Goal: Contribute content: Contribute content

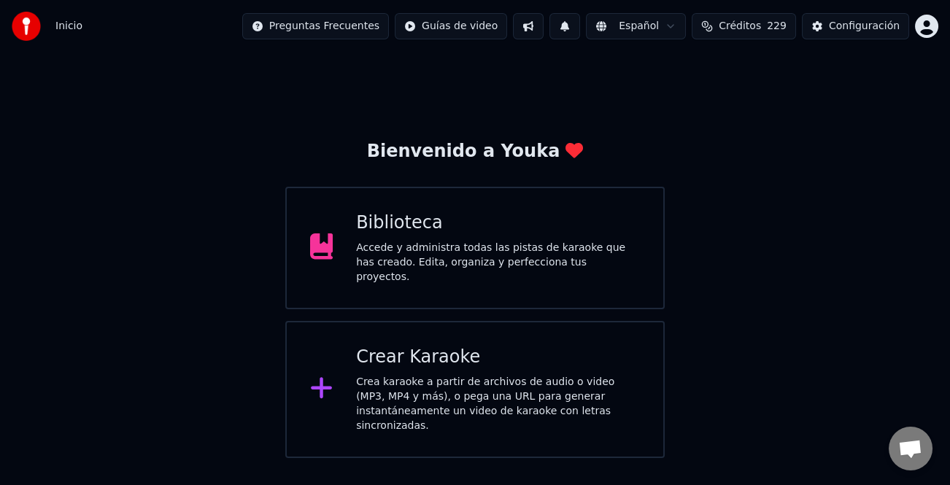
click at [505, 357] on div "Crear Karaoke" at bounding box center [498, 357] width 284 height 23
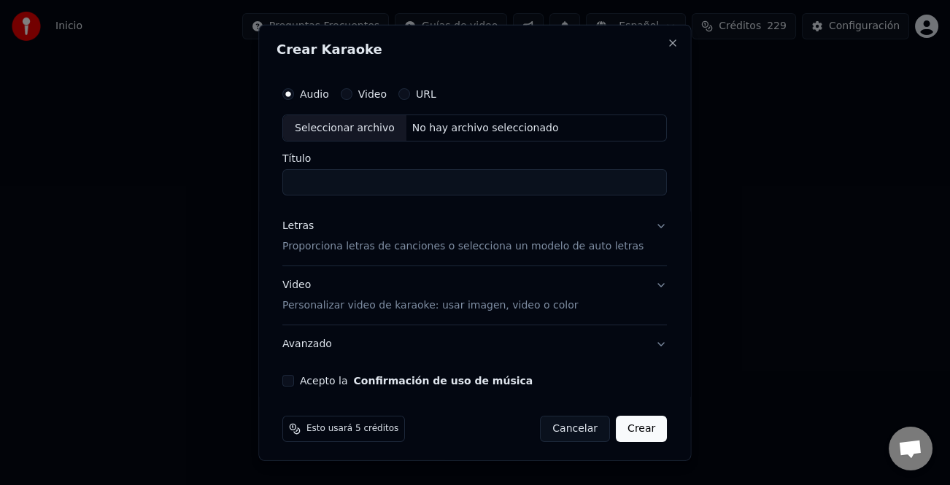
click at [467, 184] on input "Título" at bounding box center [474, 182] width 384 height 26
click at [350, 131] on div "Seleccionar archivo" at bounding box center [344, 128] width 123 height 26
type input "**********"
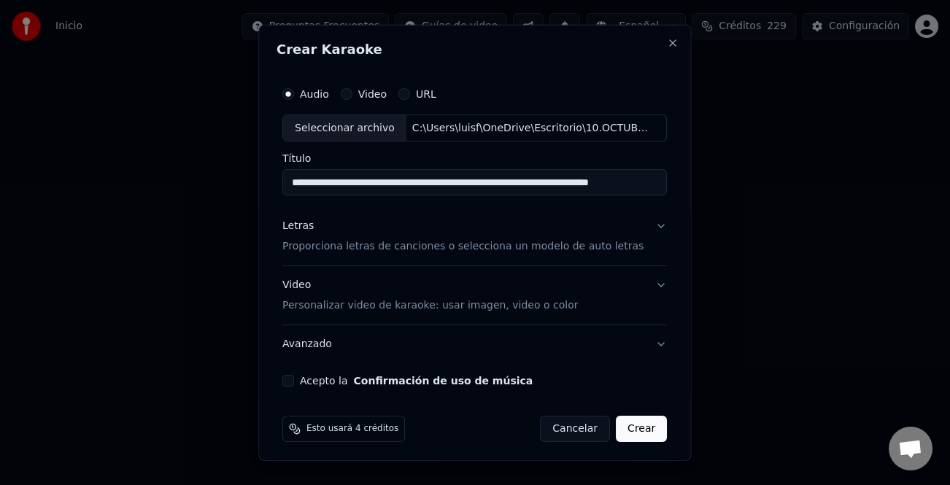
click at [309, 230] on div "Letras" at bounding box center [297, 226] width 31 height 15
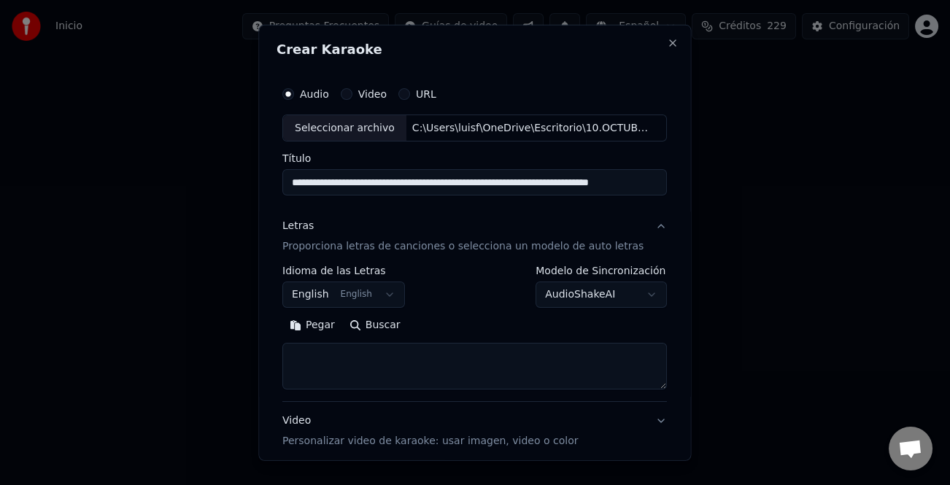
click at [310, 320] on button "Pegar" at bounding box center [312, 325] width 60 height 23
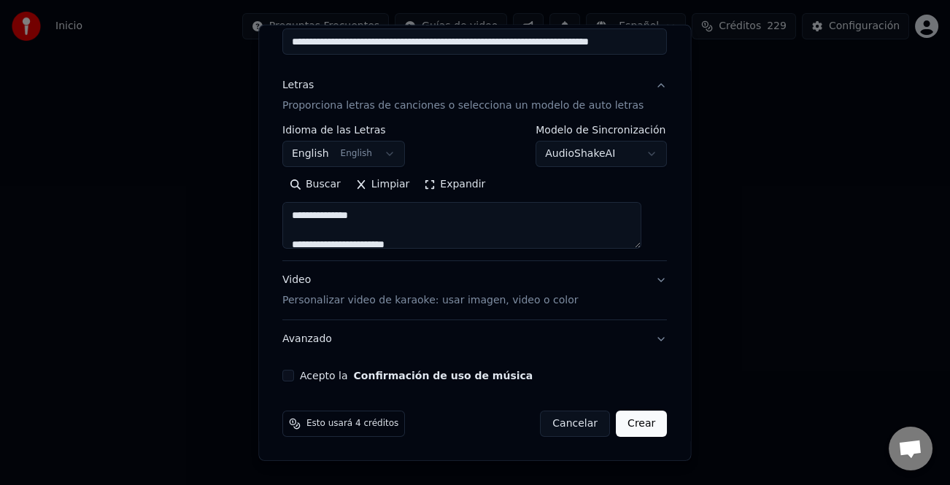
type textarea "**********"
click at [293, 376] on button "Acepto la Confirmación de uso de música" at bounding box center [288, 376] width 12 height 12
click at [632, 423] on button "Crear" at bounding box center [641, 424] width 51 height 26
select select "**"
type textarea "**********"
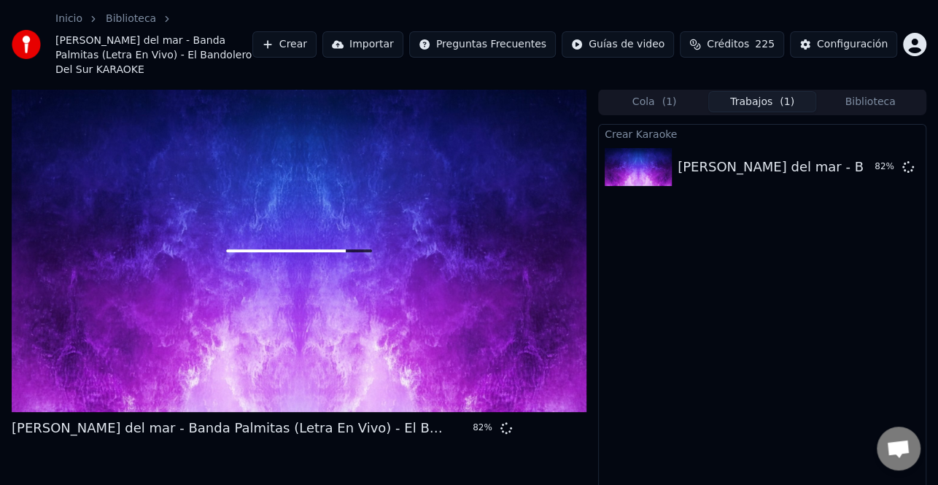
click at [317, 42] on button "Crear" at bounding box center [284, 44] width 64 height 26
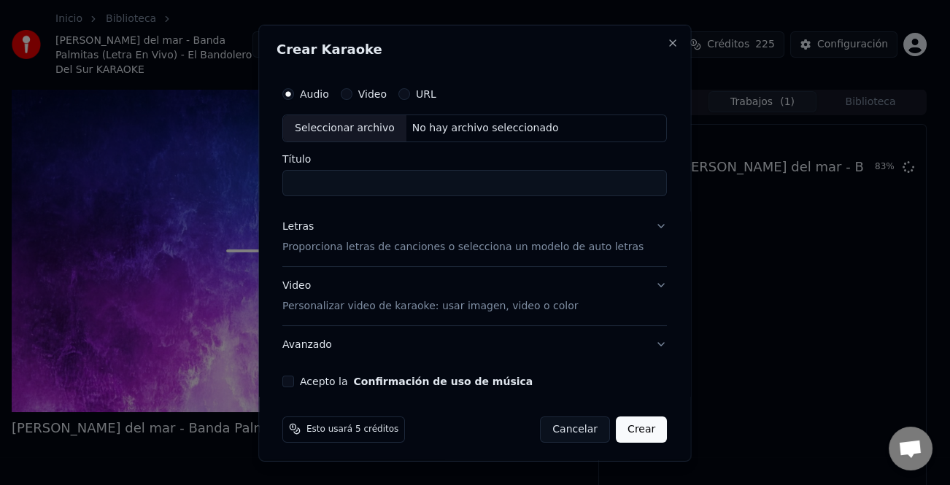
click at [337, 118] on div "Seleccionar archivo" at bounding box center [344, 128] width 123 height 26
type input "**********"
click at [305, 231] on div "Letras" at bounding box center [297, 226] width 31 height 15
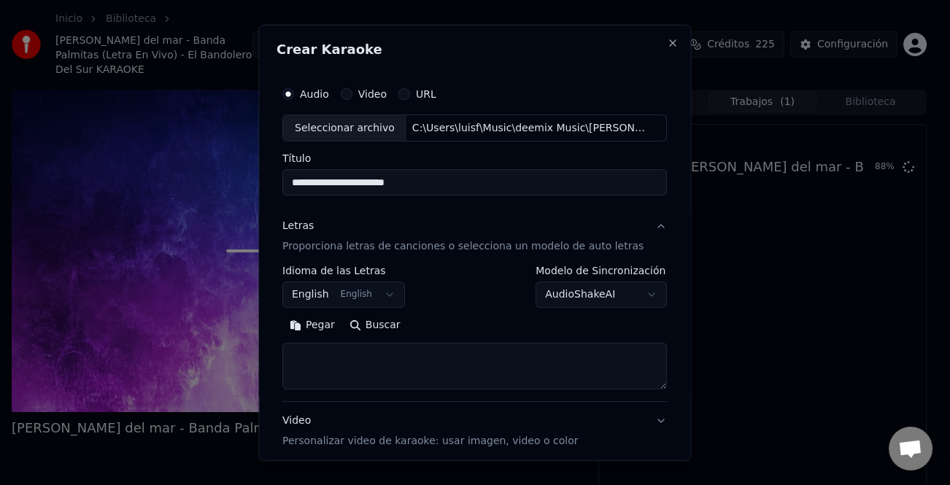
click at [330, 331] on button "Pegar" at bounding box center [312, 325] width 60 height 23
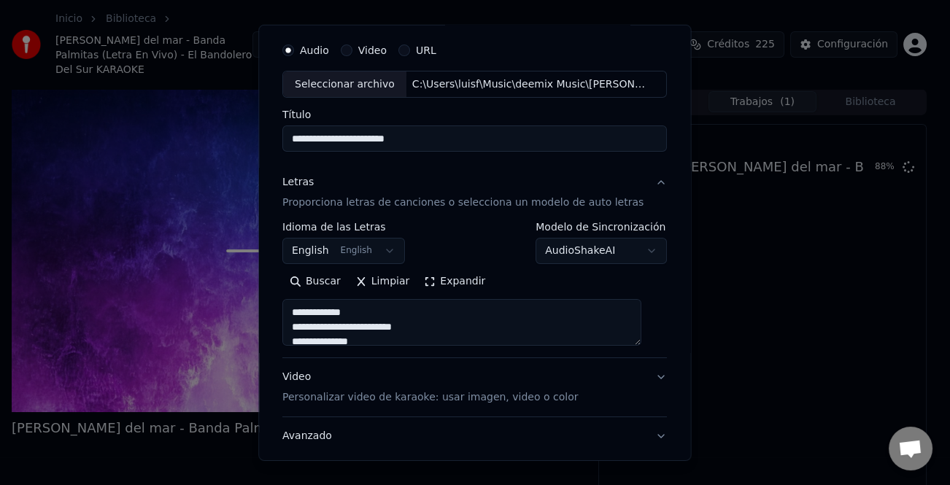
scroll to position [141, 0]
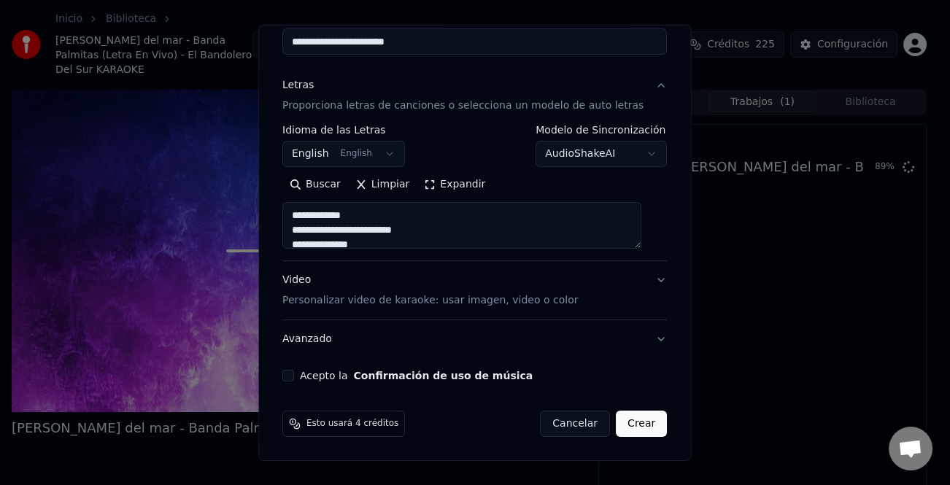
click at [319, 379] on label "Acepto la Confirmación de uso de música" at bounding box center [416, 375] width 233 height 10
click at [294, 379] on button "Acepto la Confirmación de uso de música" at bounding box center [288, 376] width 12 height 12
click at [642, 435] on button "Crear" at bounding box center [641, 424] width 51 height 26
type textarea "**********"
select select "**"
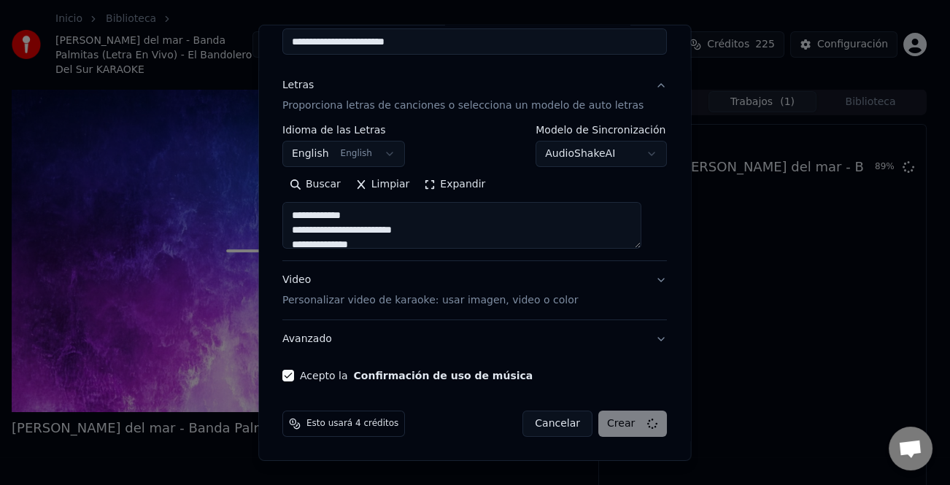
type textarea "**********"
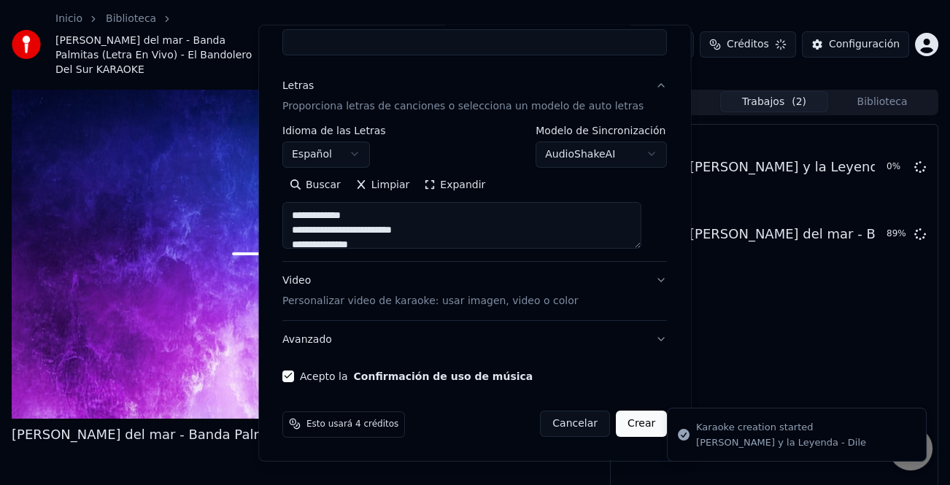
select select
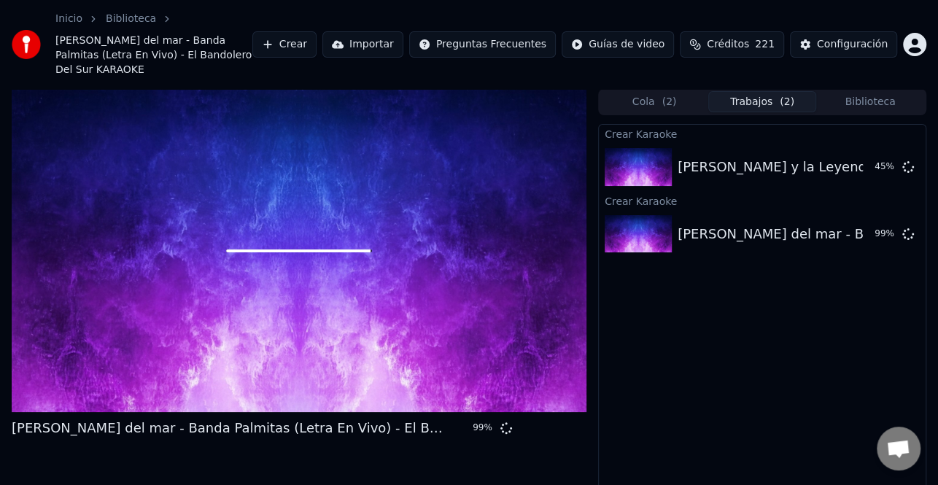
drag, startPoint x: 880, startPoint y: 423, endPoint x: 616, endPoint y: 419, distance: 263.3
click at [877, 423] on div "Crear Karaoke [PERSON_NAME] y la Leyenda - Dile 45 % Crear Karaoke [PERSON_NAME…" at bounding box center [762, 330] width 328 height 412
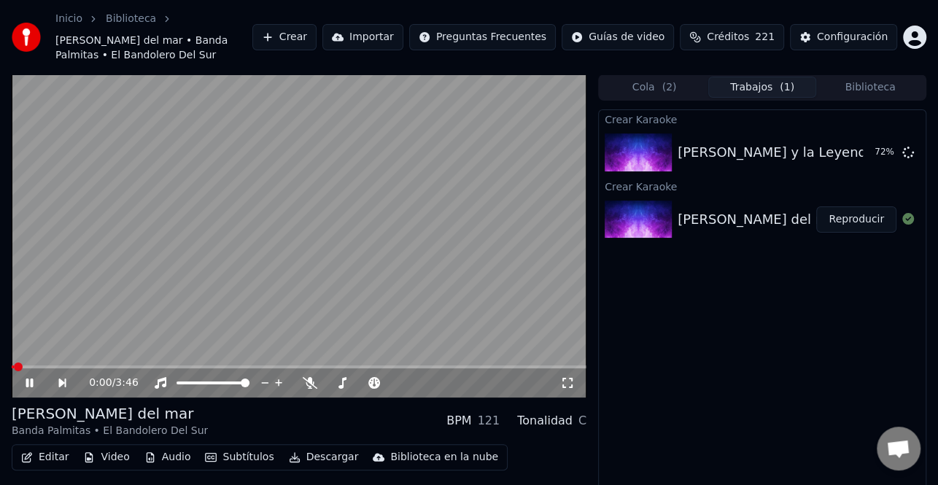
click at [201, 276] on video at bounding box center [299, 235] width 575 height 323
click at [317, 37] on button "Crear" at bounding box center [284, 37] width 64 height 26
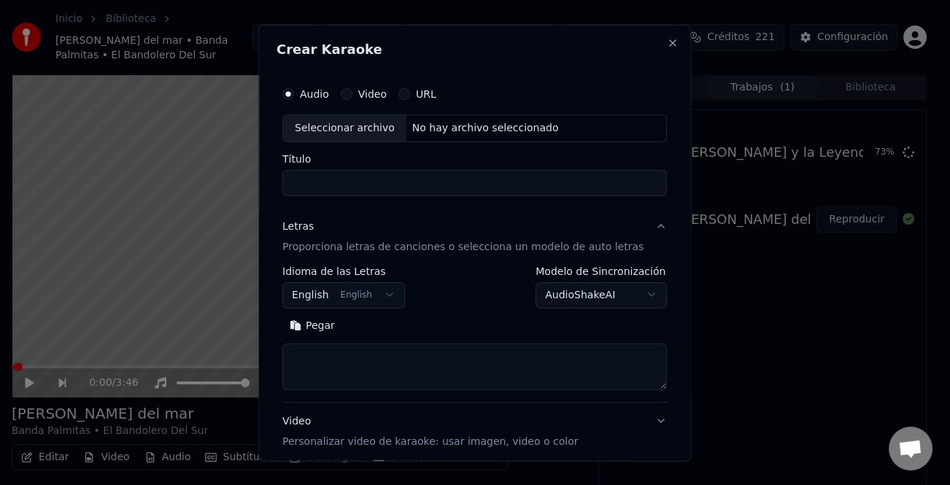
click at [348, 132] on div "Seleccionar archivo" at bounding box center [344, 128] width 123 height 26
type input "**********"
click at [321, 324] on button "Pegar" at bounding box center [312, 325] width 60 height 23
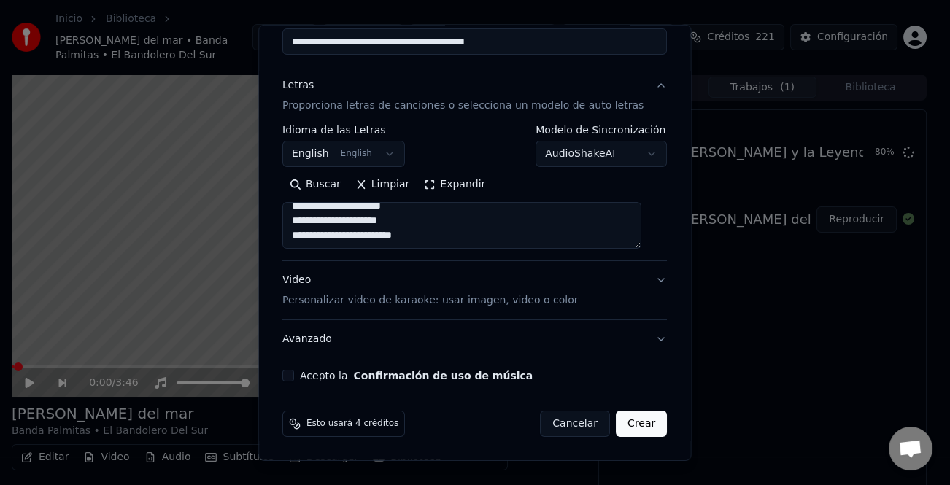
click at [294, 379] on button "Acepto la Confirmación de uso de música" at bounding box center [288, 376] width 12 height 12
type textarea "**********"
click at [624, 427] on button "Crear" at bounding box center [641, 424] width 51 height 26
select select "**"
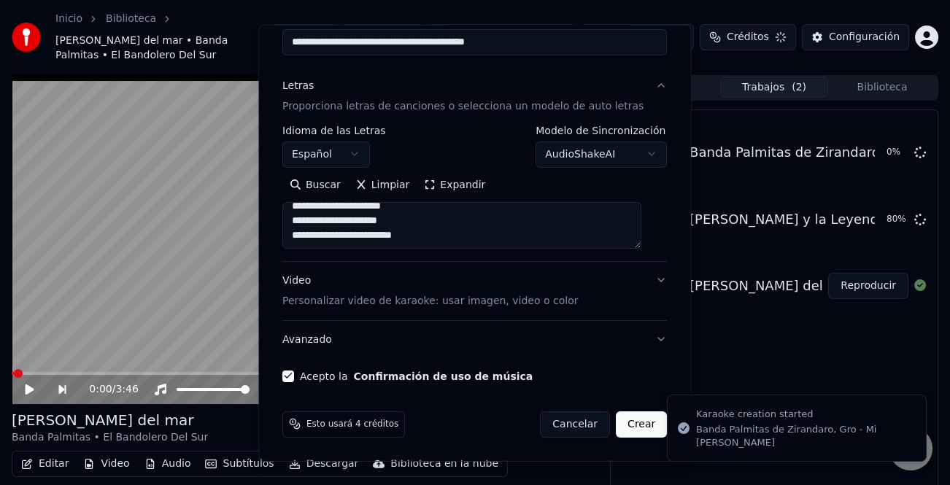
type textarea "**********"
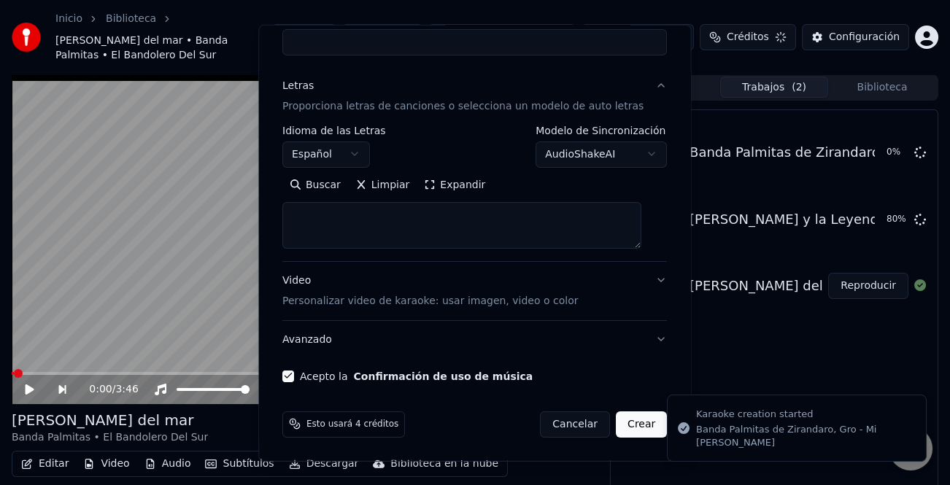
select select
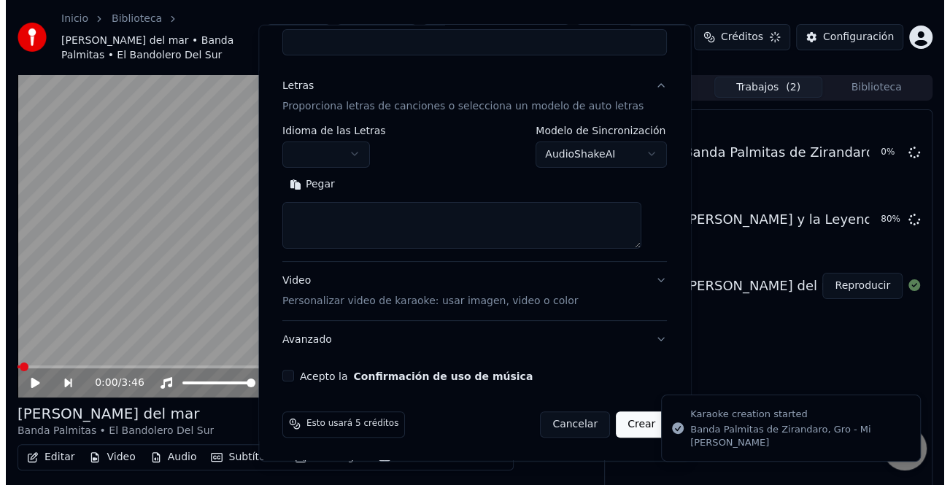
scroll to position [0, 0]
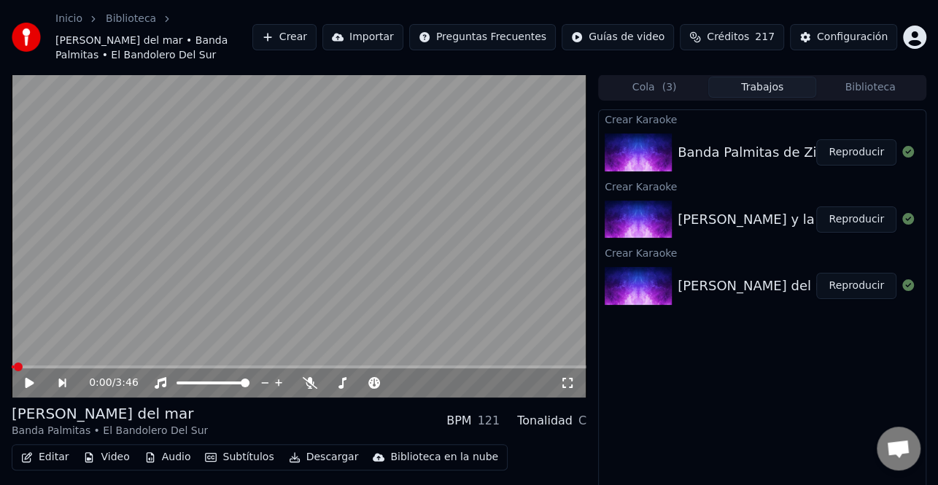
click at [303, 31] on button "Crear" at bounding box center [284, 37] width 64 height 26
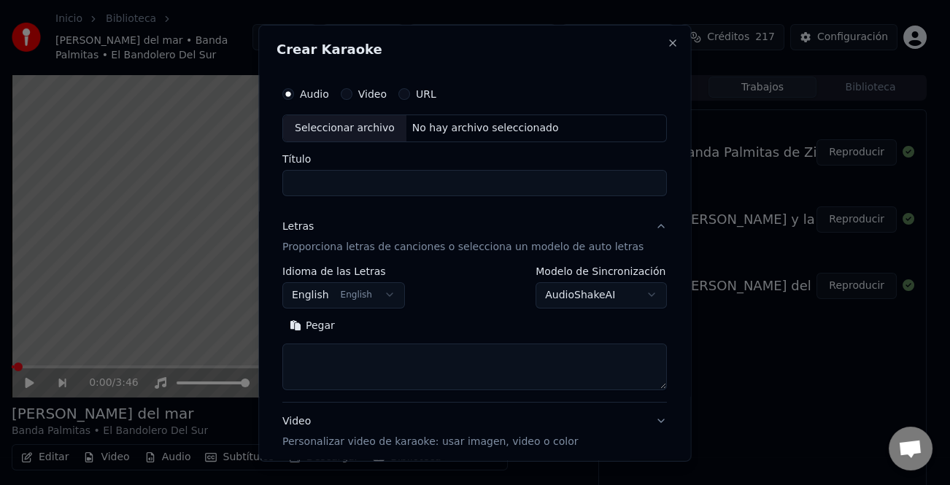
click at [329, 94] on label "Audio" at bounding box center [314, 93] width 29 height 10
click at [294, 94] on button "Audio" at bounding box center [288, 94] width 12 height 12
click at [355, 128] on div "Seleccionar archivo" at bounding box center [344, 128] width 123 height 26
type input "**********"
click at [324, 335] on button "Pegar" at bounding box center [312, 325] width 60 height 23
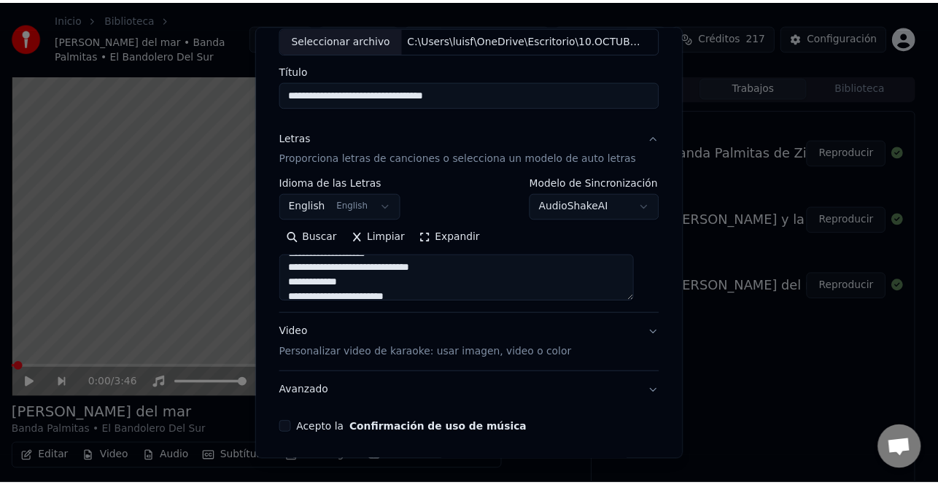
scroll to position [141, 0]
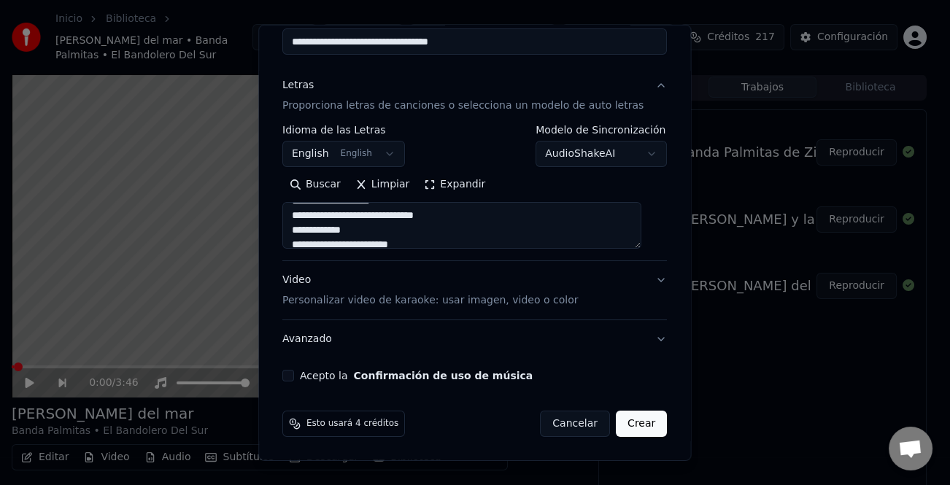
click at [304, 373] on div "Acepto la Confirmación de uso de música" at bounding box center [474, 376] width 384 height 12
type textarea "**********"
click at [303, 373] on div "Acepto la Confirmación de uso de música" at bounding box center [474, 376] width 384 height 12
click at [294, 377] on button "Acepto la Confirmación de uso de música" at bounding box center [288, 376] width 12 height 12
click at [629, 430] on button "Crear" at bounding box center [641, 424] width 51 height 26
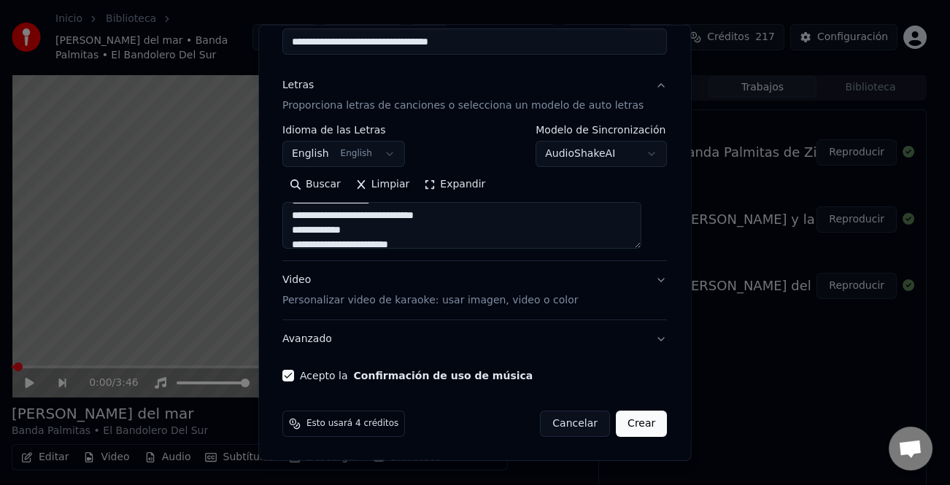
select select "**"
type textarea "**********"
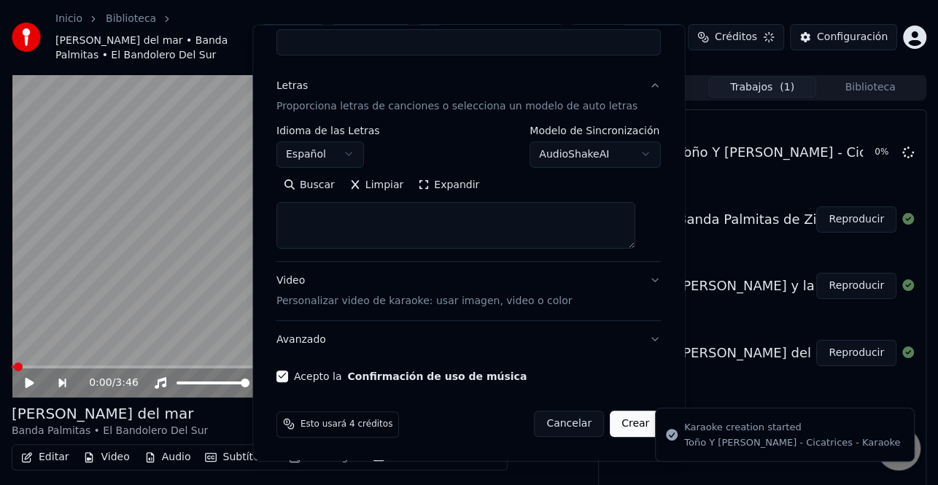
select select
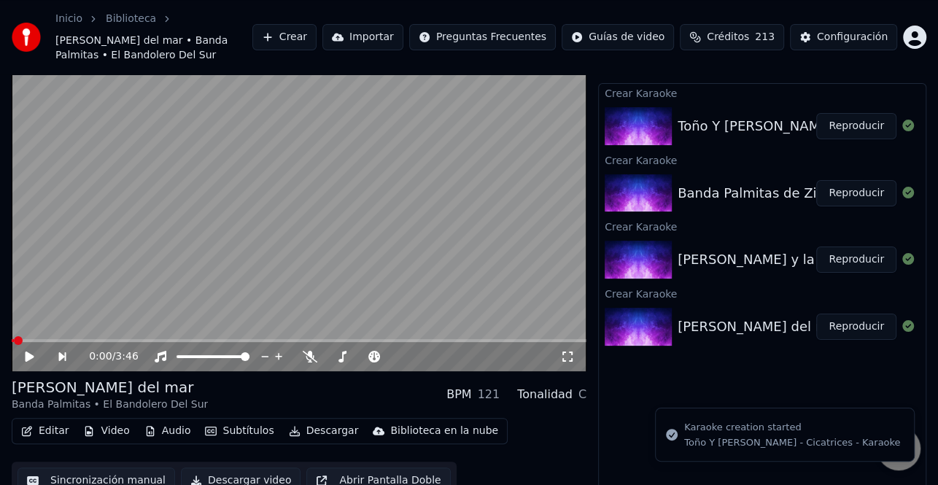
scroll to position [41, 0]
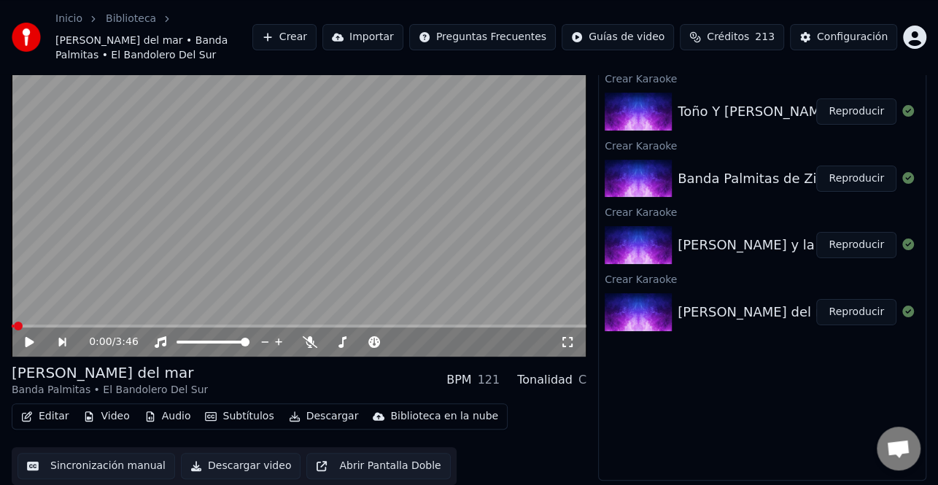
click at [861, 311] on button "Reproducir" at bounding box center [856, 312] width 80 height 26
click at [28, 339] on icon at bounding box center [29, 342] width 7 height 9
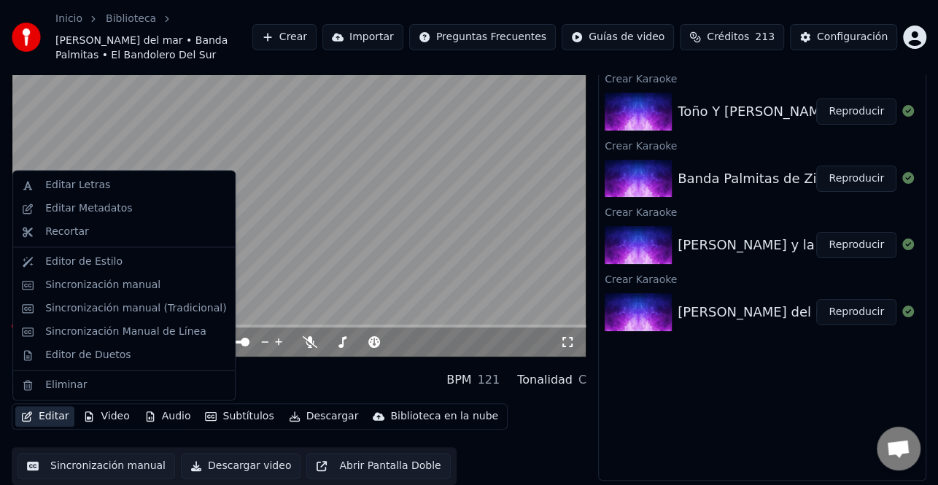
click at [40, 422] on button "Editar" at bounding box center [44, 416] width 59 height 20
click at [160, 314] on div "Sincronización manual (Tradicional)" at bounding box center [135, 308] width 181 height 15
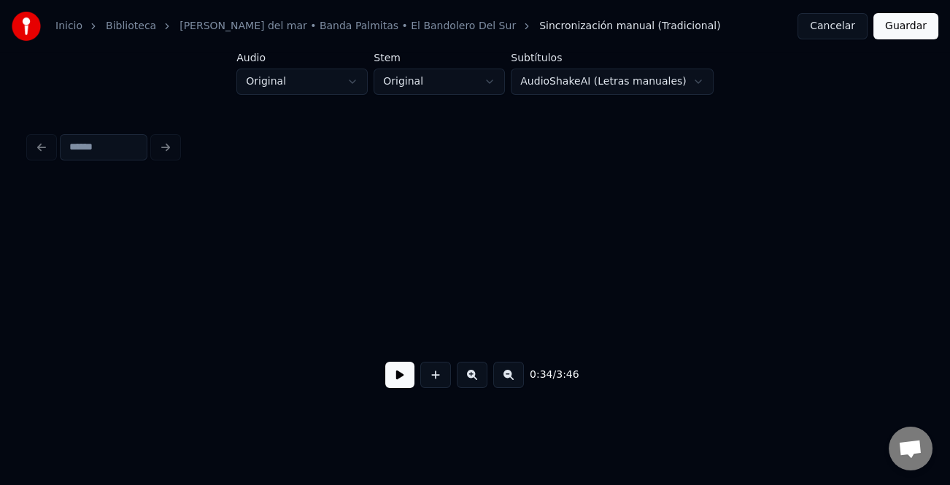
scroll to position [0, 5059]
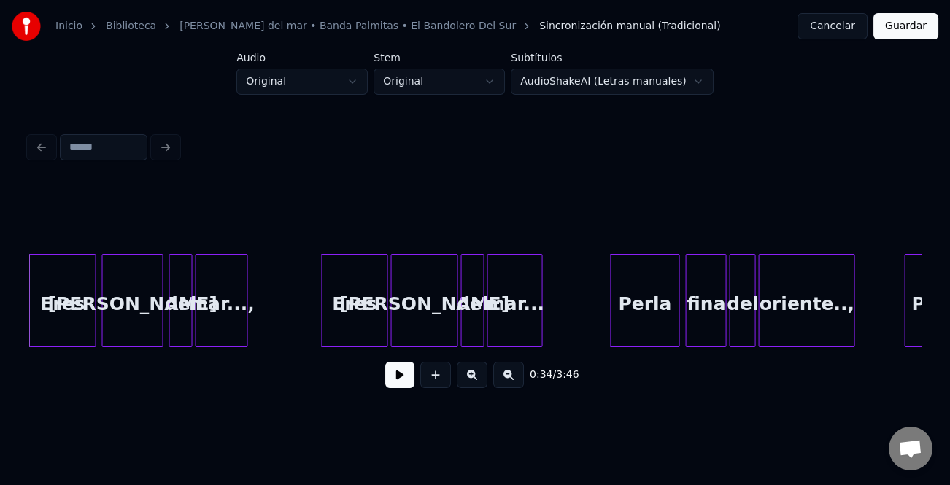
click at [392, 383] on button at bounding box center [399, 375] width 29 height 26
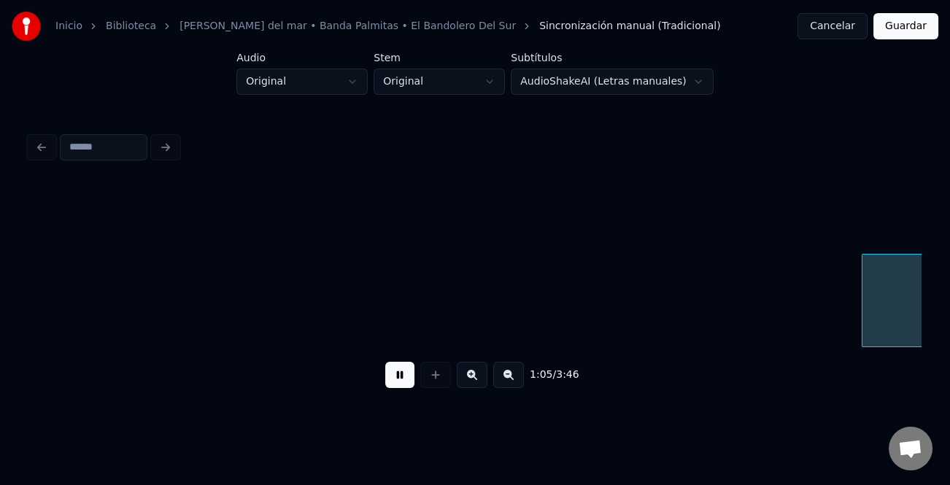
scroll to position [0, 9515]
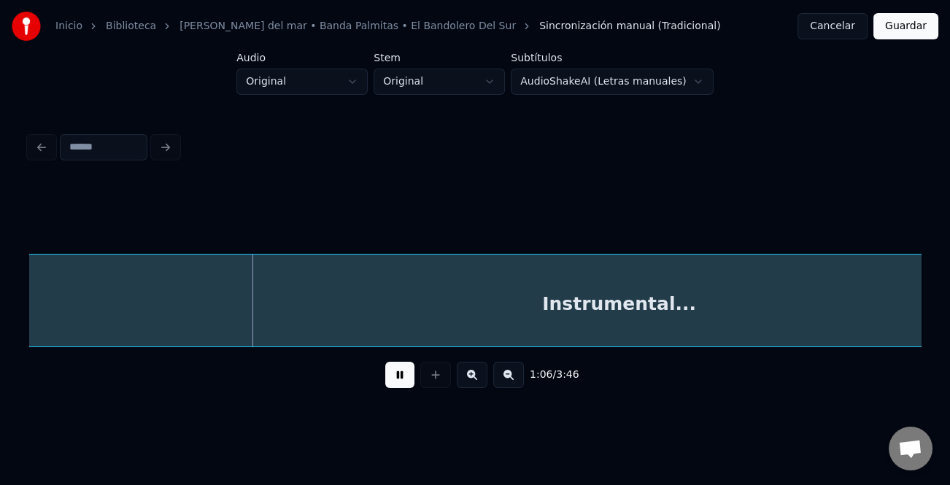
click at [516, 387] on button at bounding box center [508, 375] width 31 height 26
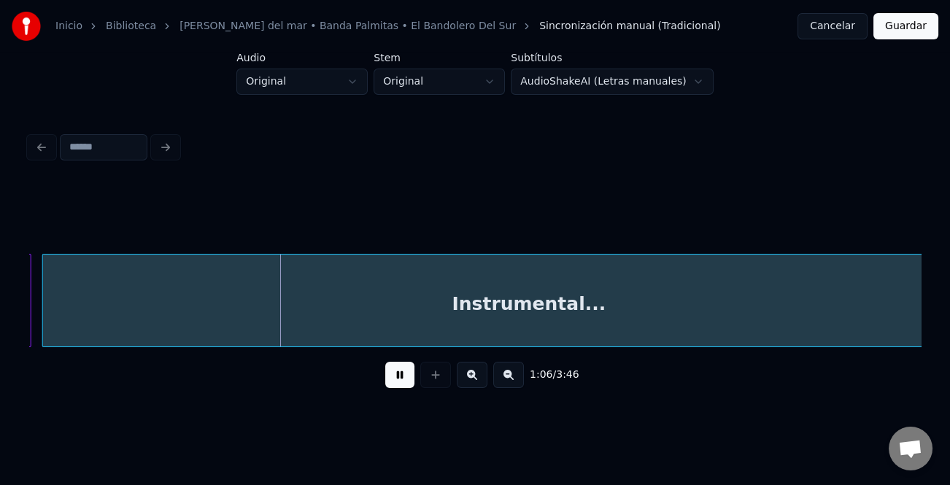
click at [516, 387] on button at bounding box center [508, 375] width 31 height 26
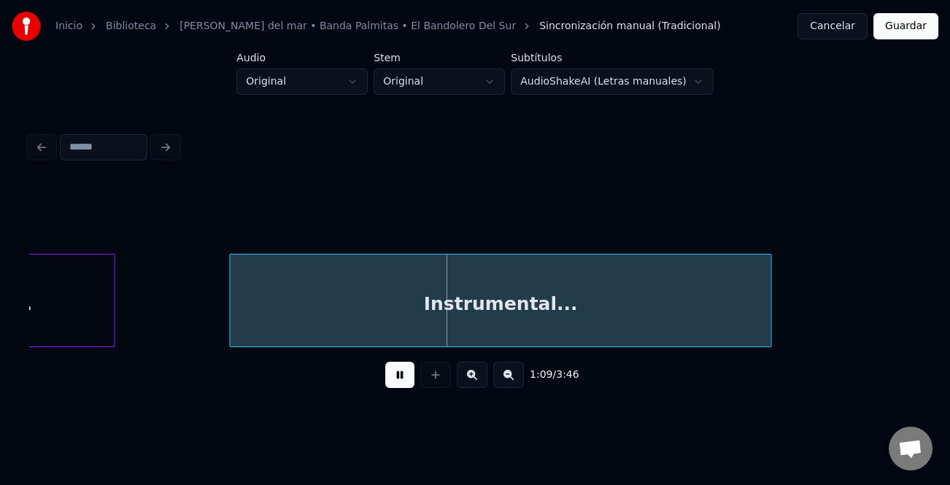
click at [230, 321] on div at bounding box center [232, 301] width 4 height 92
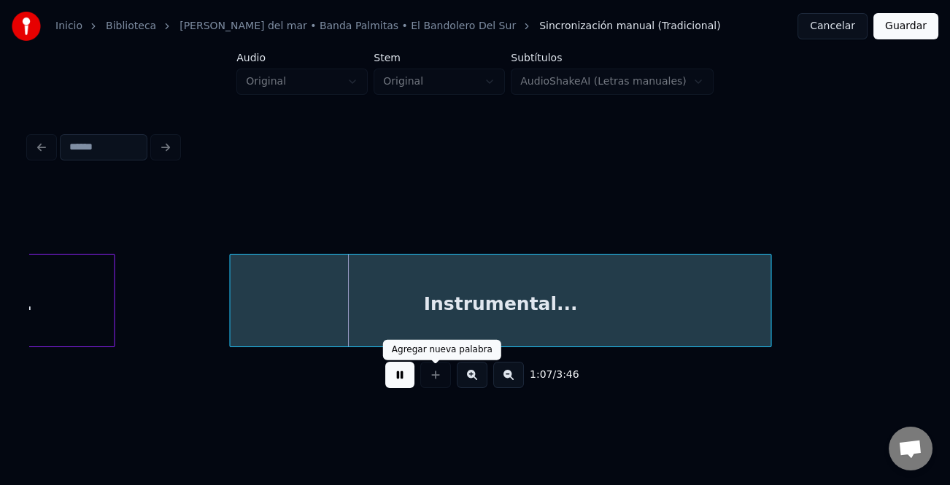
drag, startPoint x: 408, startPoint y: 379, endPoint x: 386, endPoint y: 373, distance: 22.6
click at [405, 379] on button at bounding box center [399, 375] width 29 height 26
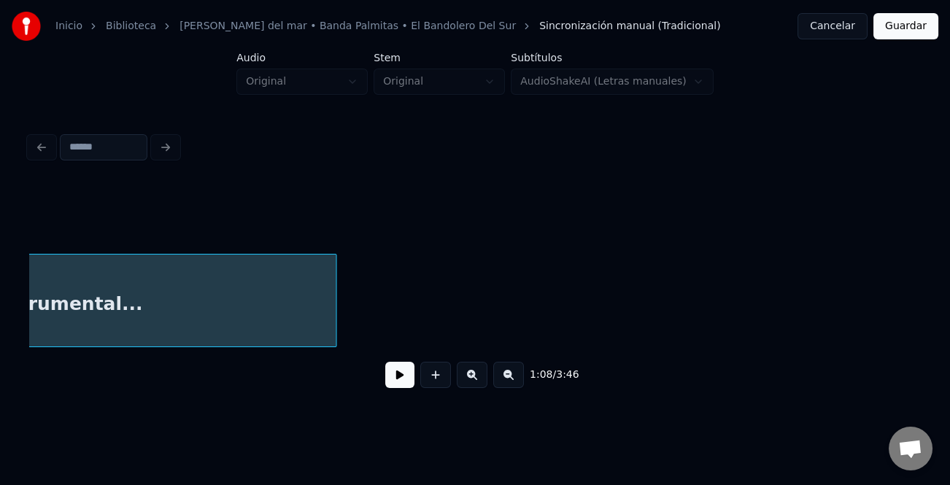
scroll to position [0, 5083]
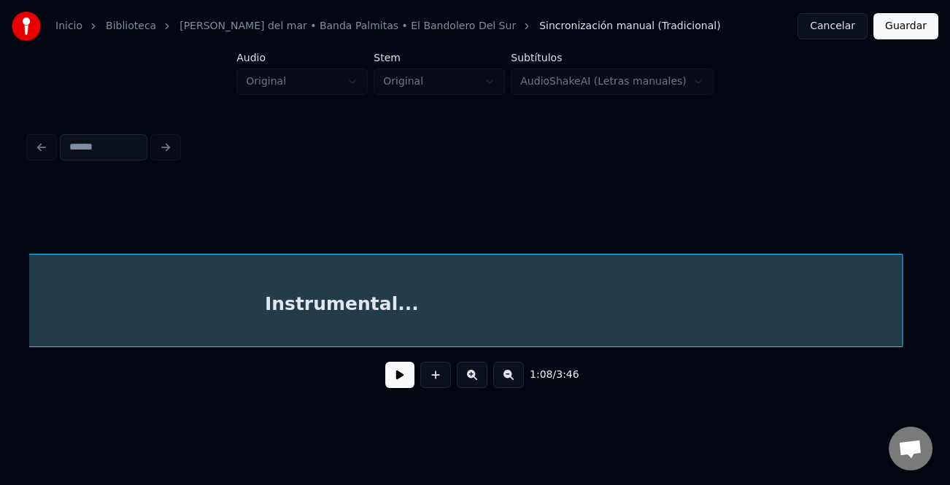
click at [901, 360] on div "1:08 / 3:46" at bounding box center [474, 292] width 891 height 222
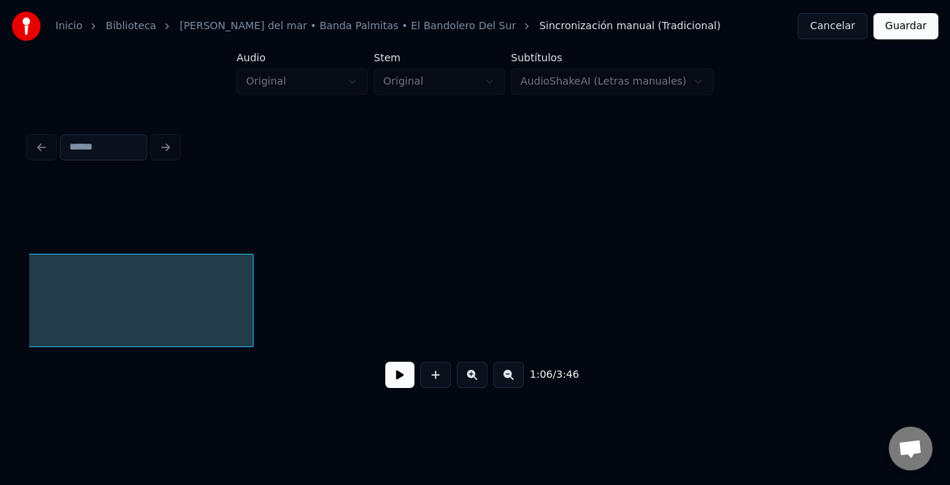
scroll to position [0, 5757]
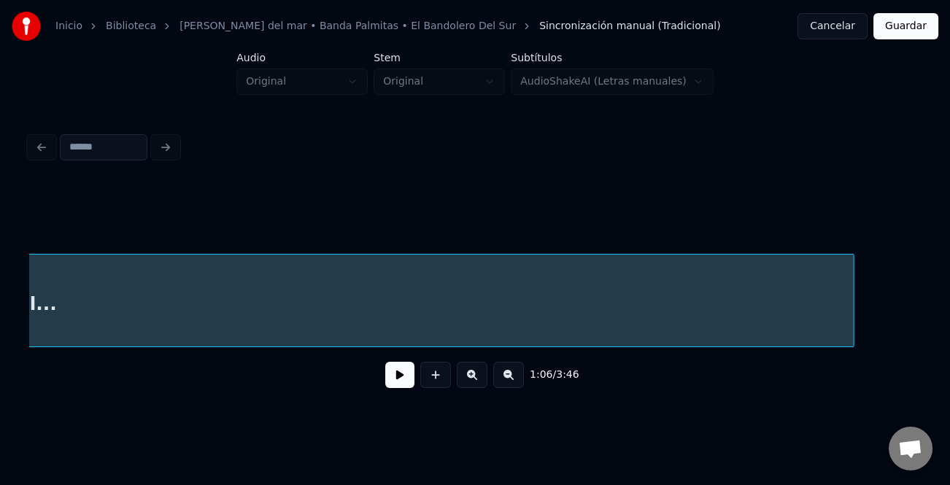
click at [853, 345] on div "Instrumental..." at bounding box center [474, 300] width 891 height 93
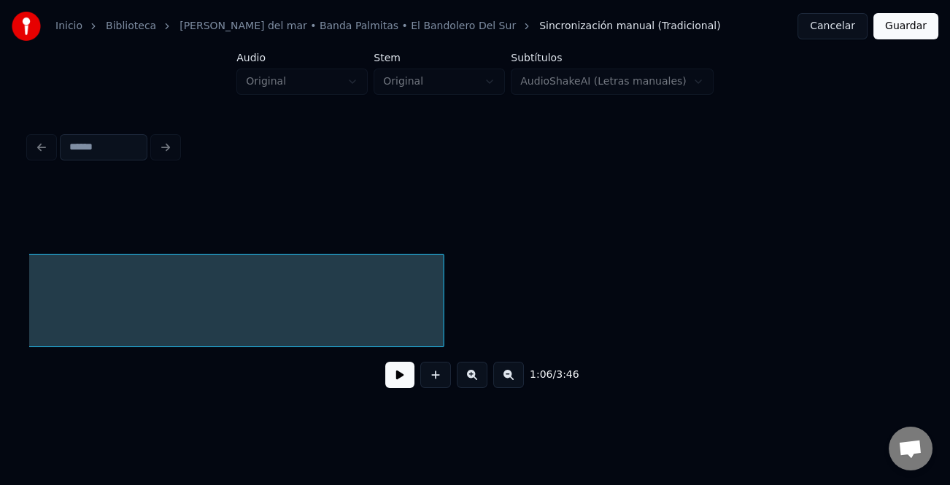
scroll to position [0, 6353]
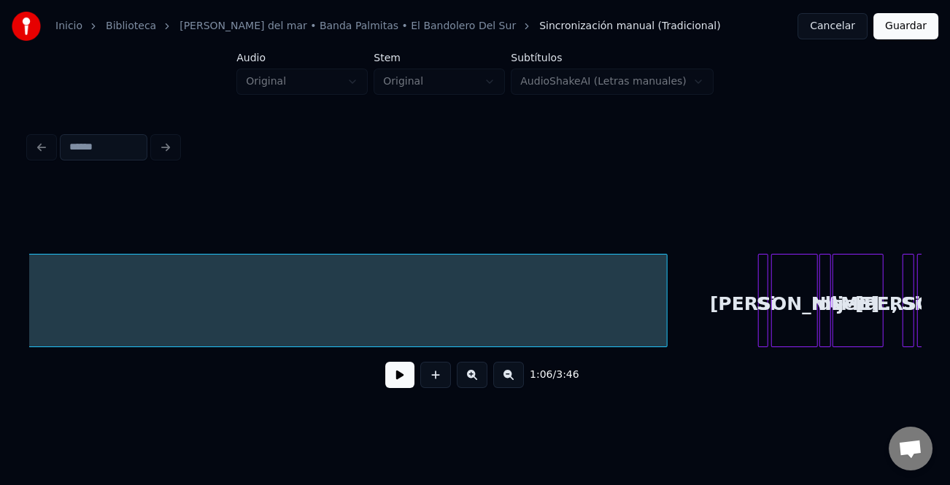
click at [661, 345] on div "Instrumental... Si [PERSON_NAME] me dijera.., Si [PERSON_NAME]" at bounding box center [474, 300] width 891 height 93
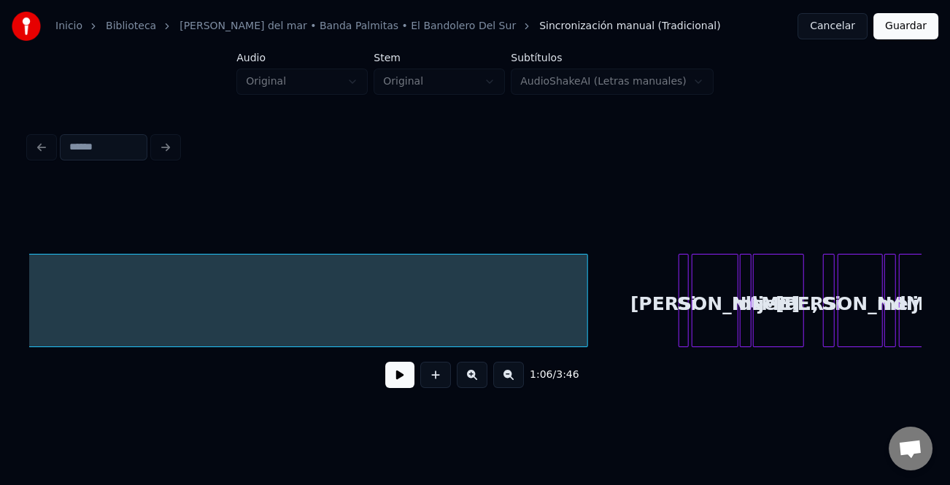
scroll to position [0, 6498]
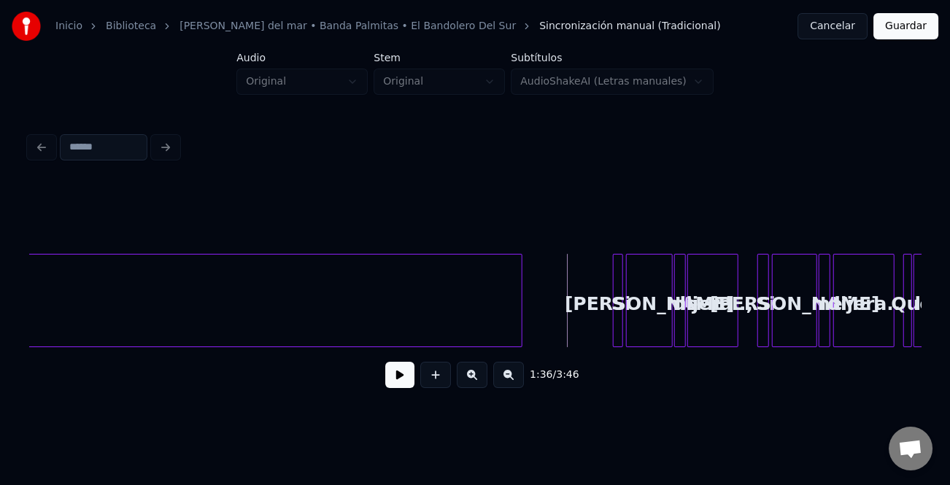
click at [397, 382] on button at bounding box center [399, 375] width 29 height 26
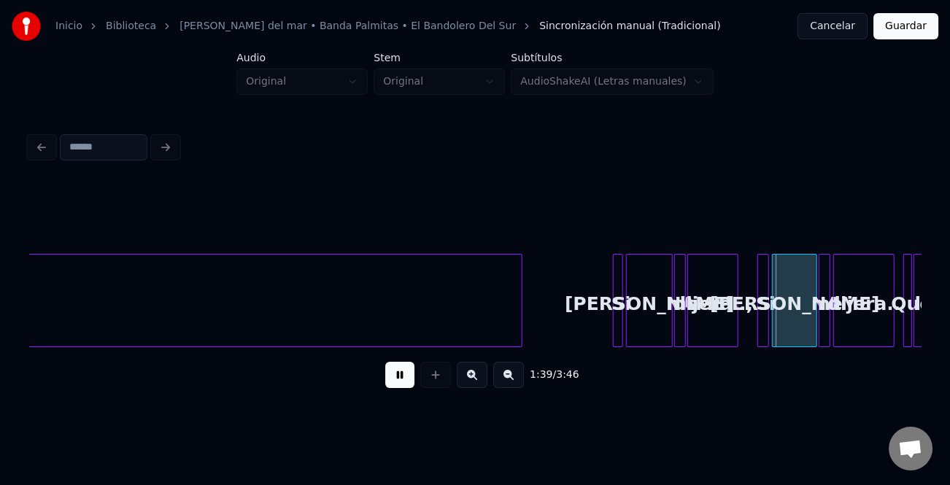
click at [481, 385] on button at bounding box center [472, 375] width 31 height 26
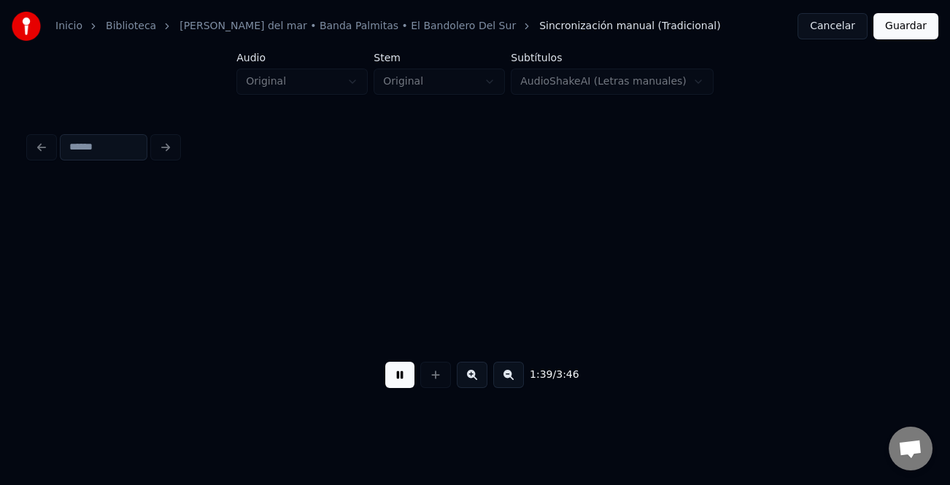
click at [481, 385] on button at bounding box center [472, 375] width 31 height 26
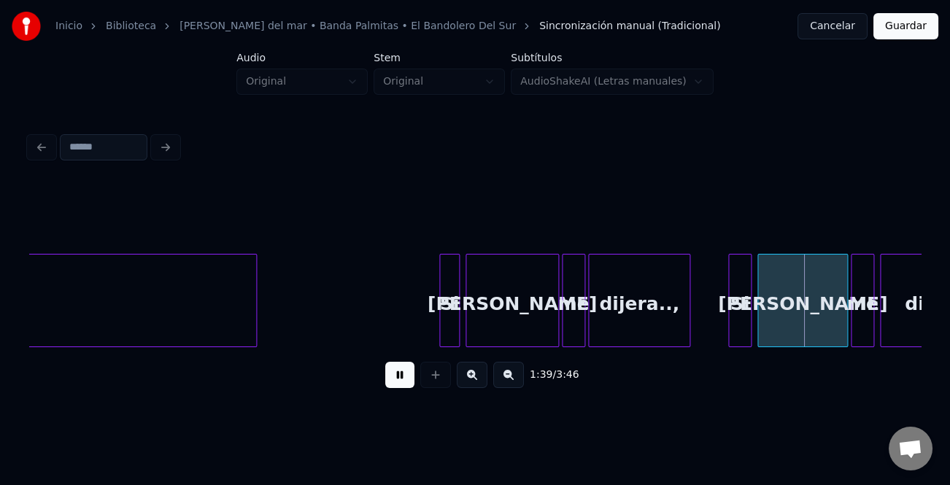
click at [481, 385] on button at bounding box center [472, 375] width 31 height 26
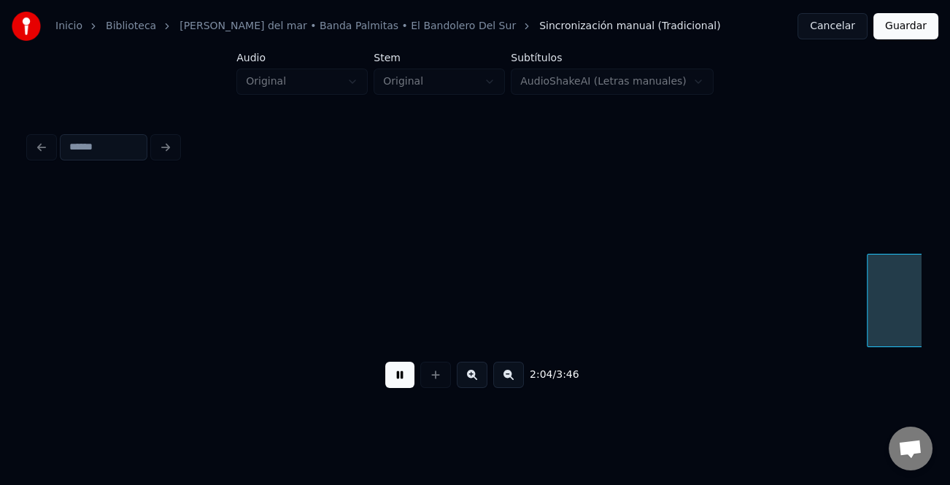
scroll to position [0, 22748]
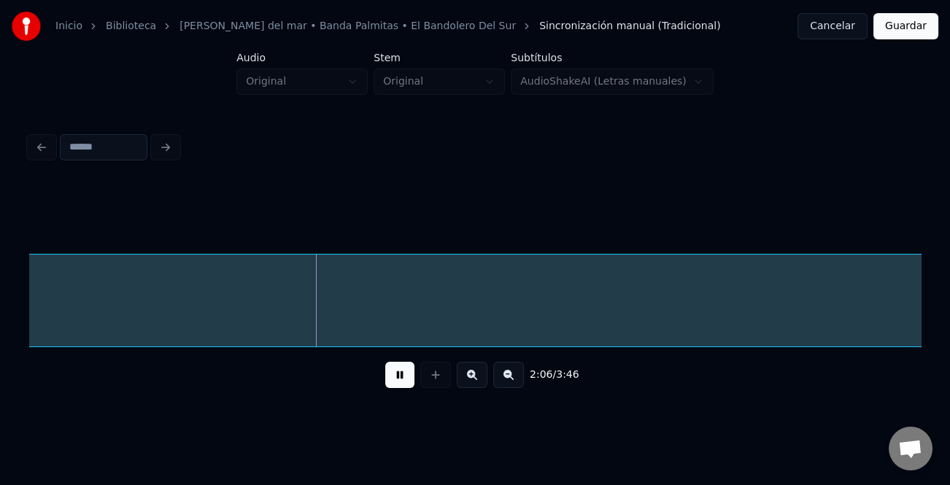
click at [500, 379] on button at bounding box center [508, 375] width 31 height 26
click at [503, 380] on button at bounding box center [508, 375] width 31 height 26
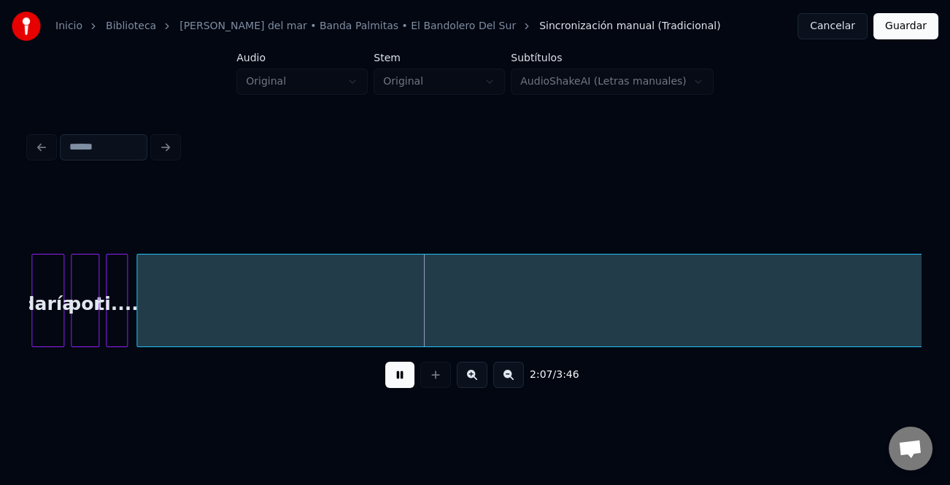
click at [503, 380] on button at bounding box center [508, 375] width 31 height 26
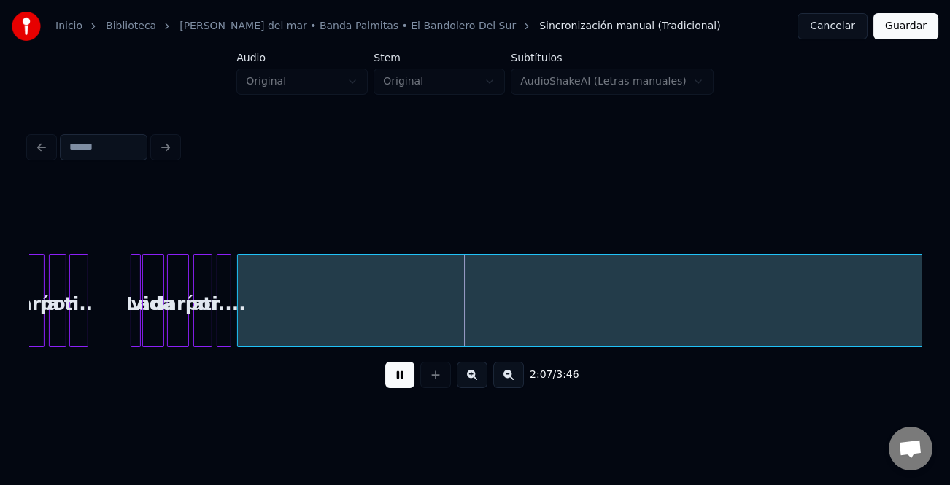
click at [503, 380] on button at bounding box center [508, 375] width 31 height 26
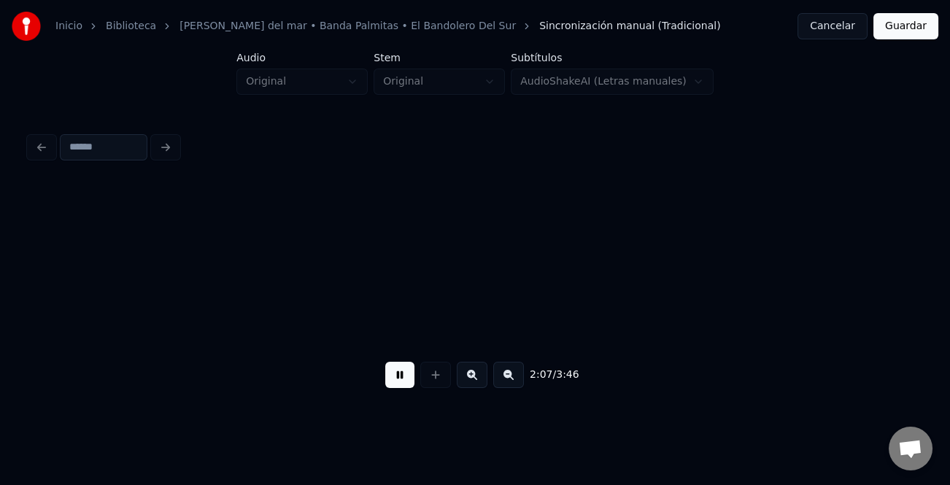
scroll to position [0, 4210]
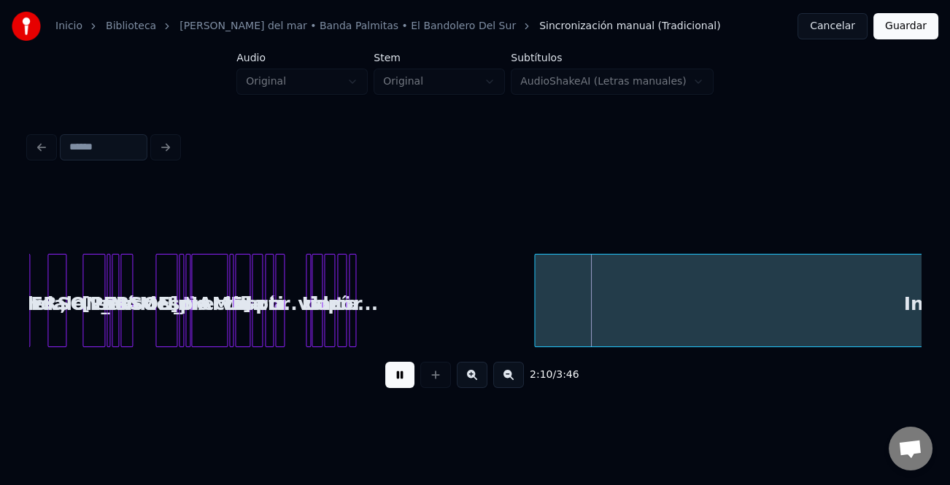
click at [539, 330] on div at bounding box center [537, 301] width 4 height 92
click at [446, 338] on div at bounding box center [447, 301] width 4 height 92
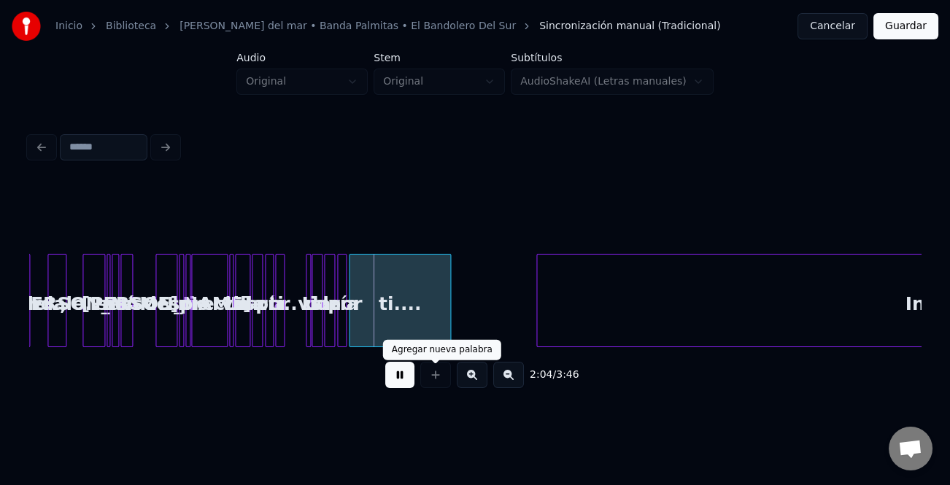
drag, startPoint x: 416, startPoint y: 376, endPoint x: 533, endPoint y: 352, distance: 119.9
click at [419, 376] on div "2:04 / 3:46" at bounding box center [475, 375] width 868 height 32
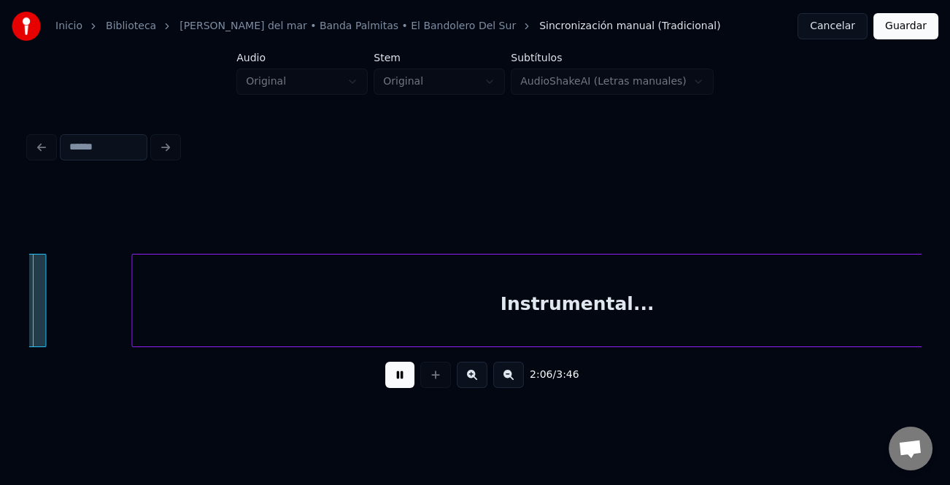
scroll to position [0, 4616]
click at [391, 376] on button at bounding box center [399, 375] width 29 height 26
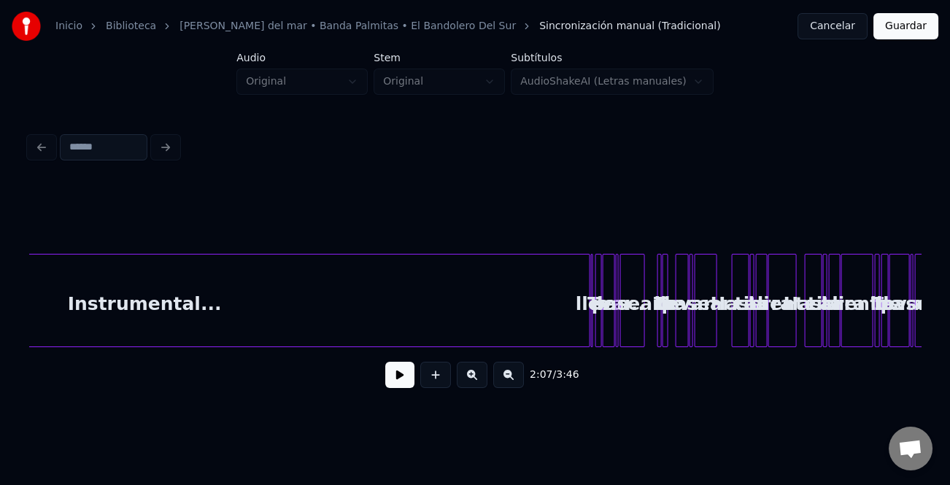
scroll to position [0, 5052]
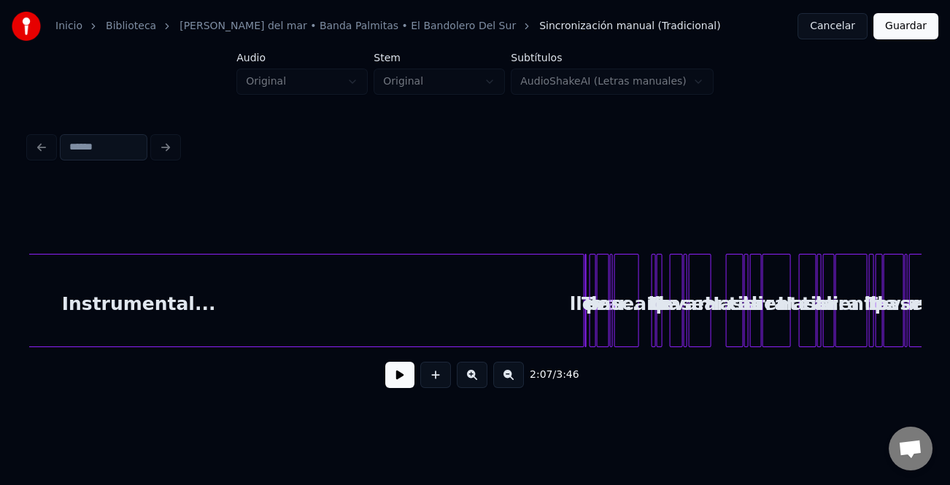
click at [596, 342] on div "Instrumental... Te de llevar.. a pasear.. Te de llevar a pasear... Hasta la tie…" at bounding box center [474, 300] width 891 height 93
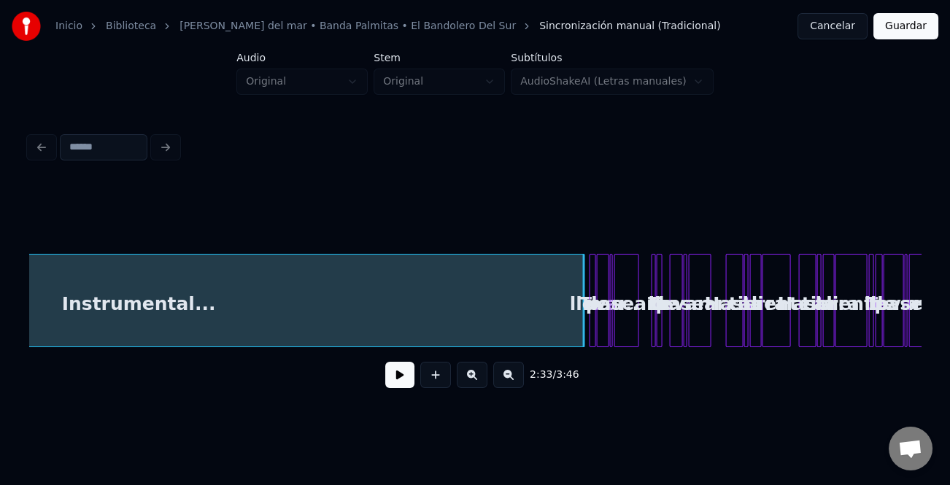
click at [548, 326] on div "Instrumental..." at bounding box center [138, 304] width 888 height 99
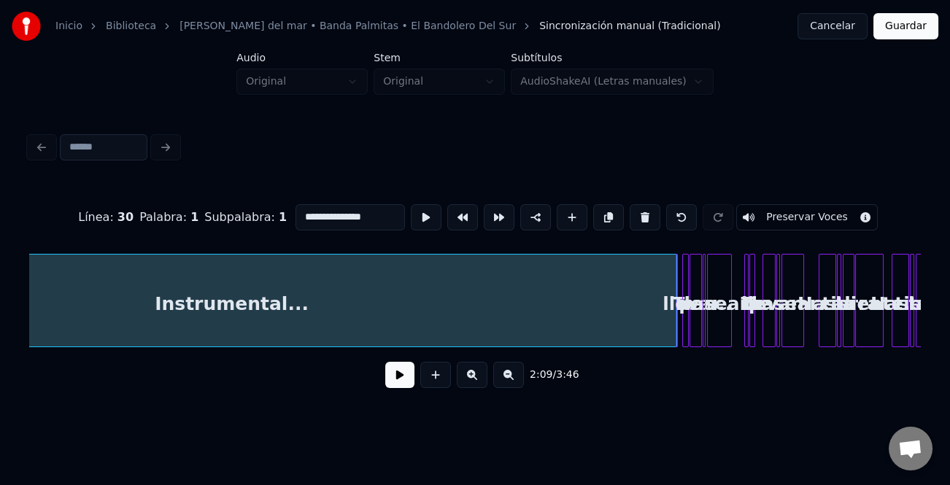
scroll to position [0, 4967]
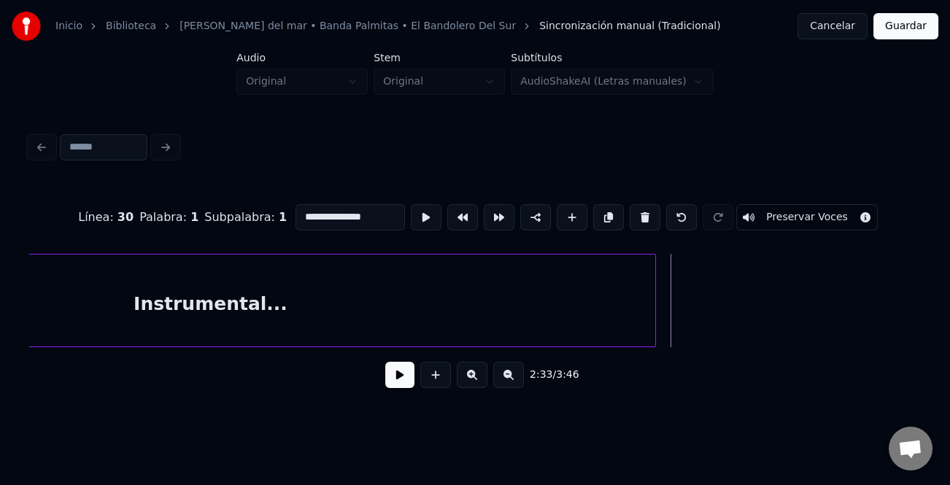
scroll to position [0, 4700]
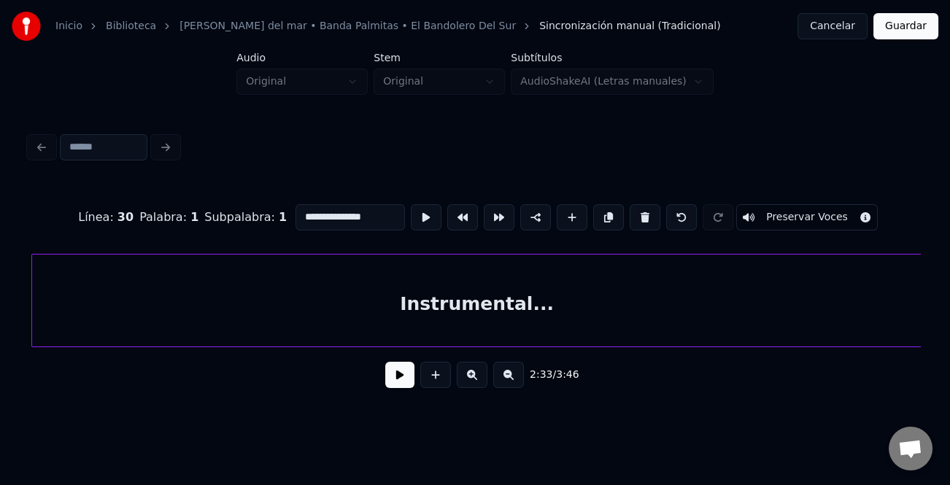
click at [616, 324] on div "Instrumental..." at bounding box center [476, 304] width 888 height 99
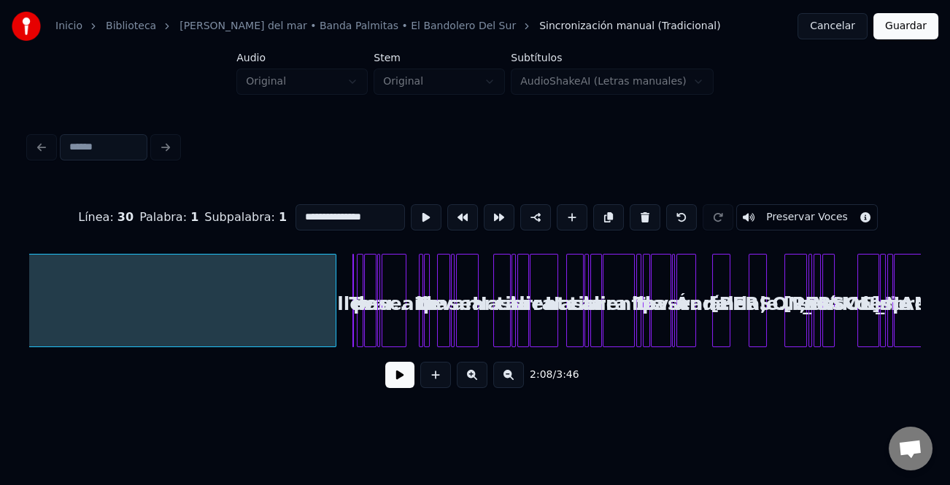
scroll to position [0, 5231]
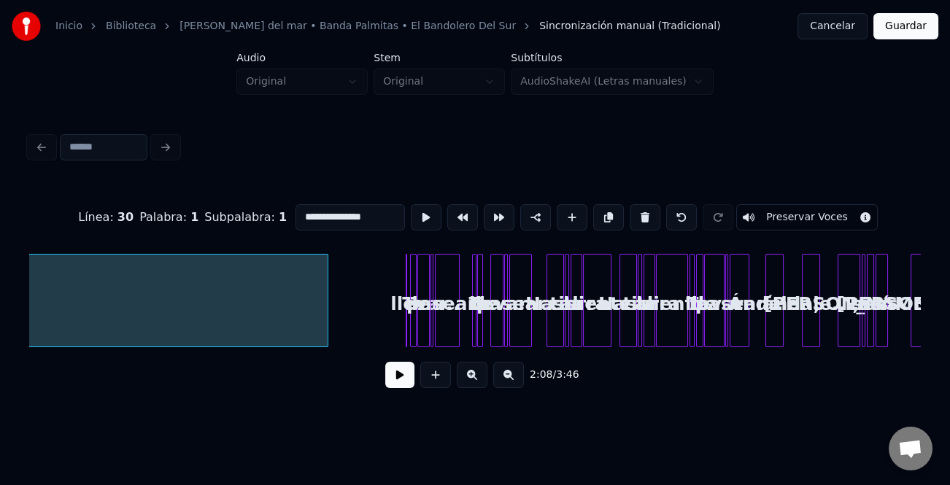
click at [325, 313] on div at bounding box center [325, 301] width 4 height 92
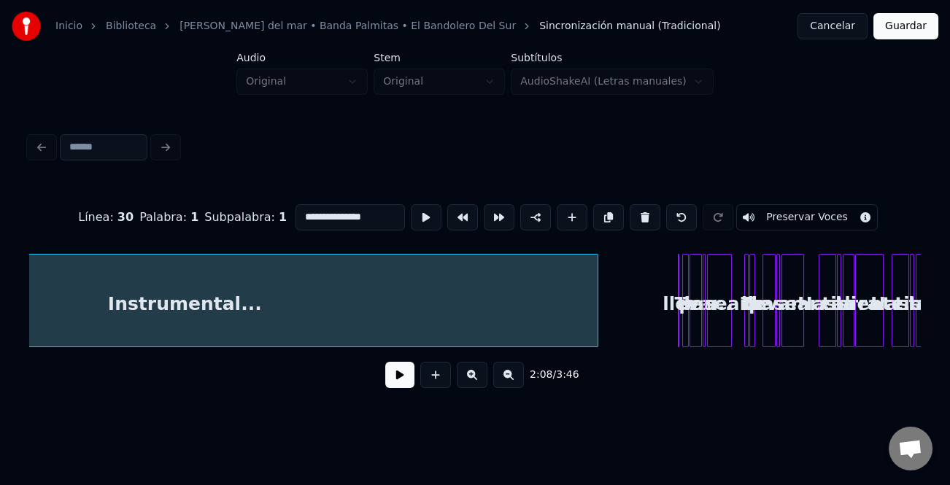
scroll to position [0, 4986]
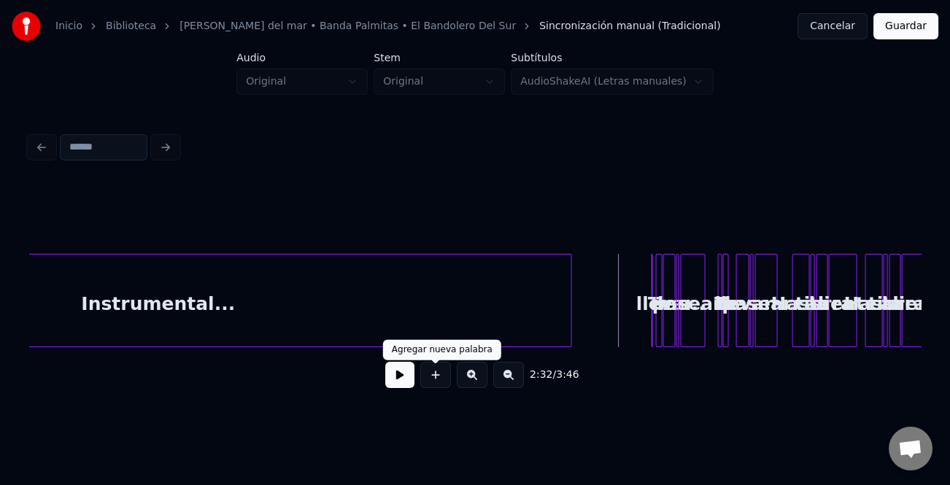
click at [406, 373] on button at bounding box center [399, 375] width 29 height 26
click at [476, 379] on button at bounding box center [472, 375] width 31 height 26
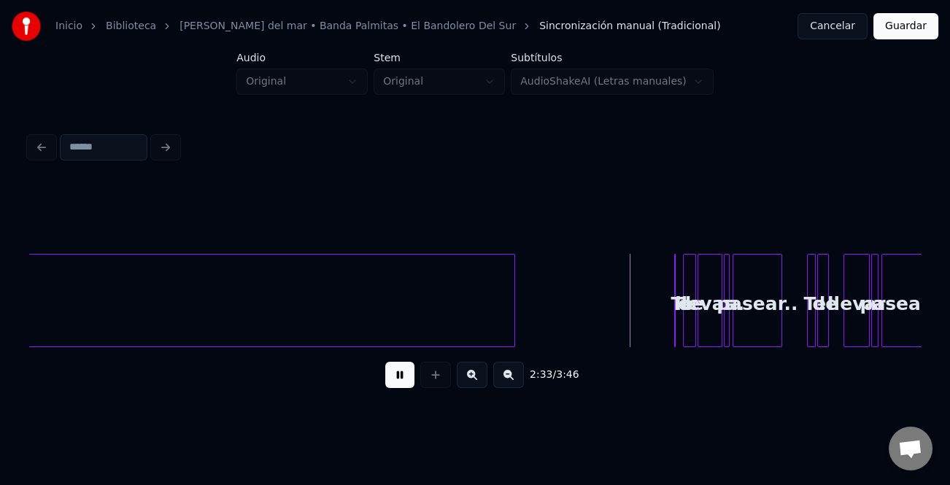
click at [476, 379] on button at bounding box center [472, 375] width 31 height 26
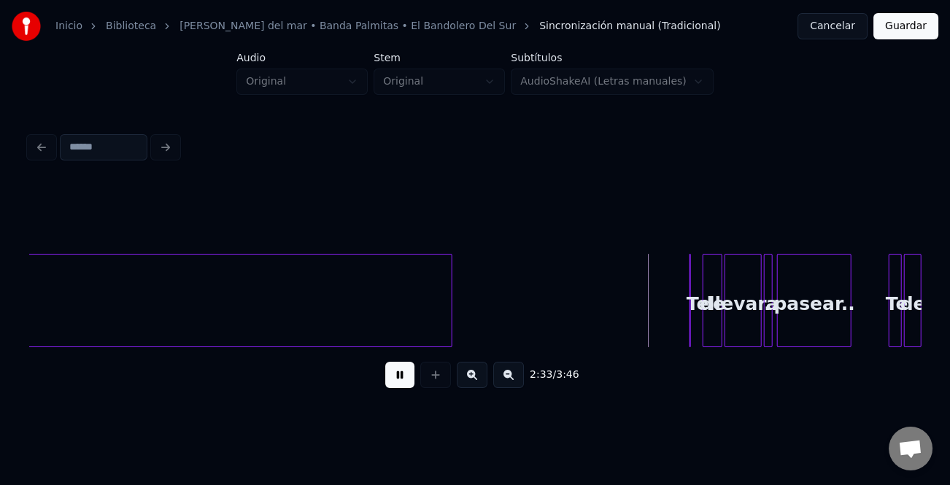
click at [476, 379] on button at bounding box center [472, 375] width 31 height 26
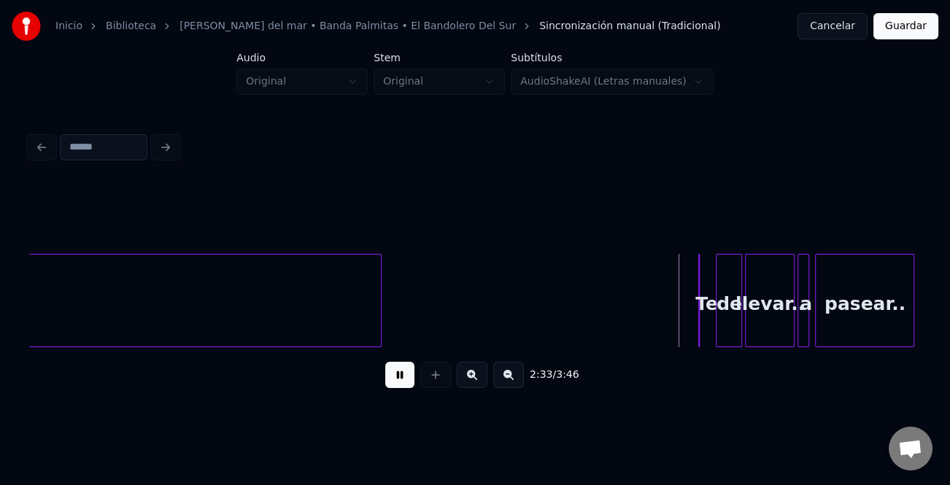
click at [476, 379] on button at bounding box center [472, 375] width 31 height 26
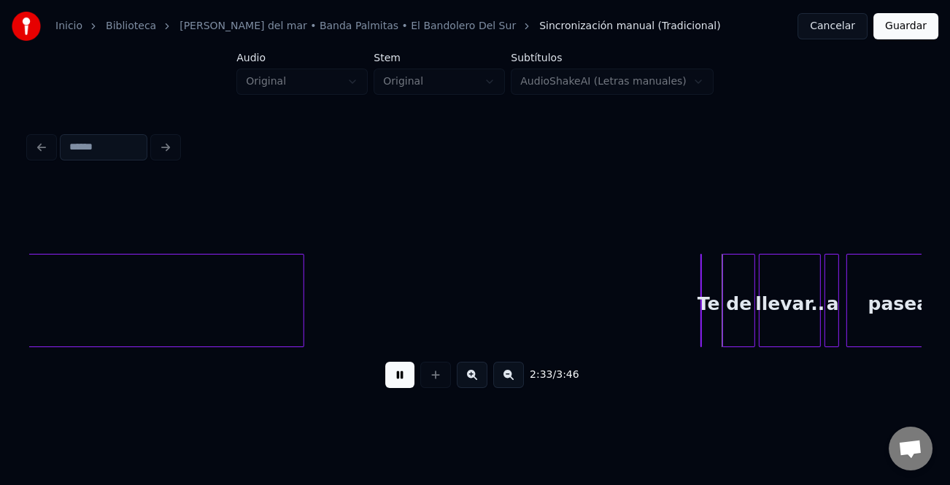
click at [476, 379] on button at bounding box center [472, 375] width 31 height 26
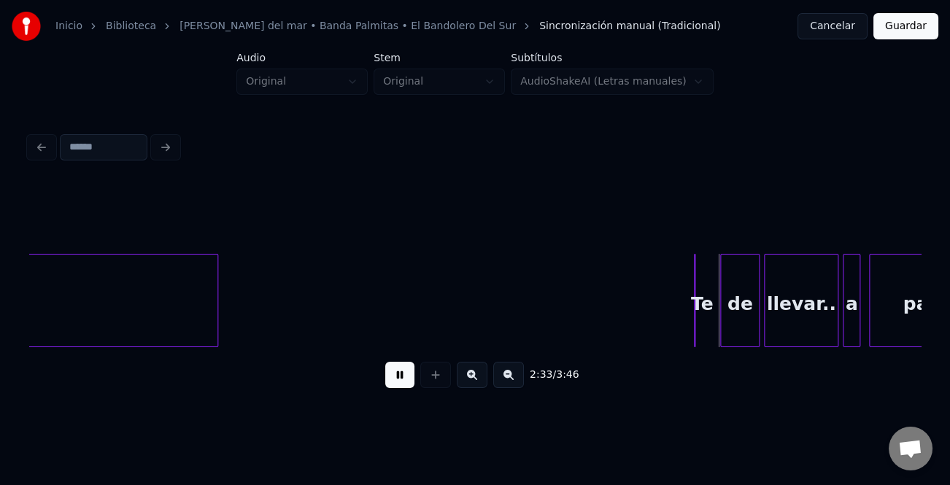
drag, startPoint x: 403, startPoint y: 369, endPoint x: 668, endPoint y: 348, distance: 265.6
click at [436, 369] on div "2:33 / 3:46" at bounding box center [475, 375] width 868 height 32
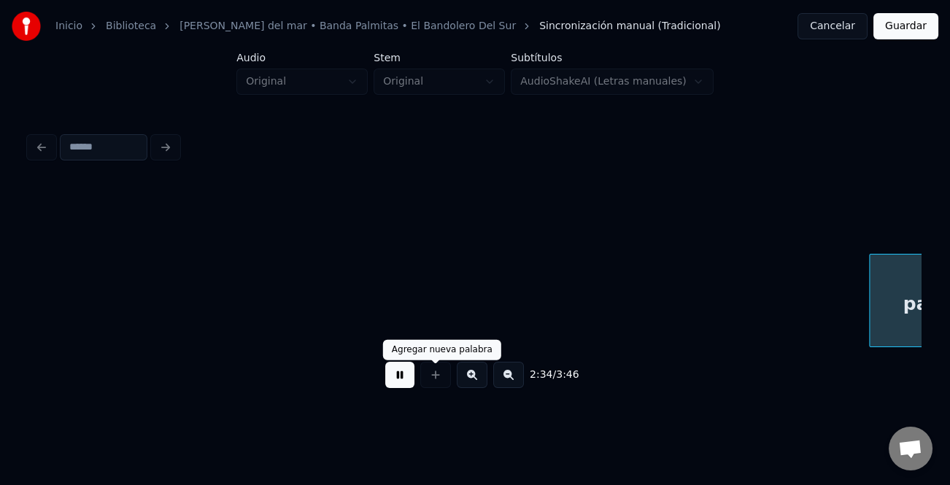
scroll to position [0, 33872]
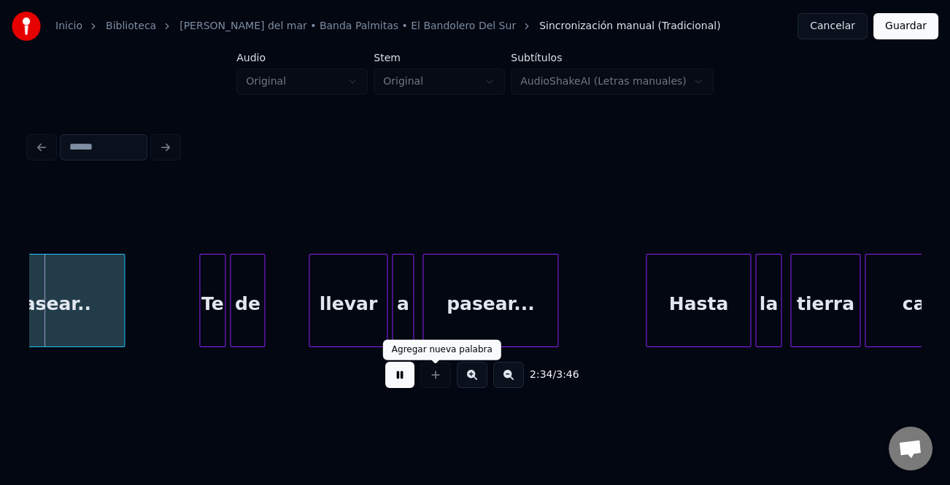
click at [405, 372] on button at bounding box center [399, 375] width 29 height 26
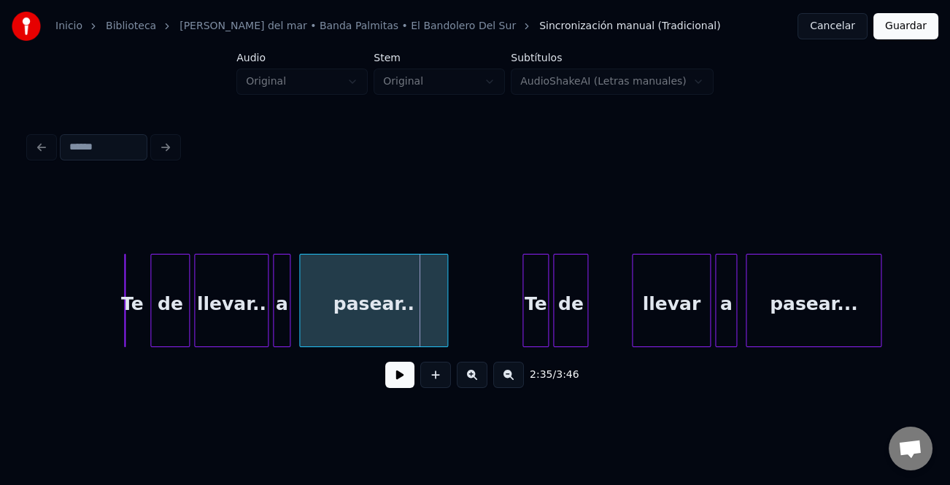
scroll to position [0, 33390]
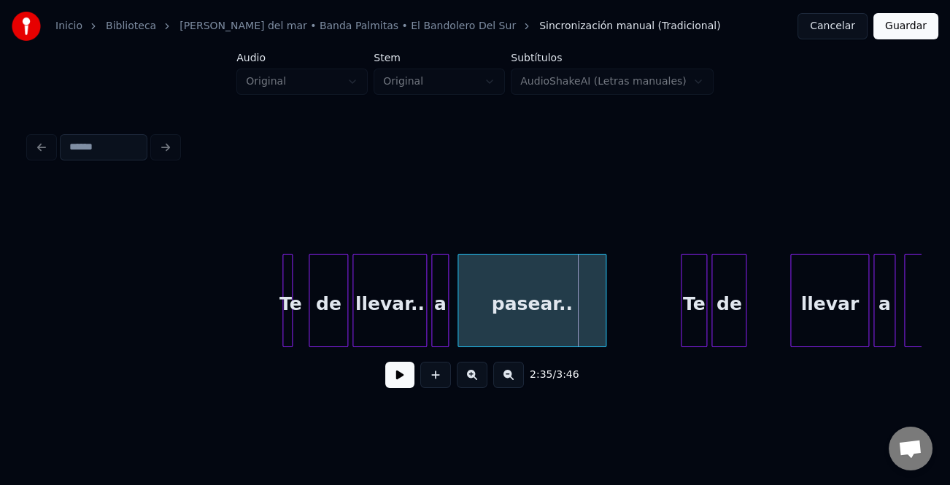
click at [292, 321] on div "Te" at bounding box center [287, 300] width 10 height 93
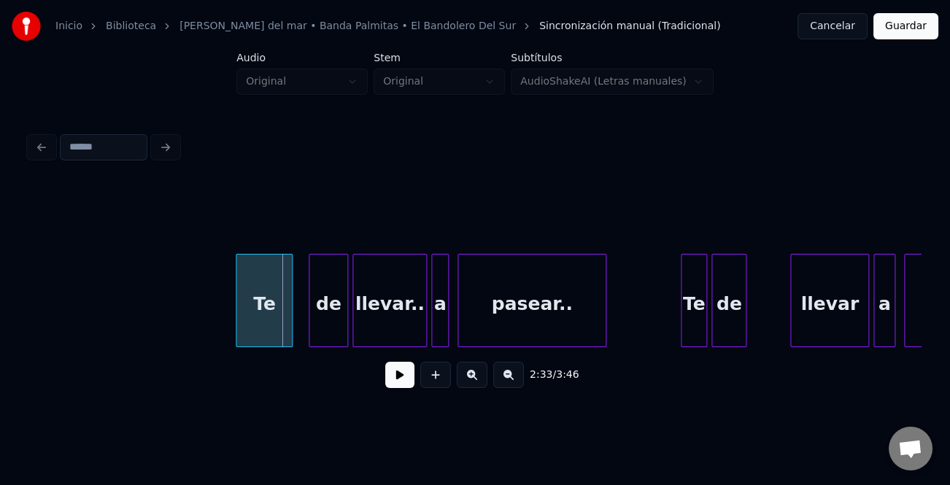
click at [236, 322] on div at bounding box center [238, 301] width 4 height 92
click at [286, 321] on div "Te" at bounding box center [272, 304] width 54 height 99
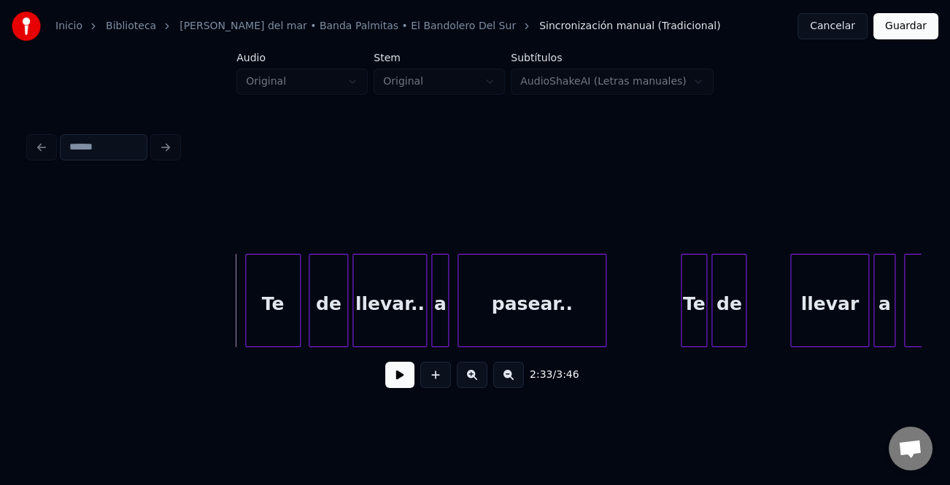
click at [390, 371] on button at bounding box center [399, 375] width 29 height 26
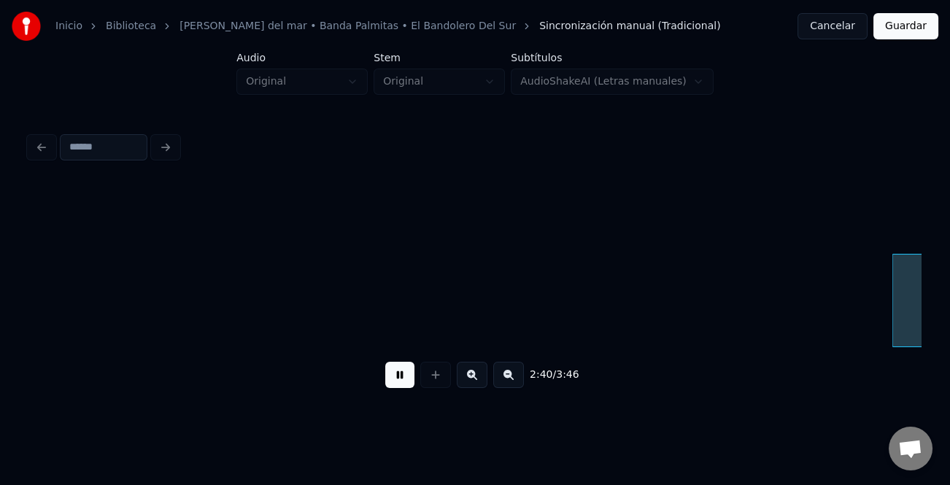
scroll to position [0, 35175]
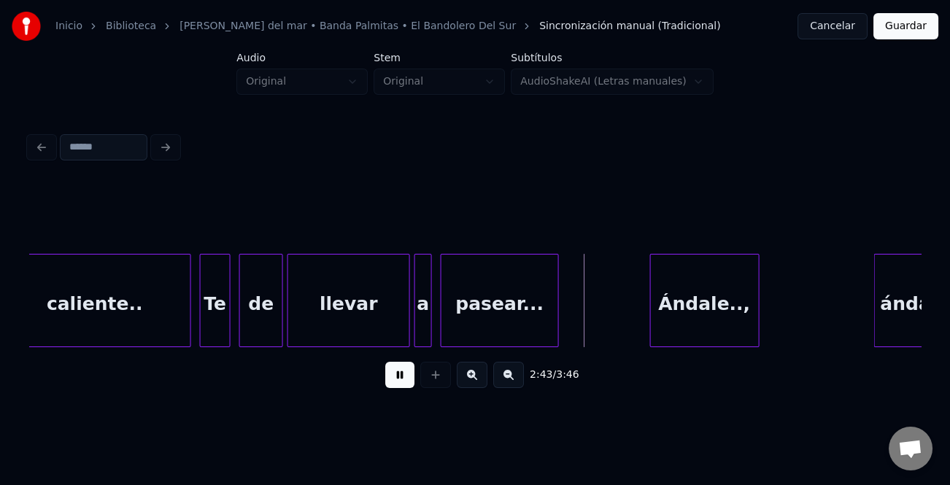
click at [691, 323] on div "Ándale..," at bounding box center [705, 304] width 108 height 99
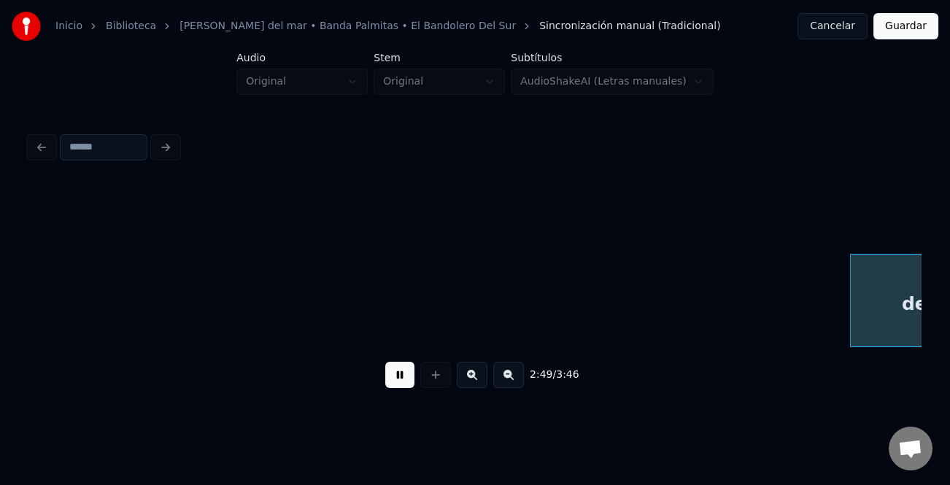
scroll to position [0, 36962]
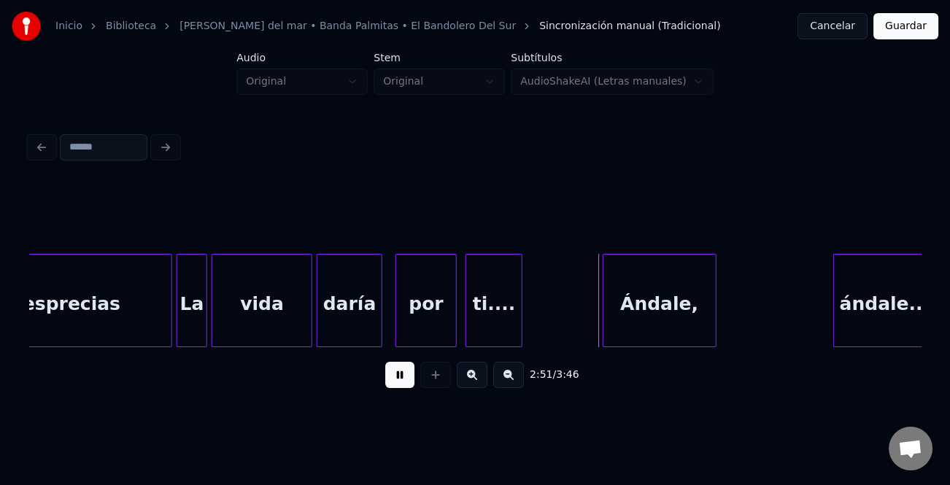
click at [699, 318] on div "Ándale," at bounding box center [659, 304] width 112 height 99
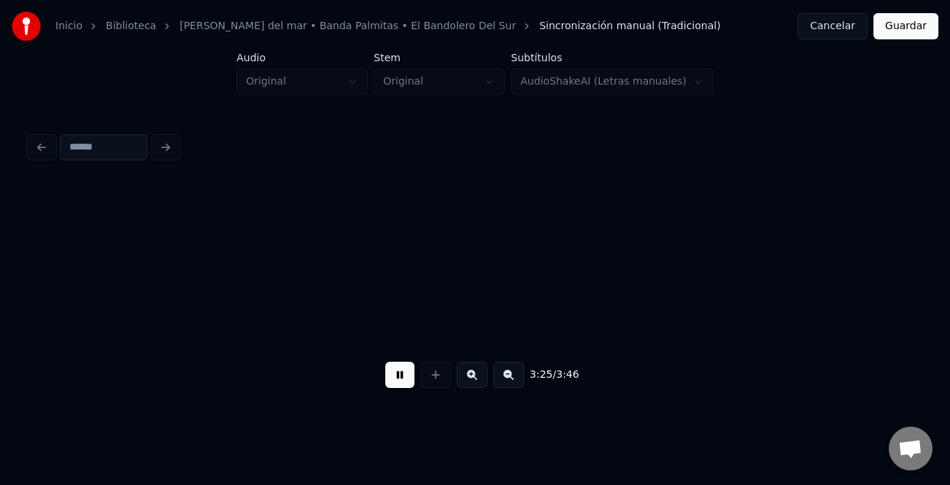
scroll to position [0, 44998]
click at [395, 381] on button at bounding box center [399, 375] width 29 height 26
click at [935, 27] on button "Guardar" at bounding box center [905, 26] width 65 height 26
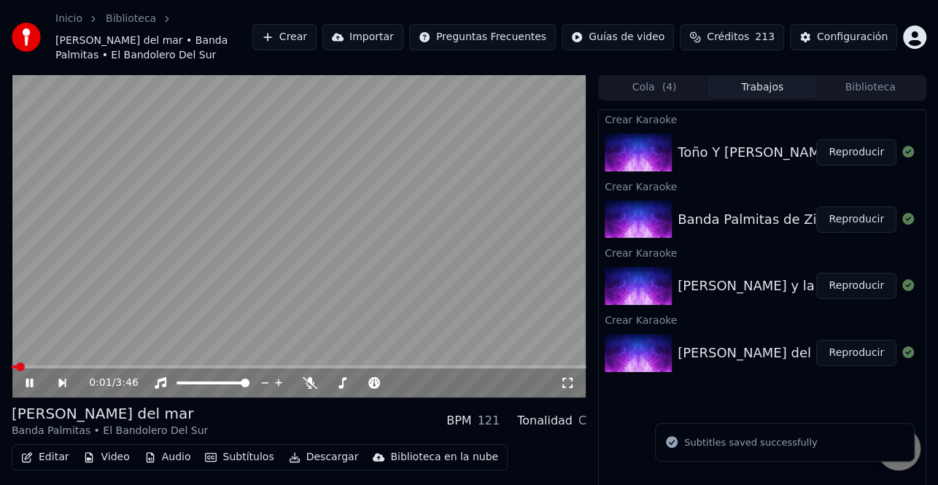
click at [36, 379] on icon at bounding box center [39, 383] width 33 height 12
click at [855, 292] on button "Reproducir" at bounding box center [856, 286] width 80 height 26
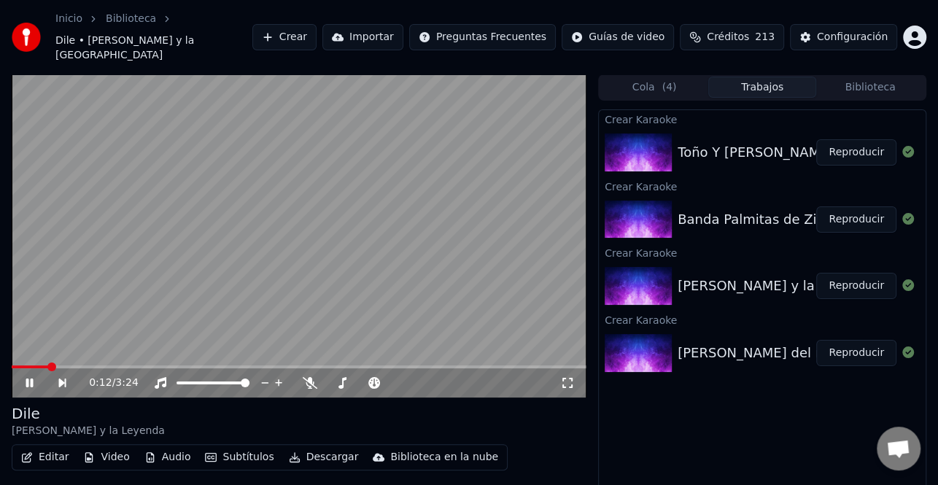
click at [48, 447] on button "Editar" at bounding box center [44, 457] width 59 height 20
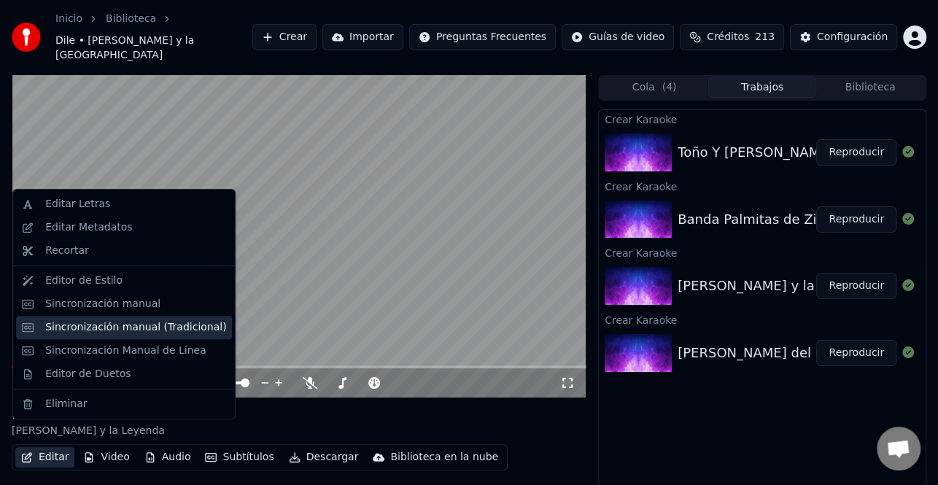
click at [115, 323] on div "Sincronización manual (Tradicional)" at bounding box center [135, 327] width 181 height 15
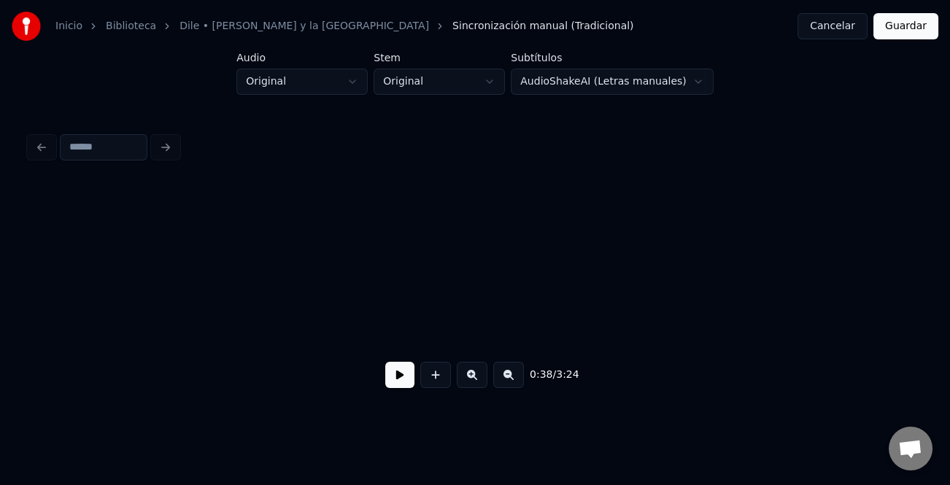
scroll to position [0, 8510]
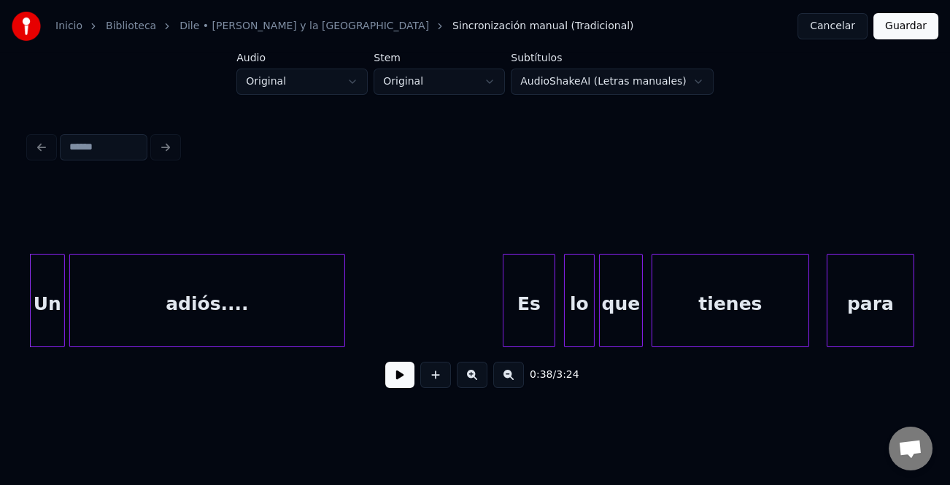
click at [402, 378] on button at bounding box center [399, 375] width 29 height 26
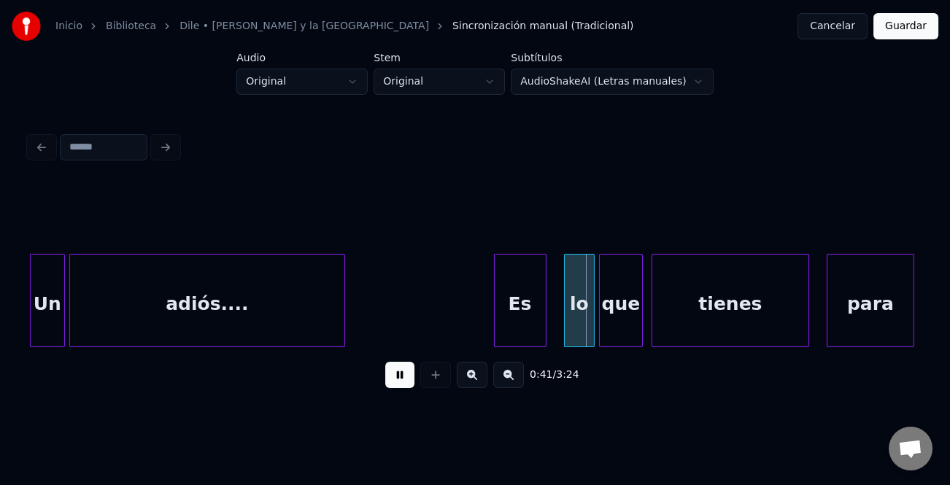
click at [511, 315] on div "Es" at bounding box center [519, 304] width 51 height 99
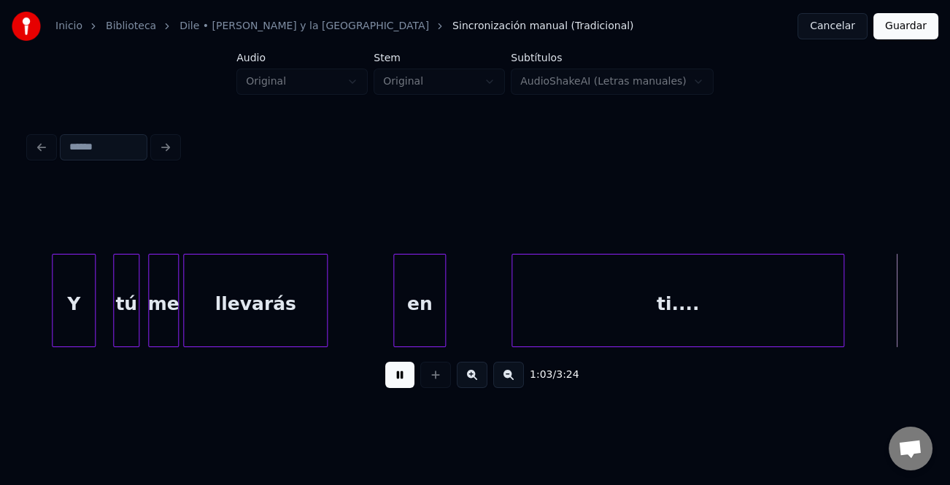
scroll to position [0, 13865]
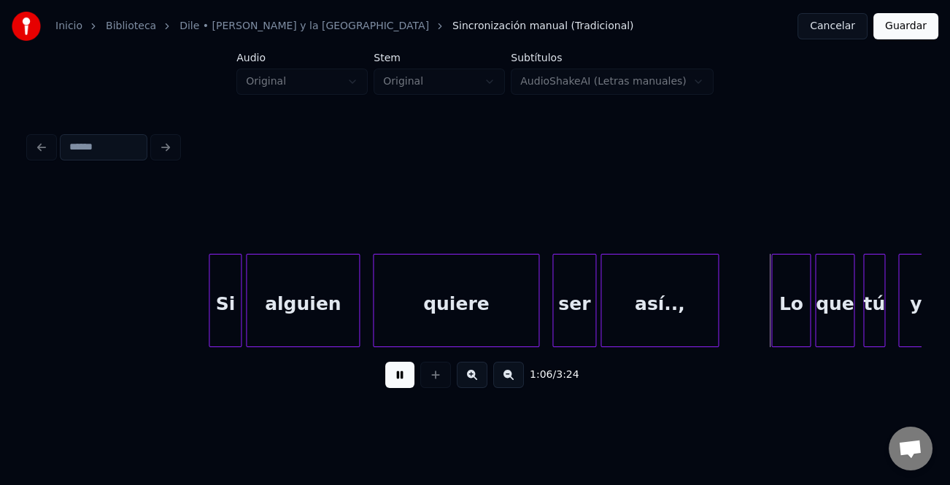
click at [209, 292] on div at bounding box center [211, 301] width 4 height 92
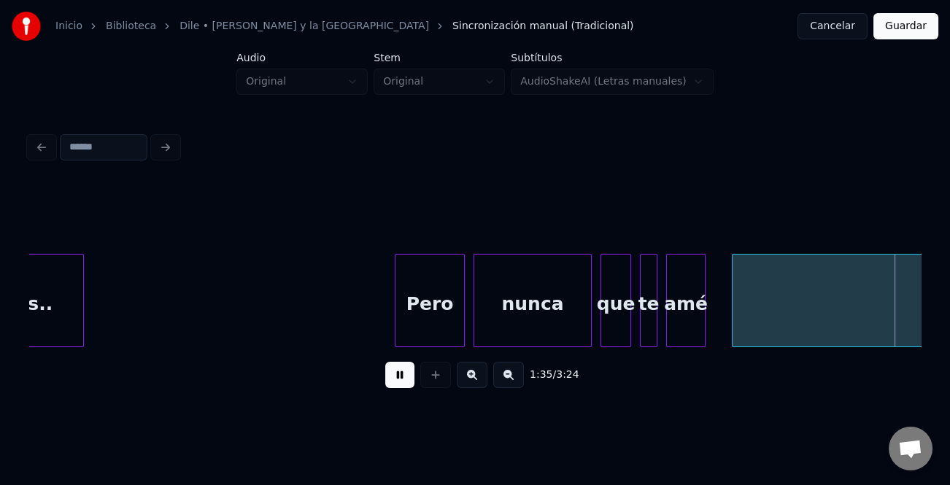
scroll to position [0, 21007]
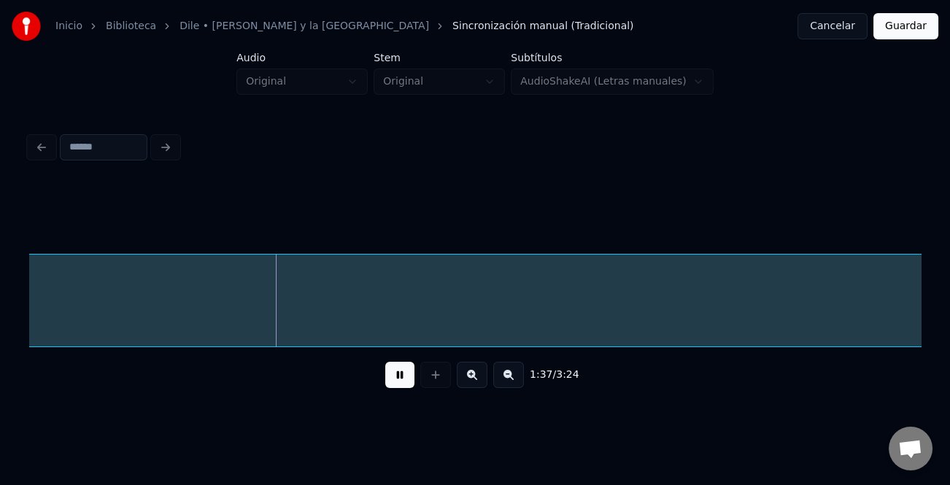
click at [505, 384] on button at bounding box center [508, 375] width 31 height 26
click at [505, 382] on button at bounding box center [508, 375] width 31 height 26
click at [387, 382] on button at bounding box center [399, 375] width 29 height 26
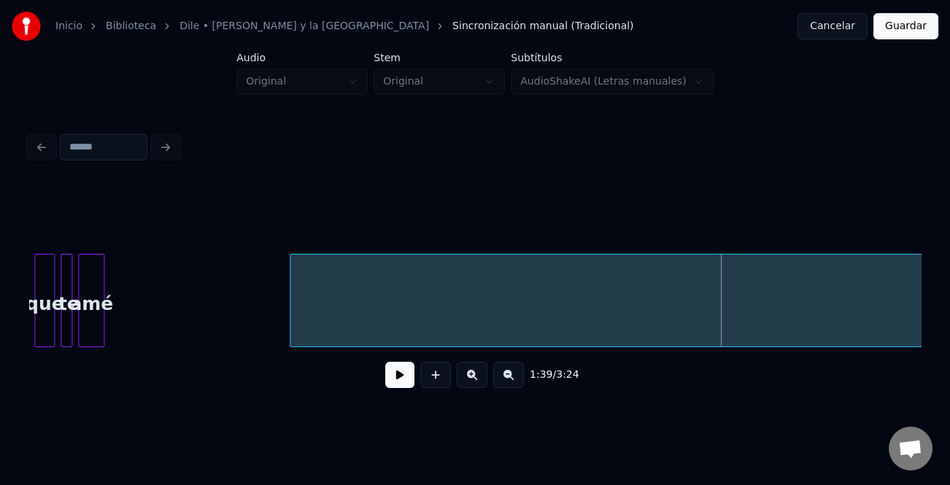
click at [290, 330] on div at bounding box center [292, 301] width 4 height 92
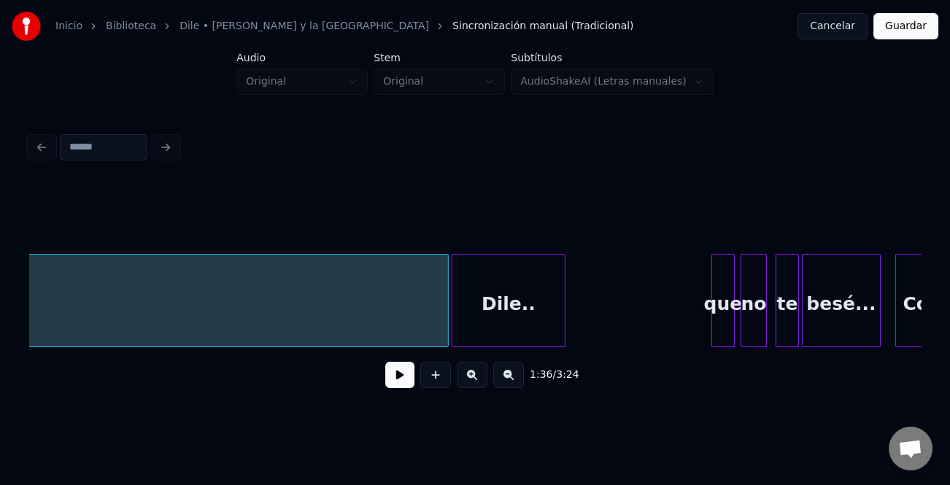
scroll to position [0, 17768]
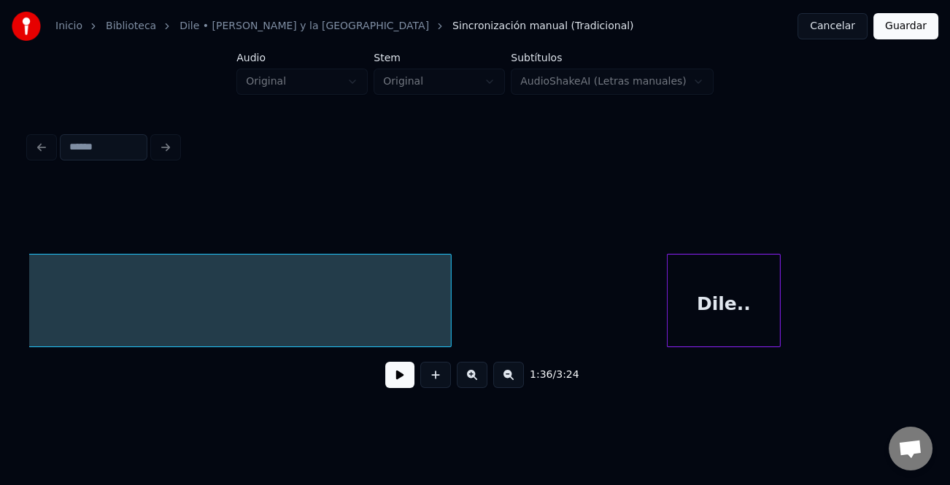
click at [448, 321] on div at bounding box center [448, 301] width 4 height 92
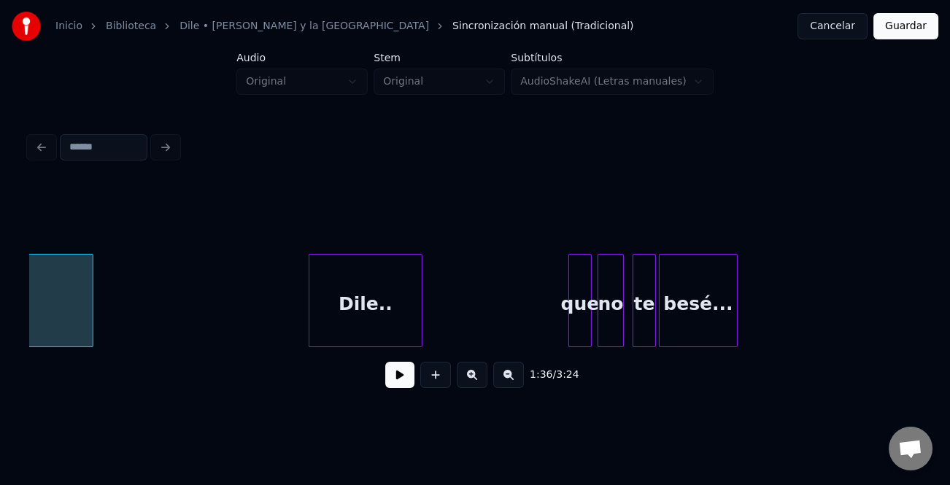
scroll to position [0, 18197]
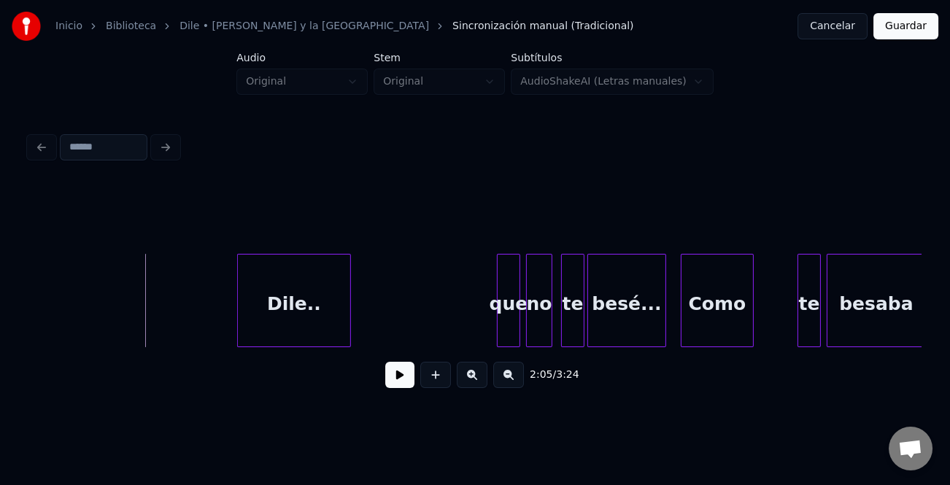
click at [397, 379] on button at bounding box center [399, 375] width 29 height 26
click at [190, 327] on div at bounding box center [189, 301] width 4 height 92
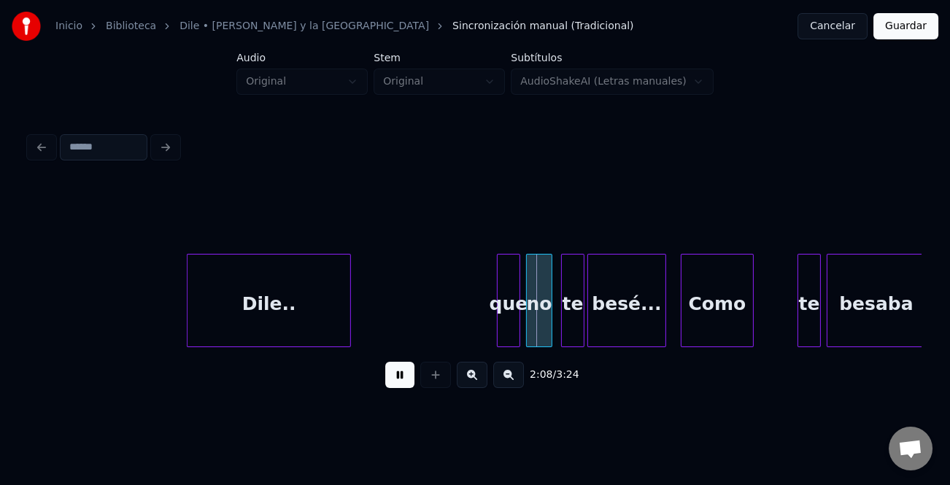
click at [397, 373] on div "2:08 / 3:24" at bounding box center [475, 375] width 868 height 32
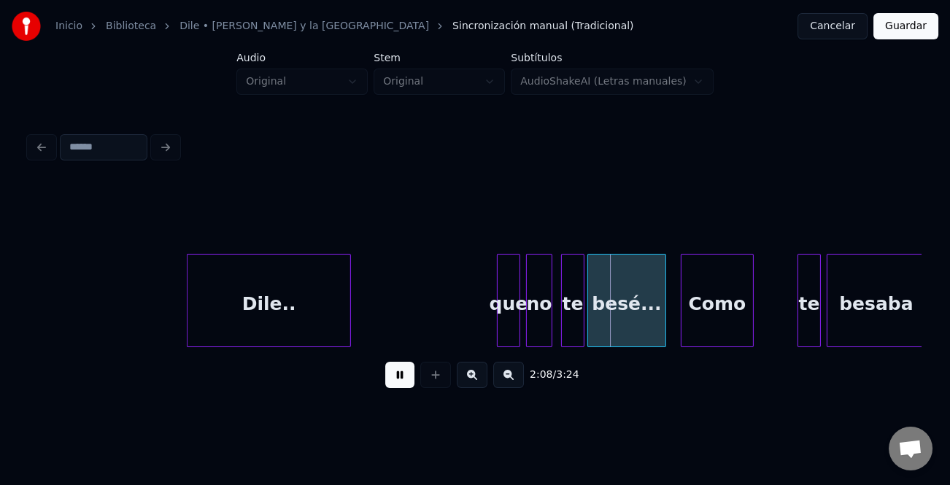
click at [396, 379] on button at bounding box center [399, 375] width 29 height 26
click at [532, 307] on div "no" at bounding box center [539, 304] width 25 height 99
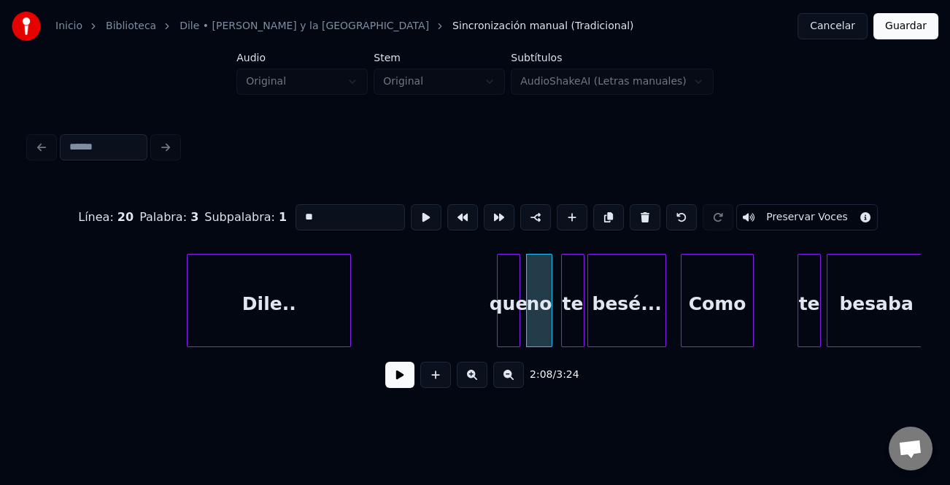
click at [505, 308] on div "que" at bounding box center [508, 304] width 22 height 99
click at [300, 211] on input "***" at bounding box center [349, 217] width 109 height 26
type input "***"
click at [405, 384] on button at bounding box center [399, 375] width 29 height 26
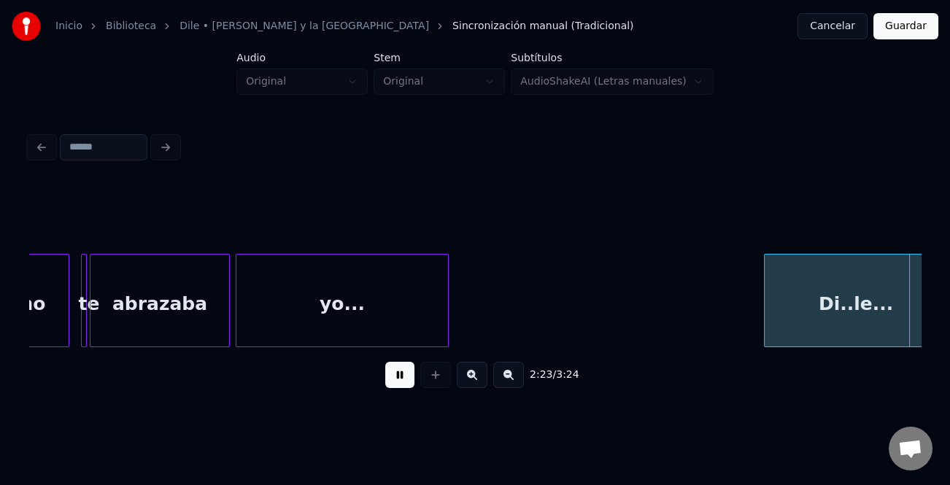
scroll to position [0, 20877]
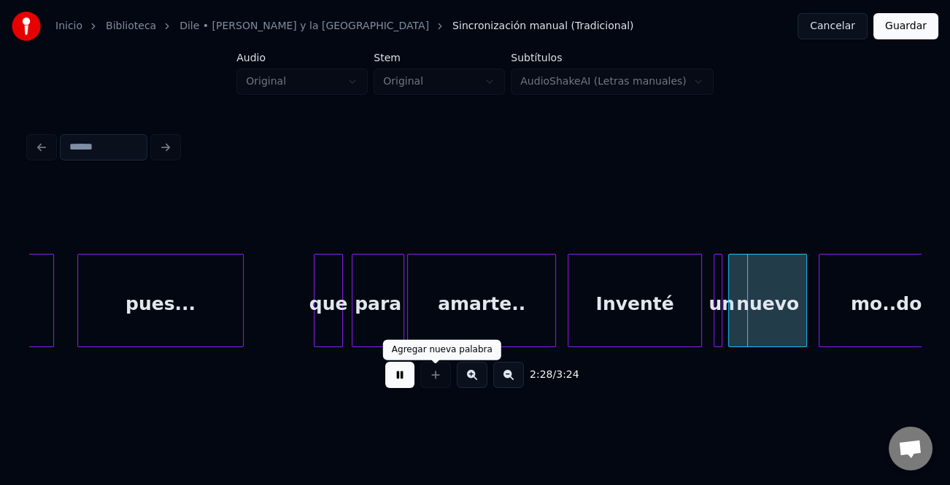
click at [405, 377] on button at bounding box center [399, 375] width 29 height 26
click at [338, 295] on div at bounding box center [340, 301] width 4 height 92
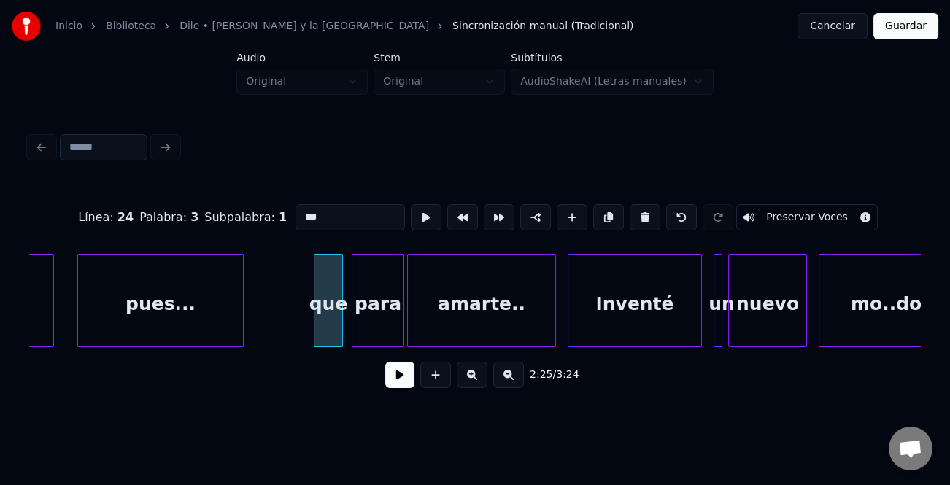
click at [301, 213] on input "***" at bounding box center [349, 217] width 109 height 26
type input "***"
click at [408, 381] on button at bounding box center [399, 375] width 29 height 26
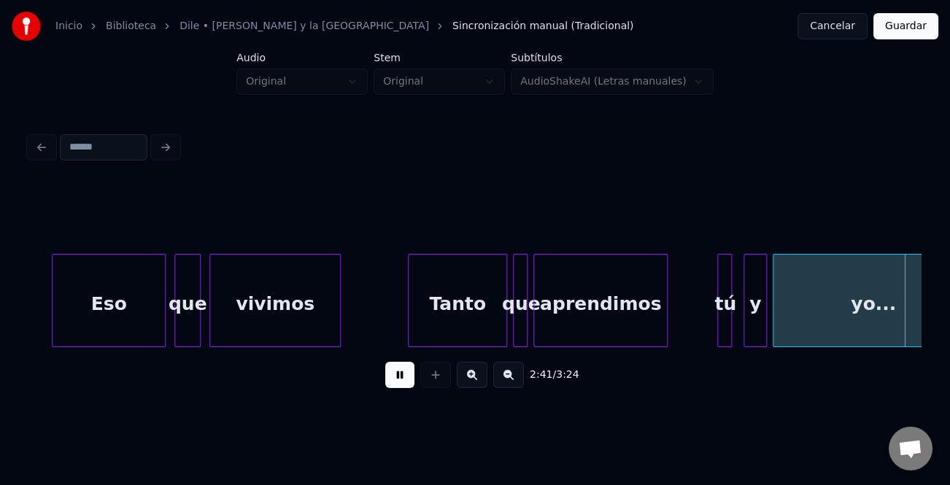
scroll to position [0, 23555]
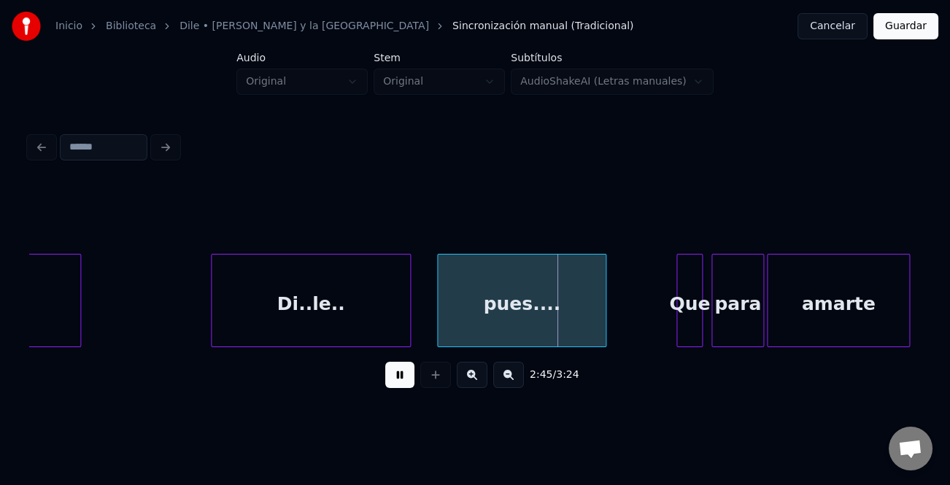
click at [212, 327] on div at bounding box center [214, 301] width 4 height 92
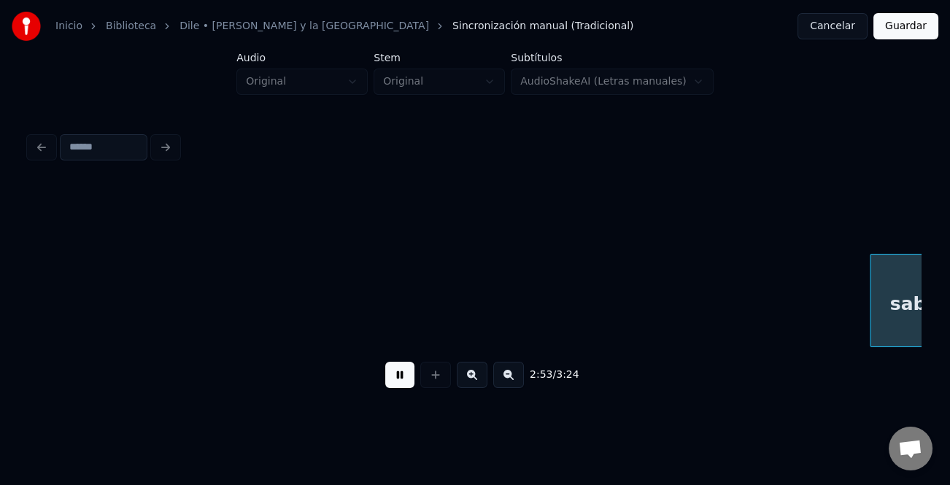
scroll to position [0, 25338]
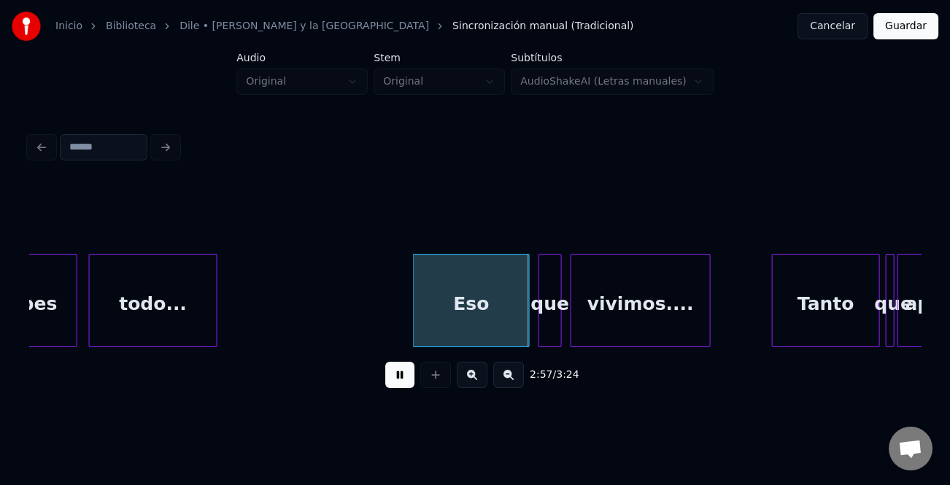
click at [414, 295] on div at bounding box center [416, 301] width 4 height 92
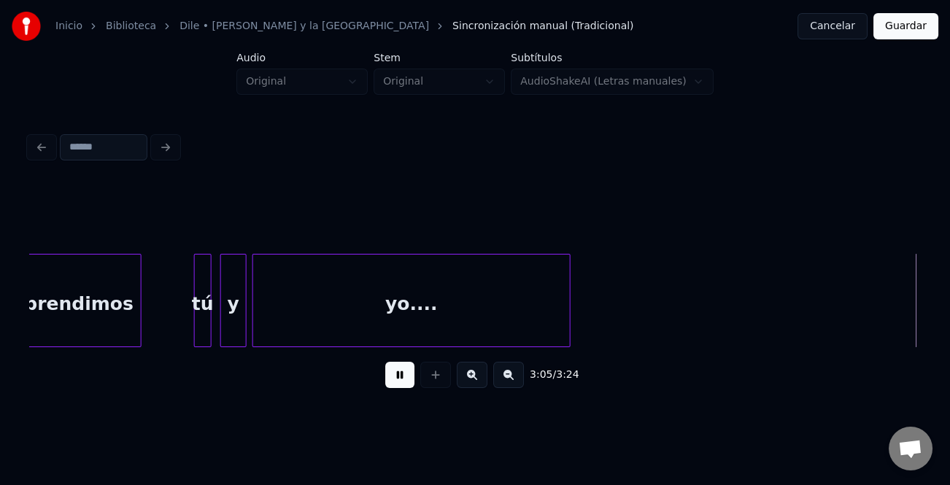
scroll to position [0, 27123]
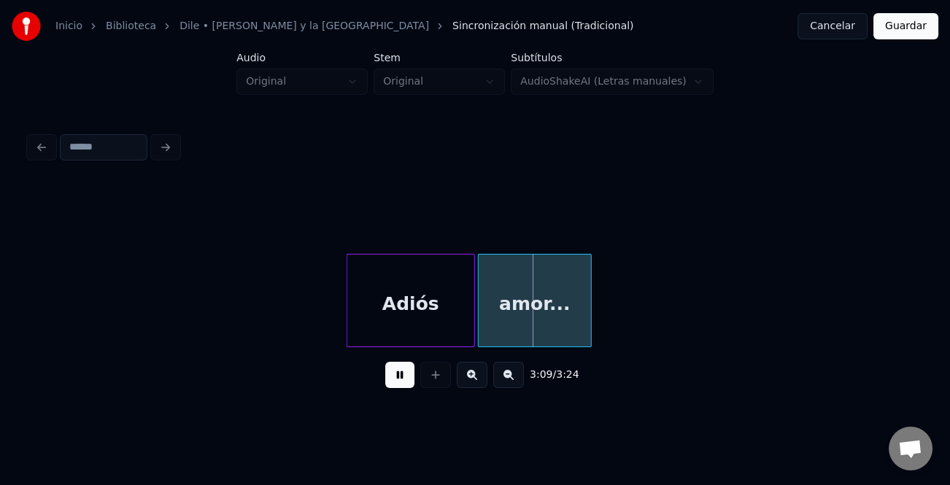
click at [397, 376] on button at bounding box center [399, 375] width 29 height 26
click at [406, 382] on button at bounding box center [399, 375] width 29 height 26
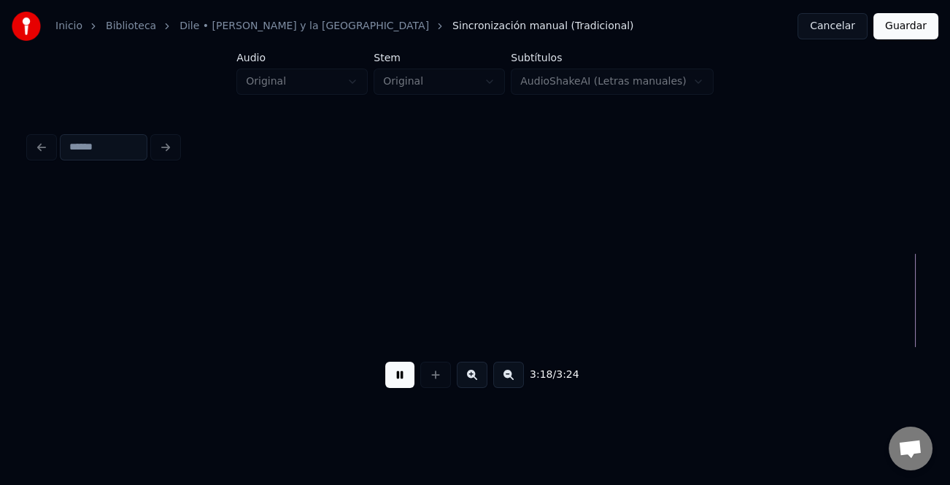
scroll to position [0, 28906]
click at [912, 32] on button "Guardar" at bounding box center [905, 26] width 65 height 26
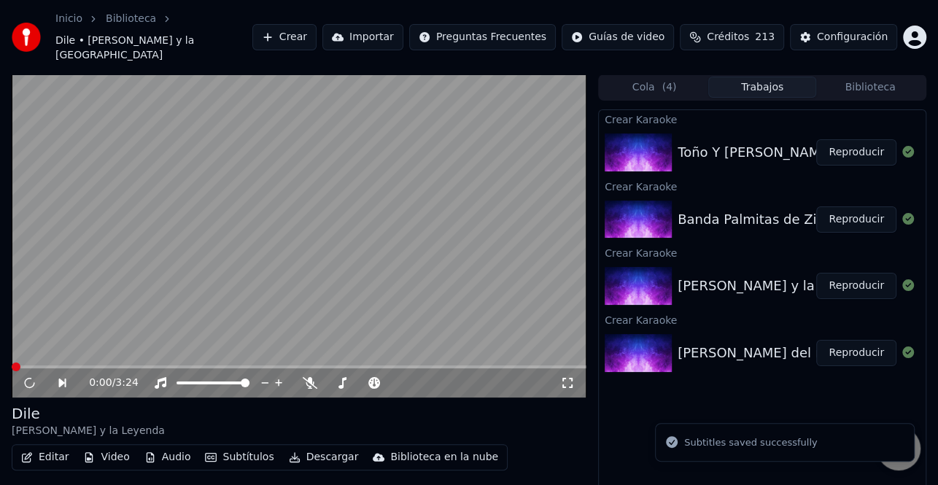
click at [736, 209] on div "Banda Palmitas de Zirandaro, Gro - Mi [PERSON_NAME]" at bounding box center [859, 219] width 363 height 20
click at [24, 377] on icon at bounding box center [39, 383] width 33 height 12
click at [43, 447] on button "Editar" at bounding box center [44, 457] width 59 height 20
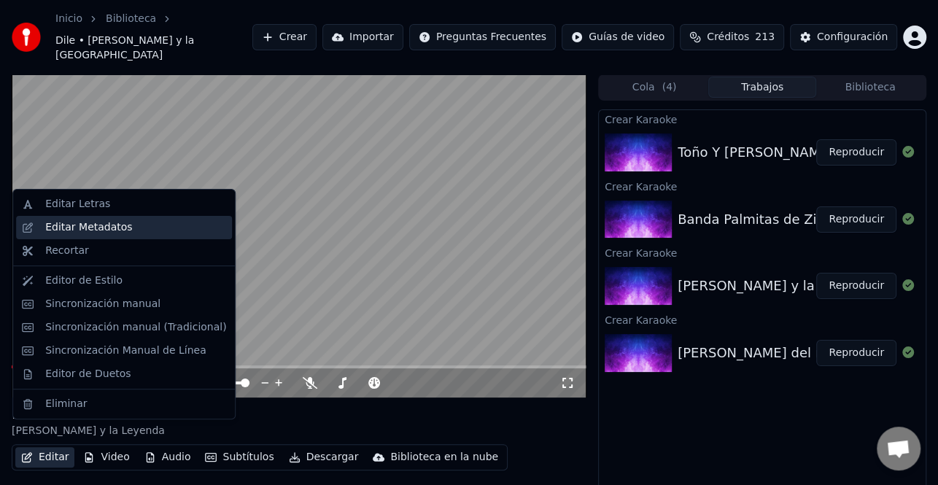
click at [121, 228] on div "Editar Metadatos" at bounding box center [88, 227] width 87 height 15
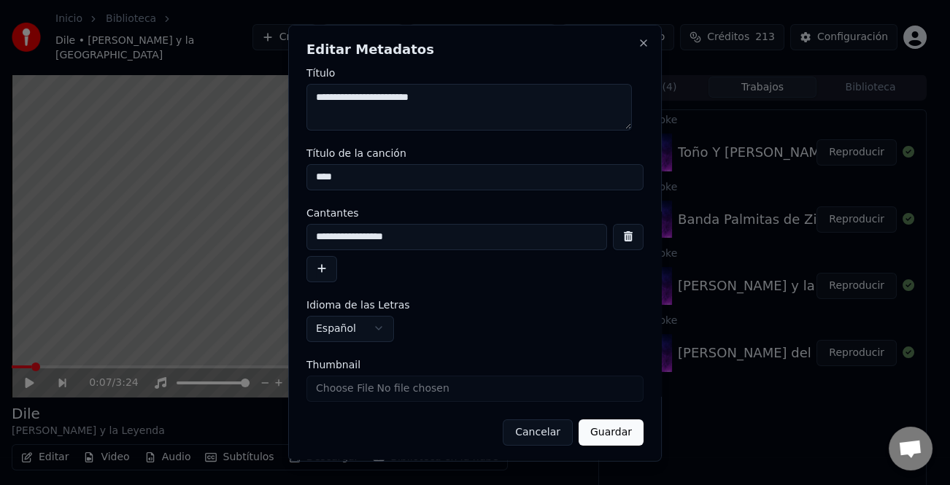
click at [325, 268] on button "button" at bounding box center [321, 268] width 31 height 26
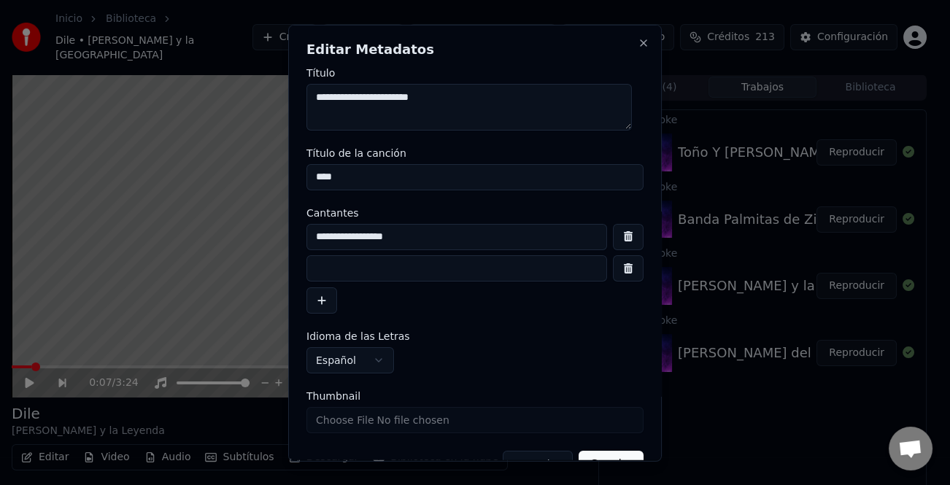
click at [350, 266] on input at bounding box center [456, 268] width 300 height 26
type input "*"
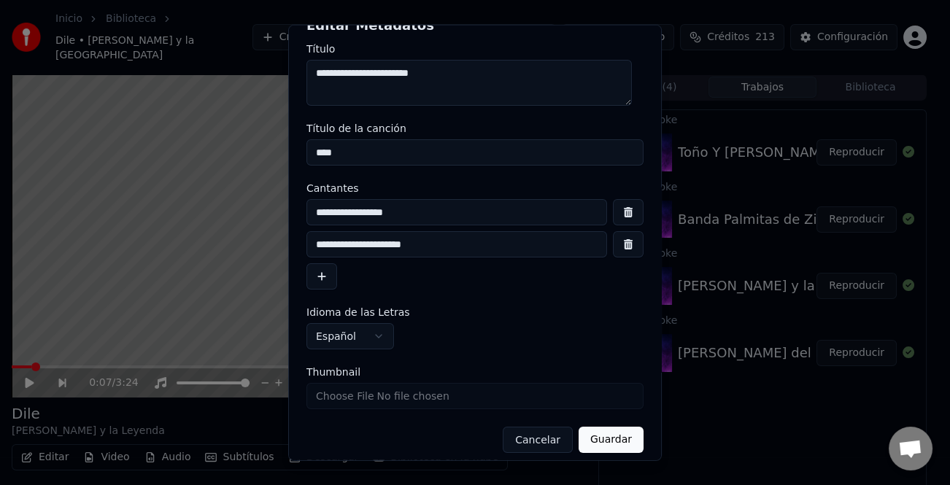
scroll to position [34, 0]
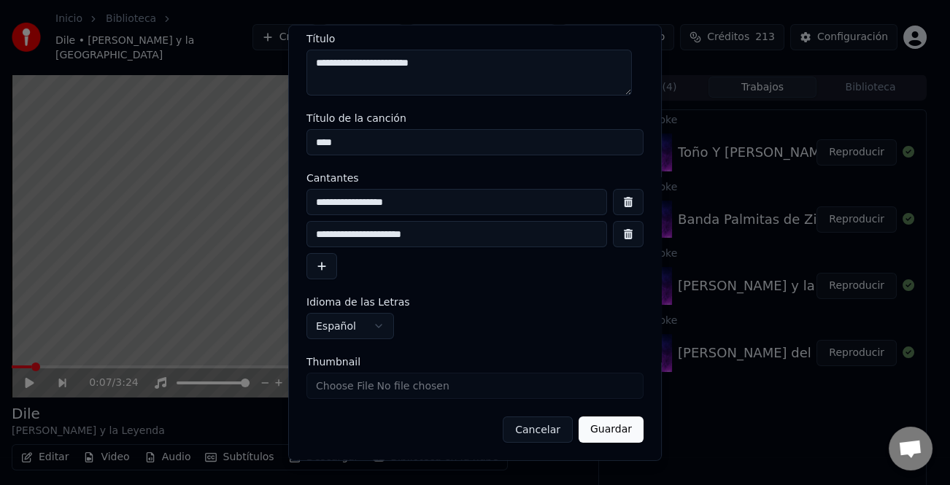
type input "**********"
click at [619, 435] on button "Guardar" at bounding box center [610, 429] width 65 height 26
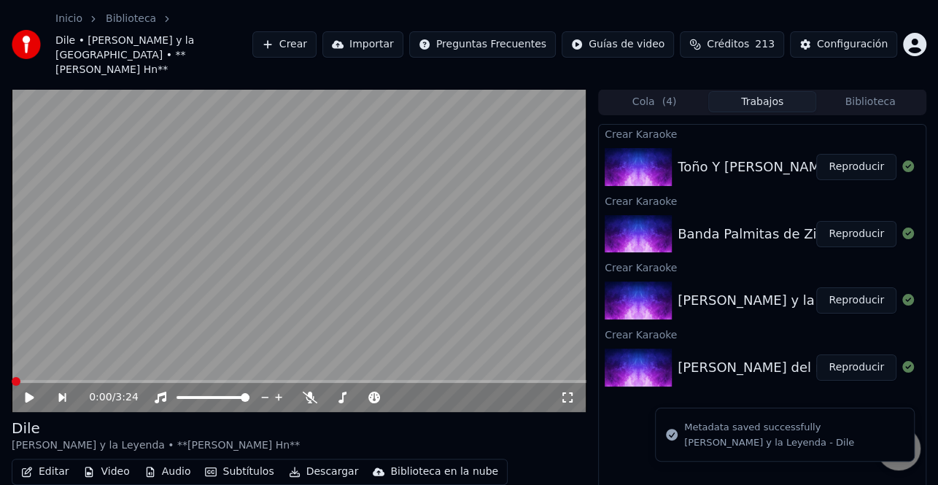
click at [29, 392] on icon at bounding box center [39, 398] width 33 height 12
click at [29, 392] on icon at bounding box center [30, 397] width 9 height 10
click at [29, 392] on icon at bounding box center [39, 398] width 33 height 12
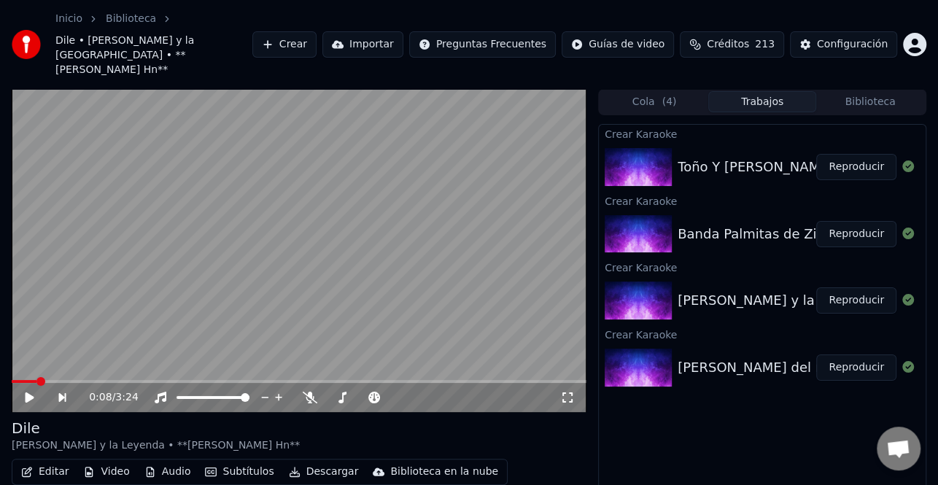
click at [308, 462] on button "Descargar" at bounding box center [324, 472] width 82 height 20
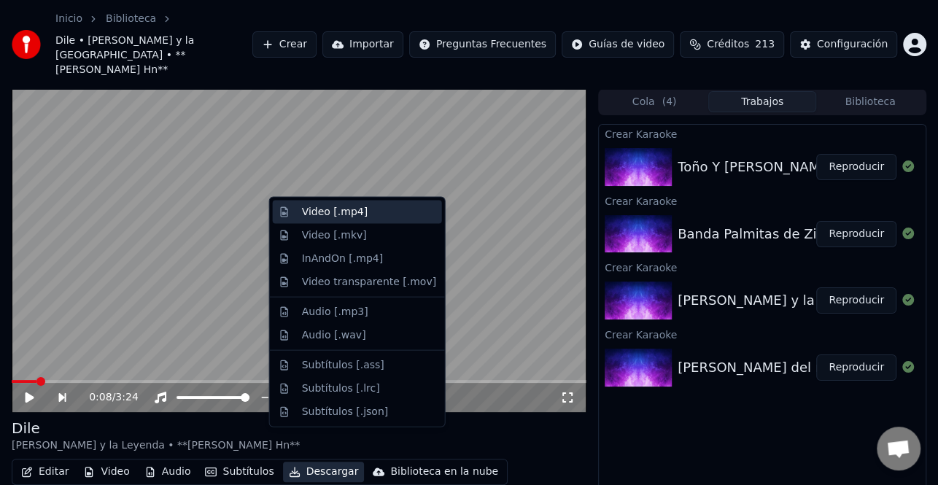
click at [357, 212] on div "Video [.mp4]" at bounding box center [335, 212] width 66 height 15
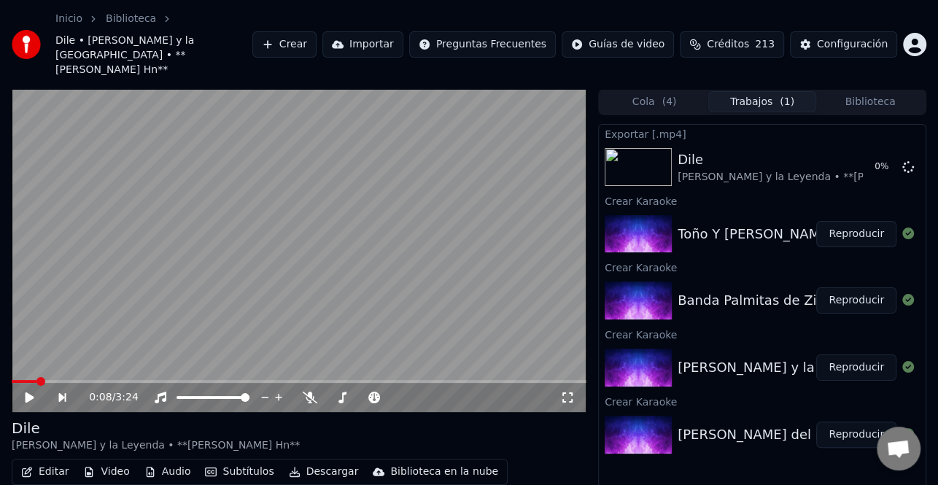
click at [853, 422] on button "Reproducir" at bounding box center [856, 435] width 80 height 26
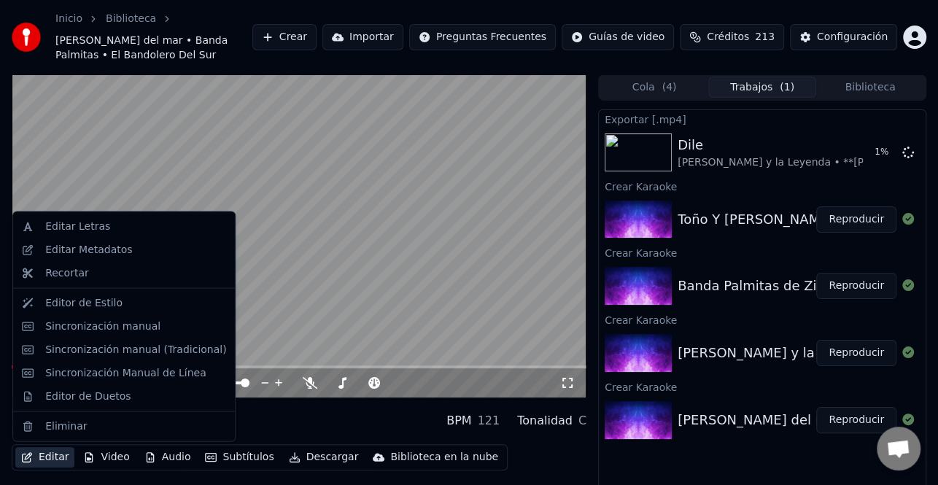
click at [51, 459] on button "Editar" at bounding box center [44, 457] width 59 height 20
click at [83, 248] on div "Editar Metadatos" at bounding box center [88, 250] width 87 height 15
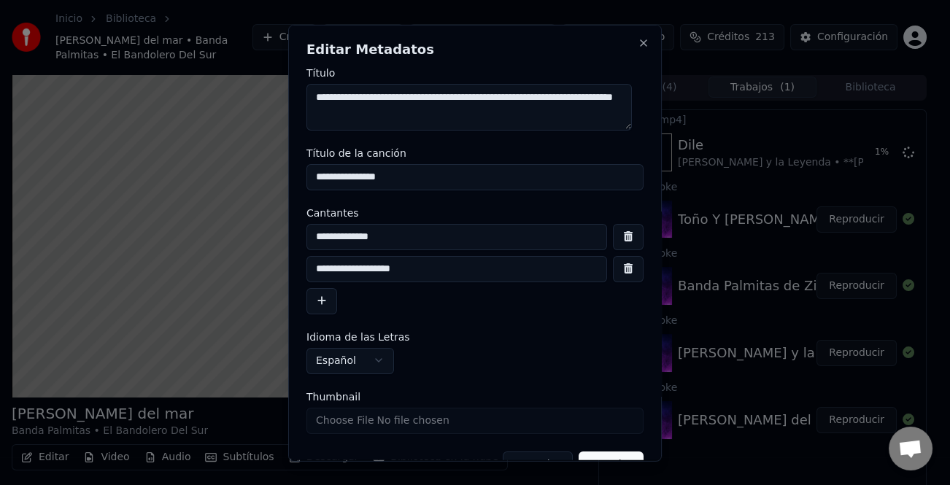
click at [319, 295] on button "button" at bounding box center [321, 300] width 31 height 26
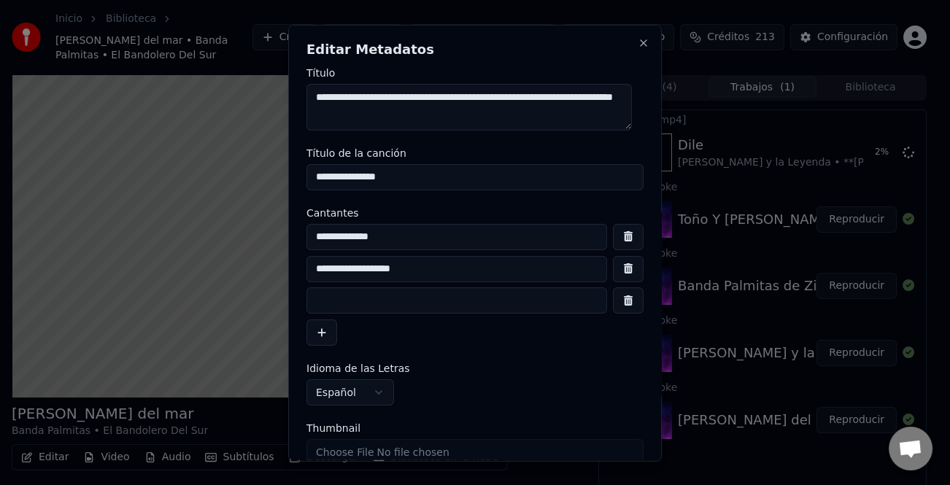
click at [337, 306] on input at bounding box center [456, 300] width 300 height 26
type input "*"
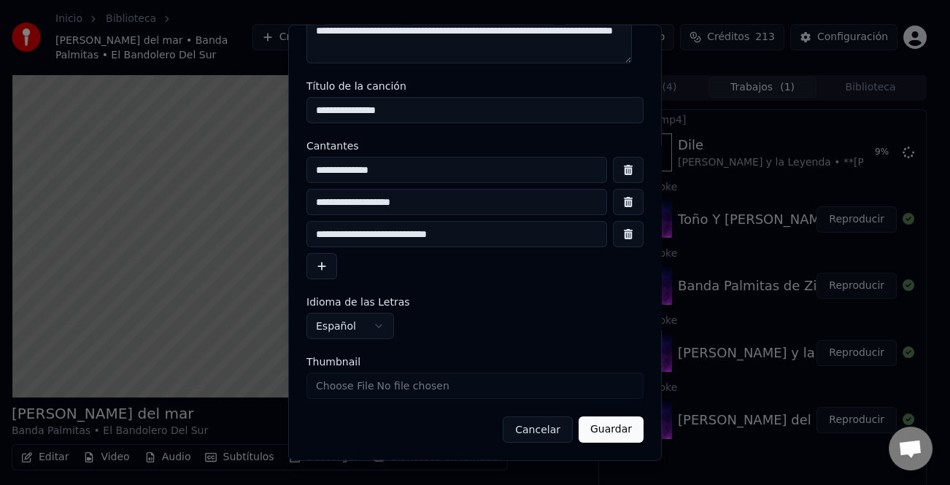
type input "**********"
click at [622, 430] on button "Guardar" at bounding box center [610, 429] width 65 height 26
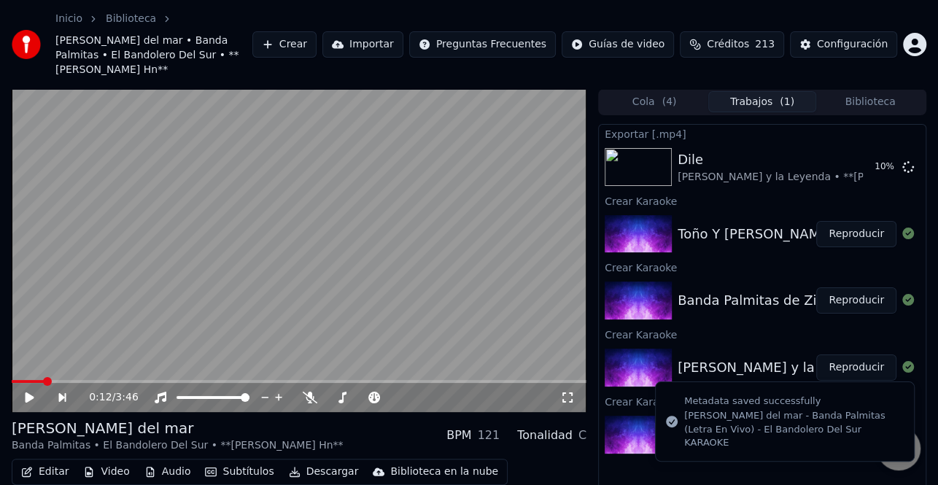
drag, startPoint x: 18, startPoint y: 365, endPoint x: 7, endPoint y: 368, distance: 12.2
click at [7, 368] on div "0:12 / 3:46 [PERSON_NAME] del [PERSON_NAME] Palmitas • El Bandolero Del Sur • *…" at bounding box center [469, 314] width 938 height 451
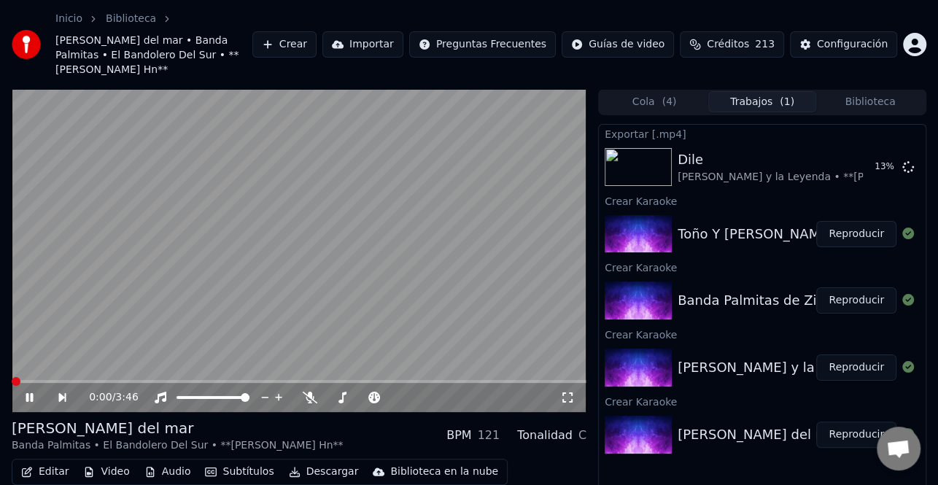
click at [12, 380] on span at bounding box center [12, 381] width 0 height 3
click at [842, 422] on button "Reproducir" at bounding box center [856, 435] width 80 height 26
click at [31, 390] on div "0:00 / 3:46" at bounding box center [299, 397] width 563 height 15
click at [53, 462] on button "Editar" at bounding box center [44, 472] width 59 height 20
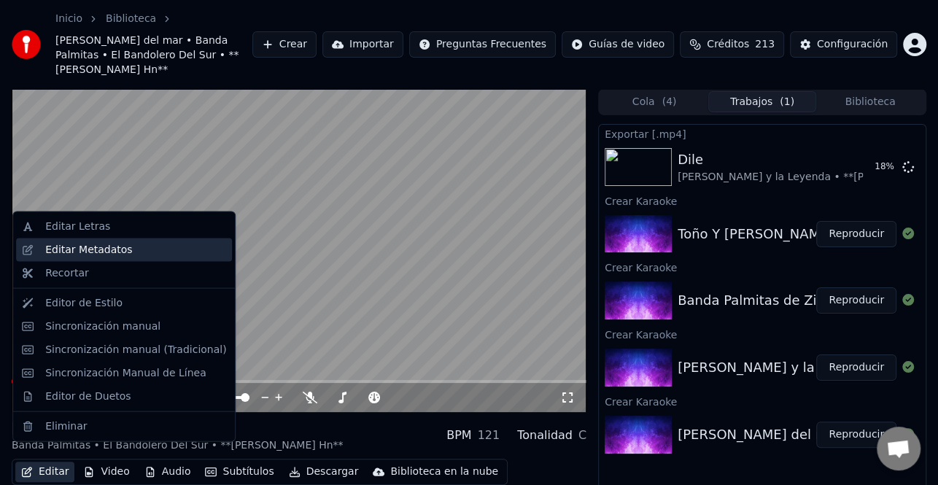
click at [133, 249] on div "Editar Metadatos" at bounding box center [135, 250] width 181 height 15
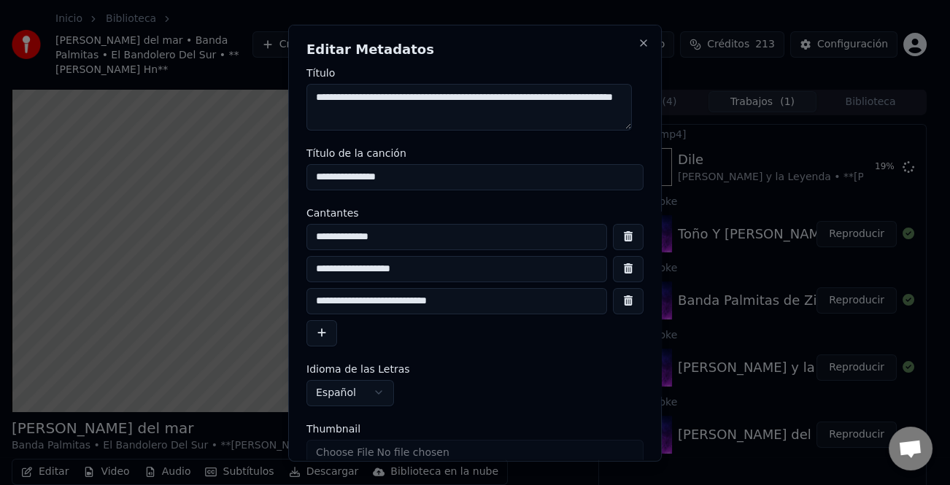
click at [331, 298] on input "**********" at bounding box center [456, 300] width 300 height 26
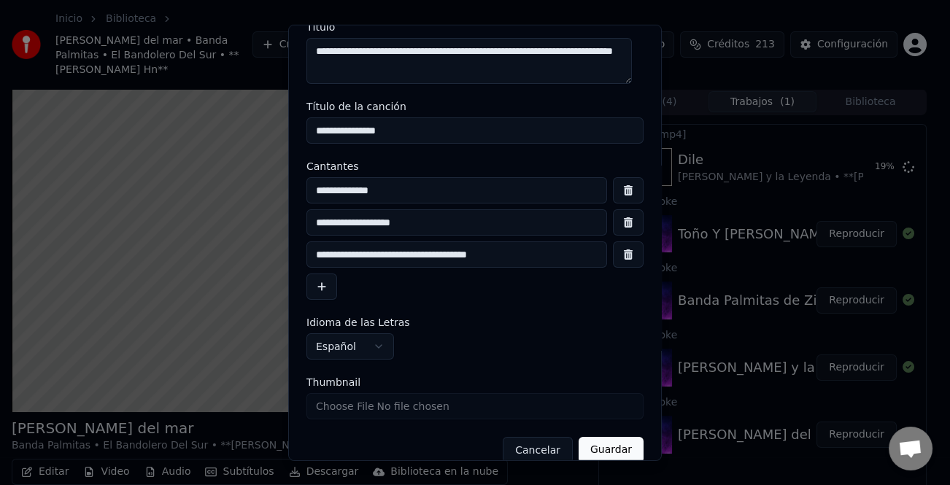
scroll to position [66, 0]
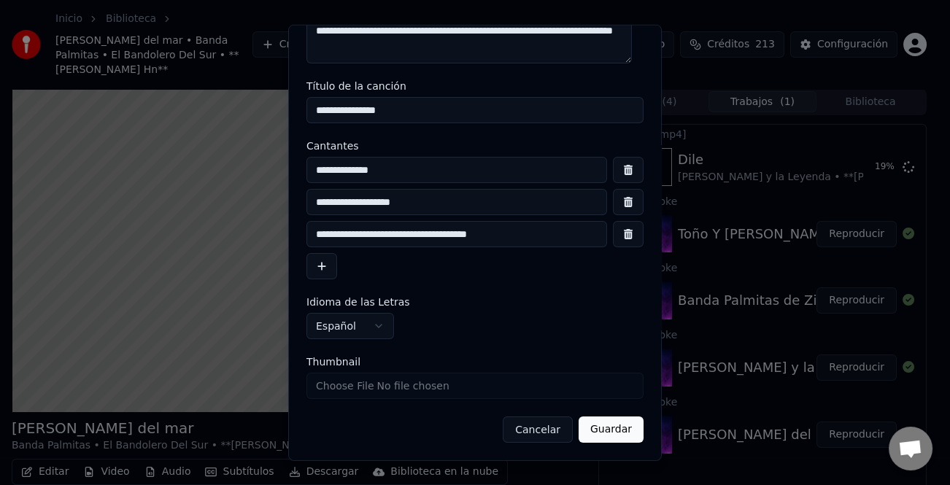
type input "**********"
click at [603, 437] on button "Guardar" at bounding box center [610, 429] width 65 height 26
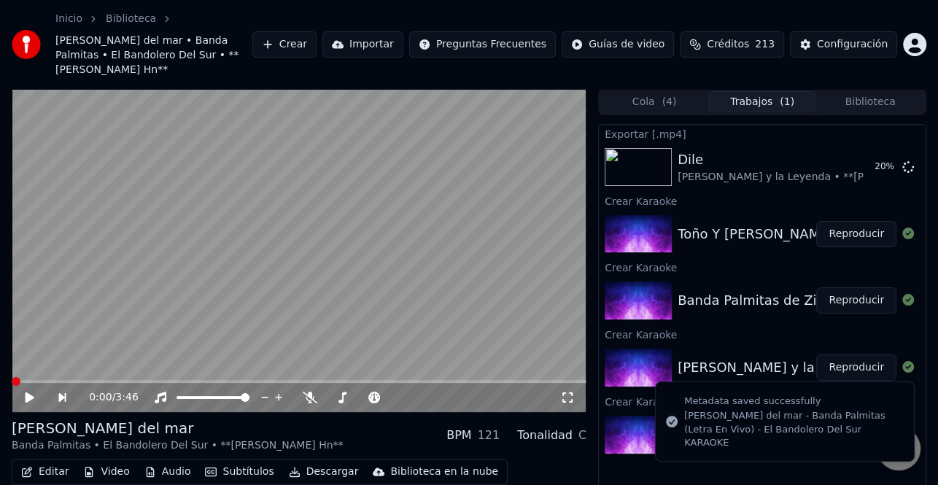
click at [640, 454] on div "Exportar [.mp4] [PERSON_NAME] y la Leyenda • **[PERSON_NAME] Hn** 20 % Crear Ka…" at bounding box center [762, 330] width 328 height 412
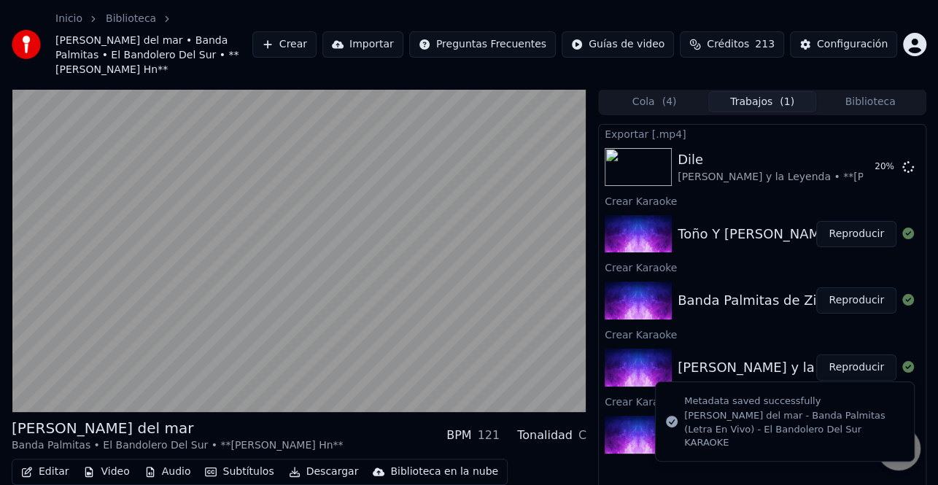
click at [624, 446] on div "Exportar [.mp4] [PERSON_NAME] y la Leyenda • **[PERSON_NAME] Hn** 20 % Crear Ka…" at bounding box center [762, 330] width 328 height 412
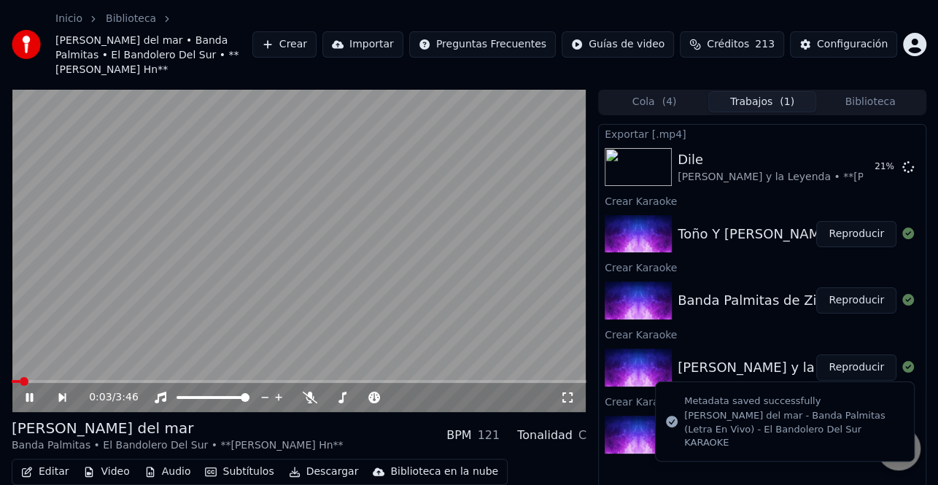
click at [52, 462] on button "Editar" at bounding box center [44, 472] width 59 height 20
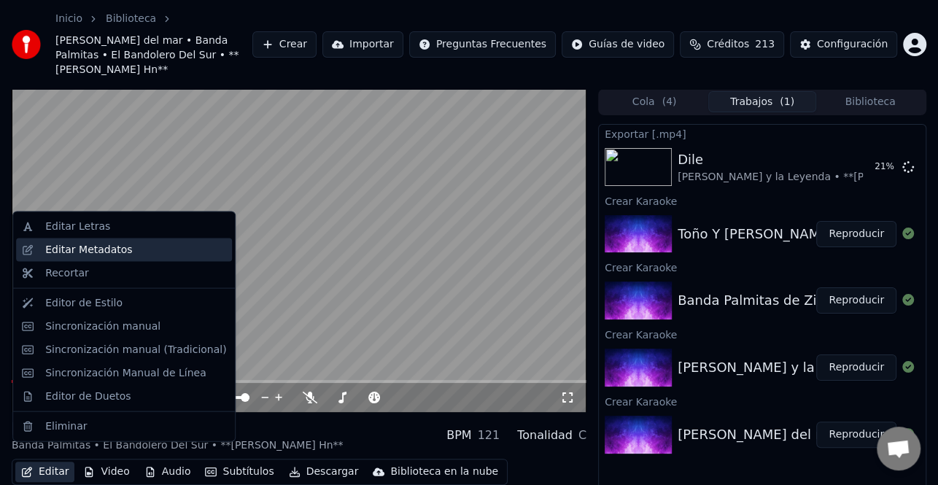
click at [118, 252] on div "Editar Metadatos" at bounding box center [88, 250] width 87 height 15
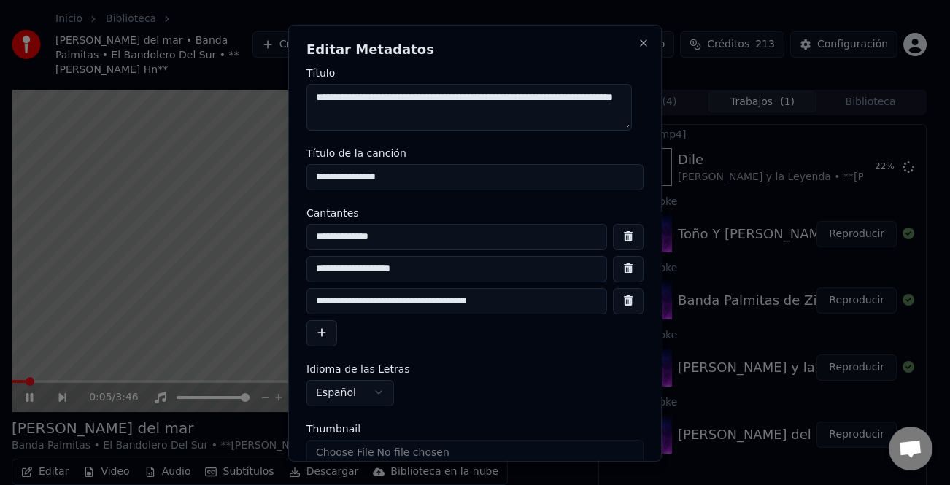
click at [352, 305] on input "**********" at bounding box center [456, 300] width 300 height 26
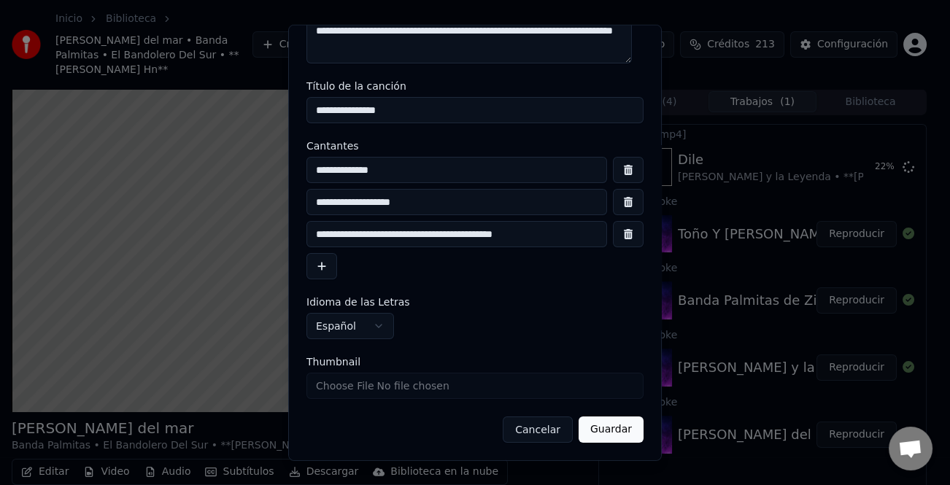
type input "**********"
click at [608, 423] on button "Guardar" at bounding box center [610, 429] width 65 height 26
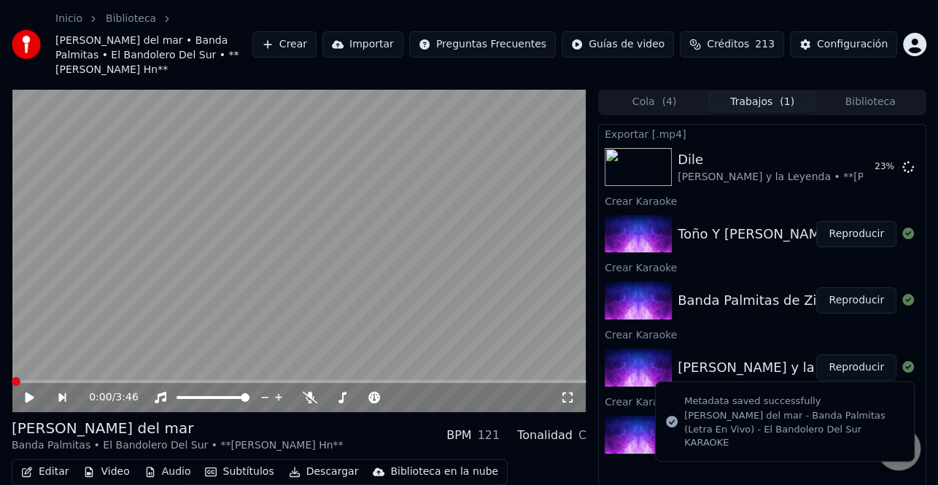
click at [648, 457] on div "Exportar [.mp4] [PERSON_NAME] y la Leyenda • **[PERSON_NAME] Hn** 23 % Crear Ka…" at bounding box center [762, 330] width 328 height 412
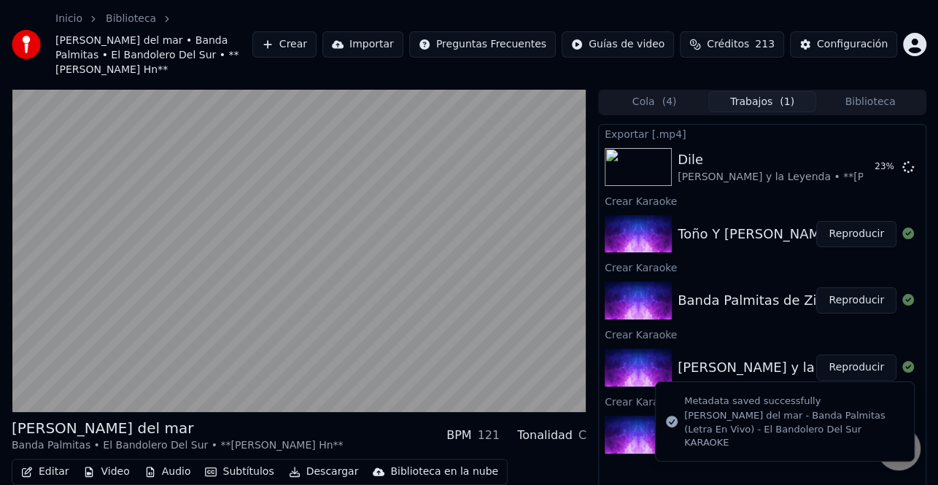
click at [637, 465] on div "Exportar [.mp4] [PERSON_NAME] y la Leyenda • **[PERSON_NAME] Hn** 23 % Crear Ka…" at bounding box center [762, 330] width 328 height 412
click at [624, 419] on img at bounding box center [638, 435] width 67 height 38
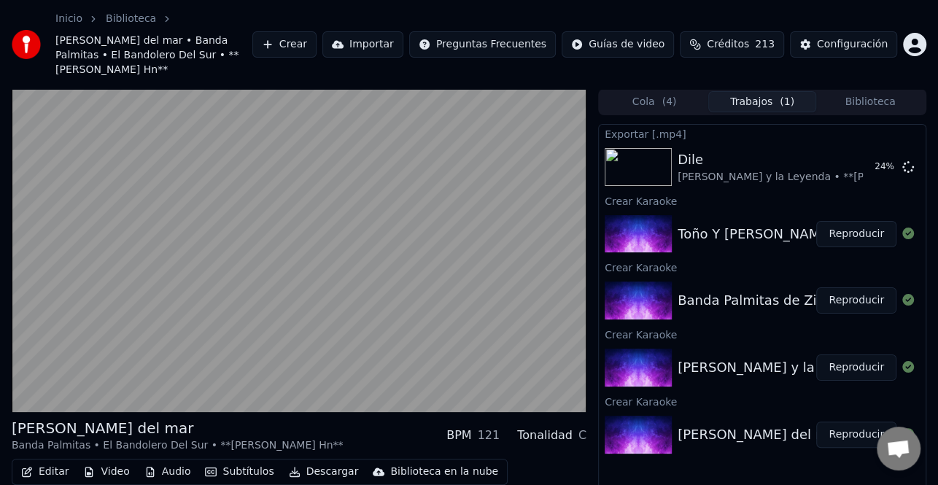
click at [846, 422] on button "Reproducir" at bounding box center [856, 435] width 80 height 26
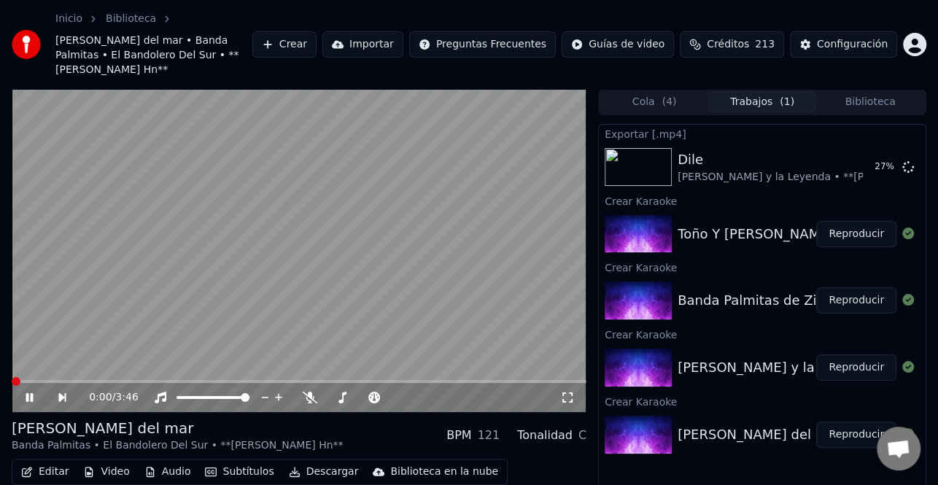
click at [327, 462] on button "Descargar" at bounding box center [324, 472] width 82 height 20
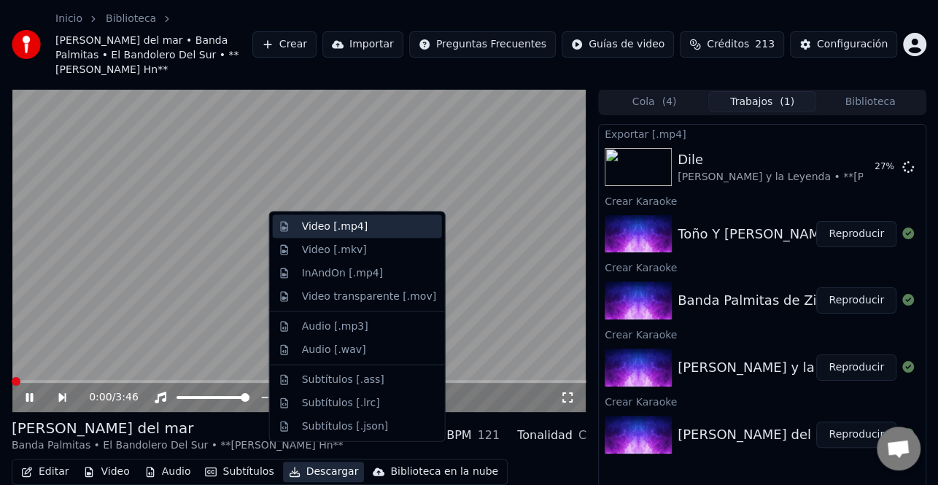
click at [358, 224] on div "Video [.mp4]" at bounding box center [335, 227] width 66 height 15
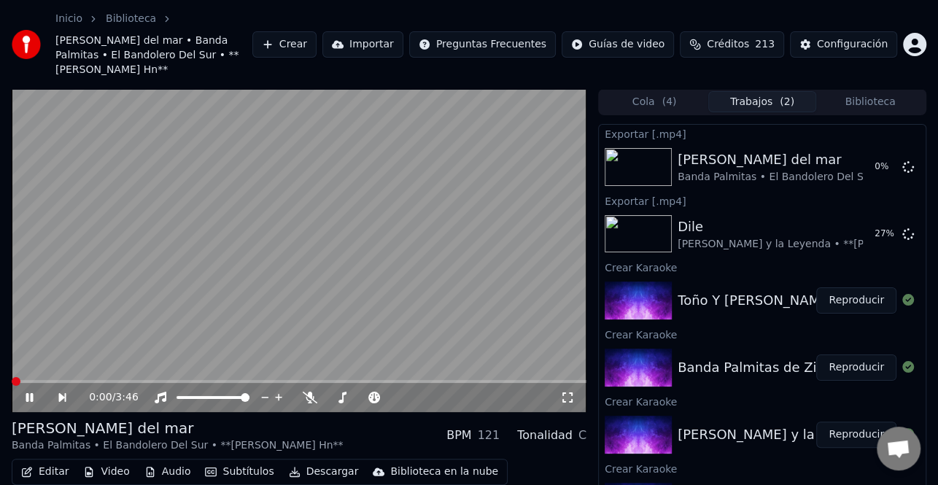
drag, startPoint x: 36, startPoint y: 376, endPoint x: 97, endPoint y: 375, distance: 61.3
click at [36, 392] on icon at bounding box center [39, 398] width 33 height 12
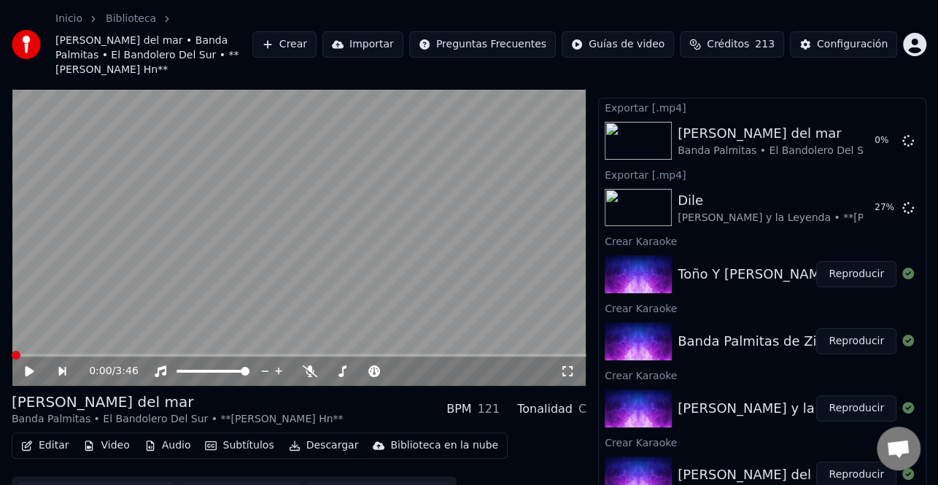
scroll to position [41, 0]
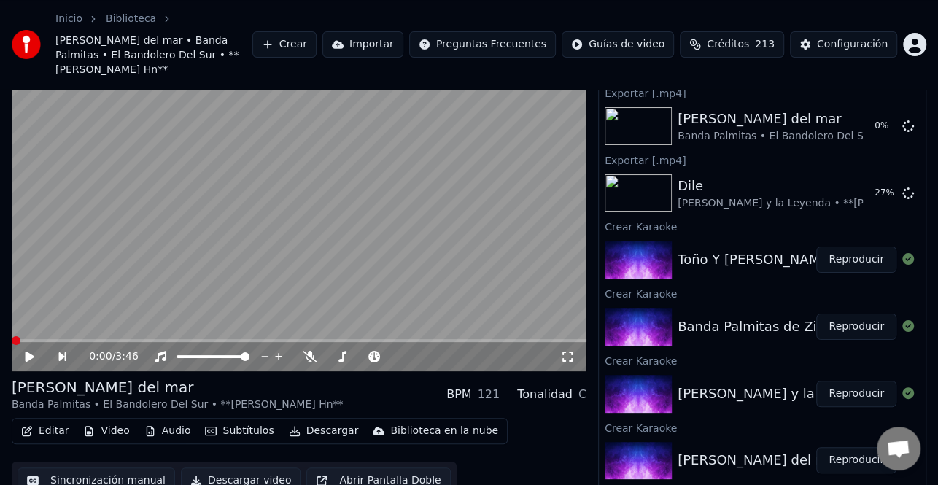
click at [864, 314] on button "Reproducir" at bounding box center [856, 327] width 80 height 26
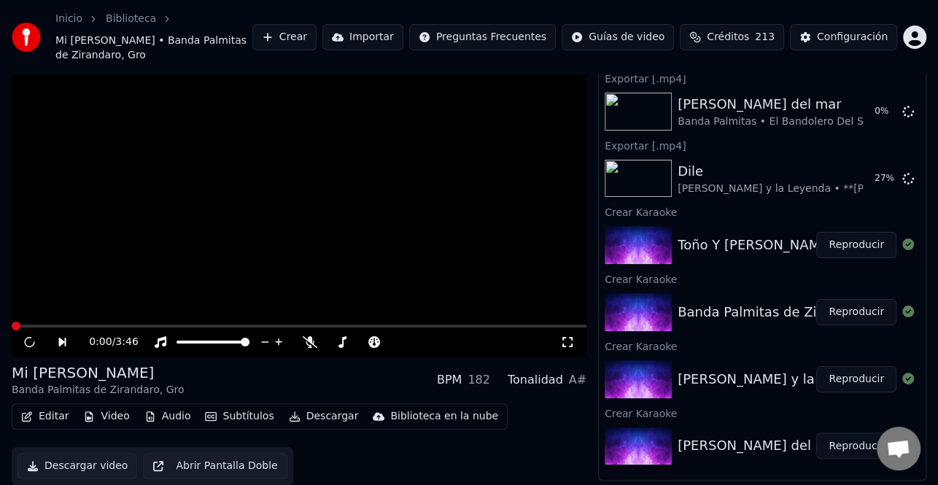
scroll to position [26, 0]
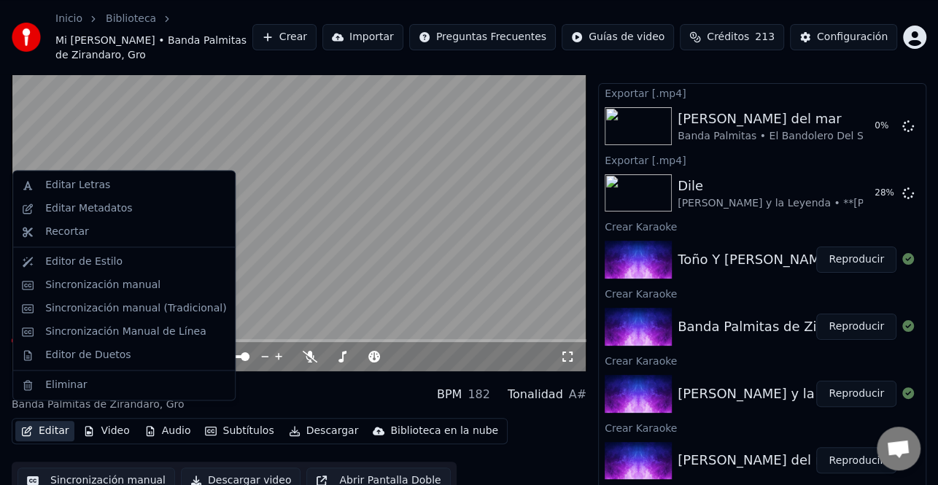
click at [48, 421] on button "Editar" at bounding box center [44, 431] width 59 height 20
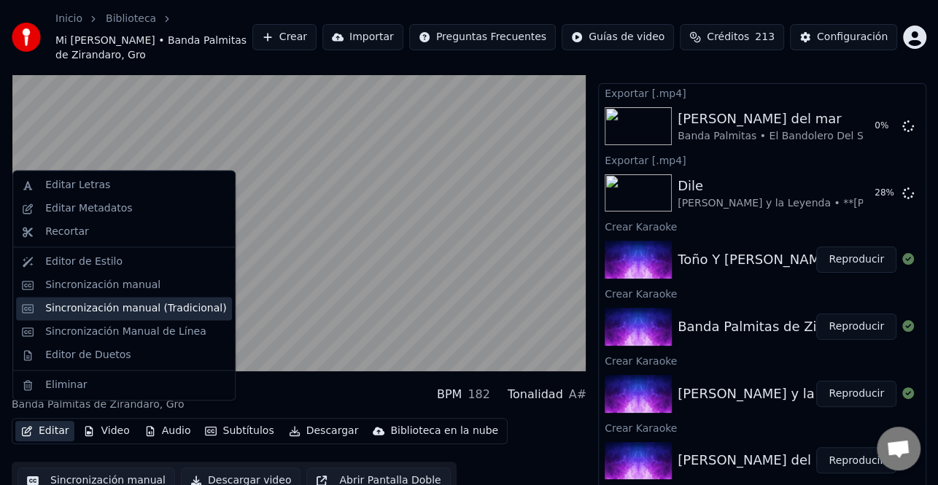
click at [156, 306] on div "Sincronización manual (Tradicional)" at bounding box center [135, 308] width 181 height 15
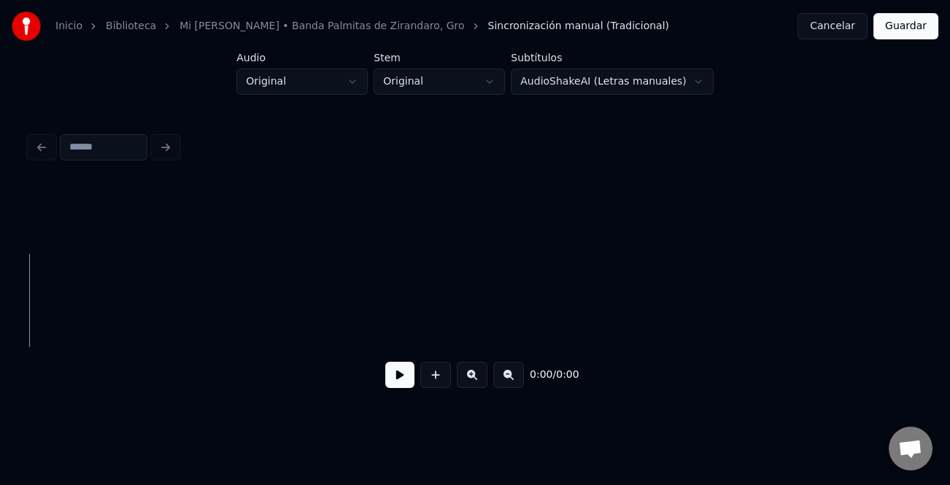
scroll to position [0, 5207]
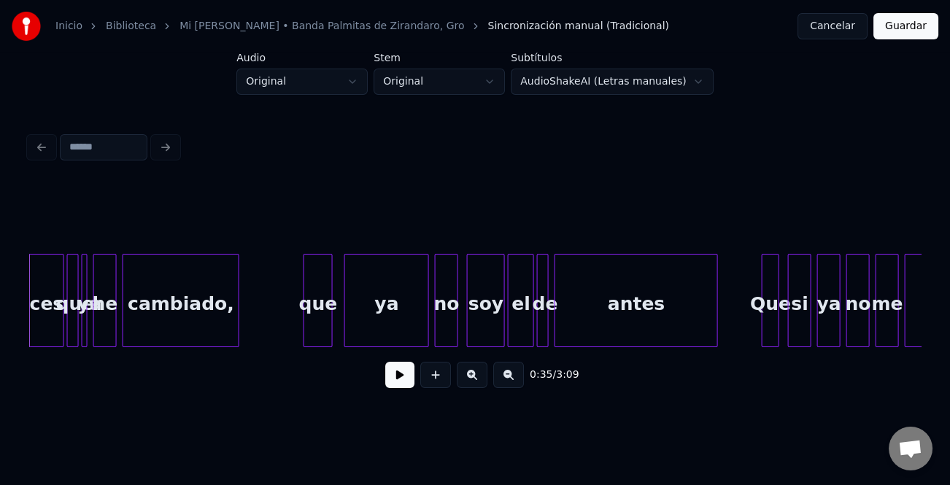
click at [400, 381] on button at bounding box center [399, 375] width 29 height 26
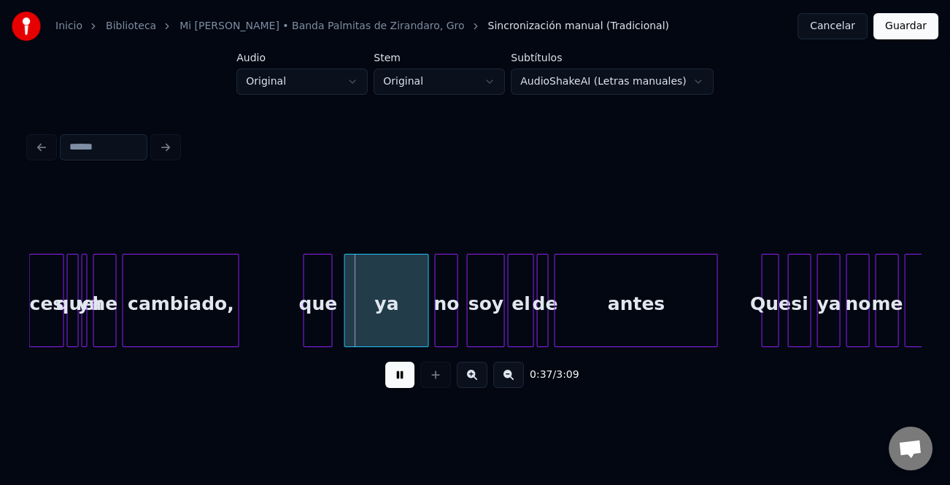
click at [409, 374] on button at bounding box center [399, 375] width 29 height 26
click at [330, 314] on div at bounding box center [329, 301] width 4 height 92
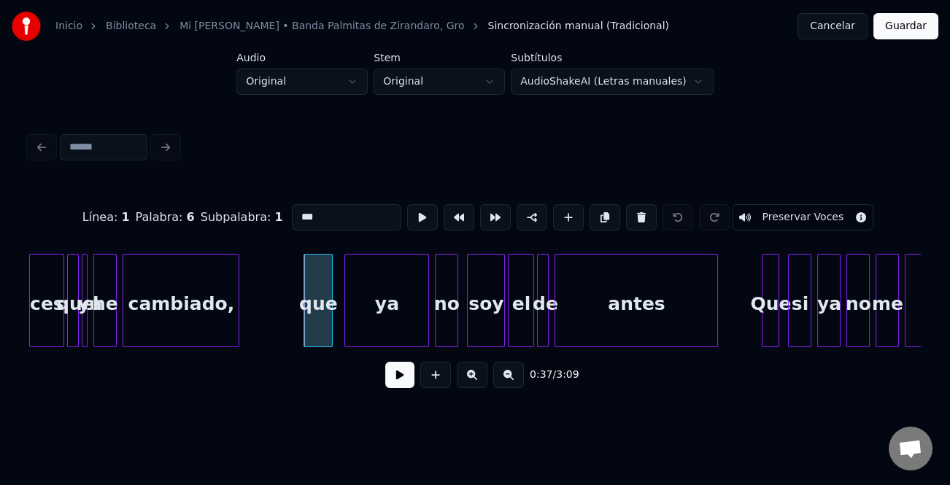
click at [317, 298] on div "que" at bounding box center [318, 304] width 28 height 99
click at [303, 214] on input "***" at bounding box center [346, 217] width 109 height 26
click at [298, 214] on input "***" at bounding box center [346, 217] width 109 height 26
type input "***"
click at [398, 381] on button at bounding box center [399, 375] width 29 height 26
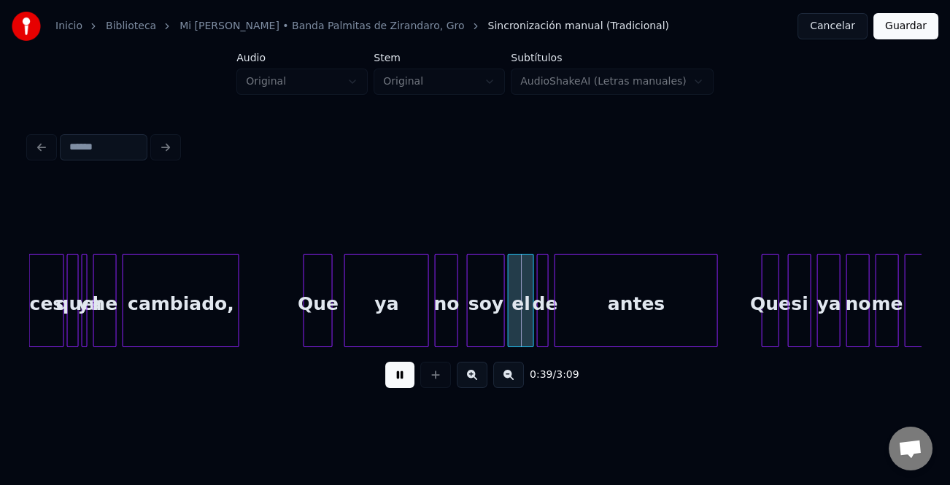
click at [762, 300] on div "Que" at bounding box center [770, 304] width 16 height 99
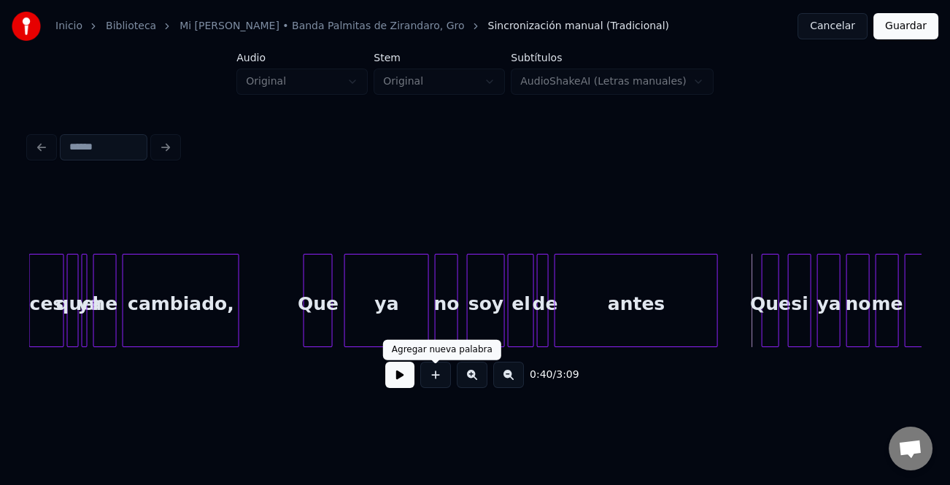
click at [400, 372] on button at bounding box center [399, 375] width 29 height 26
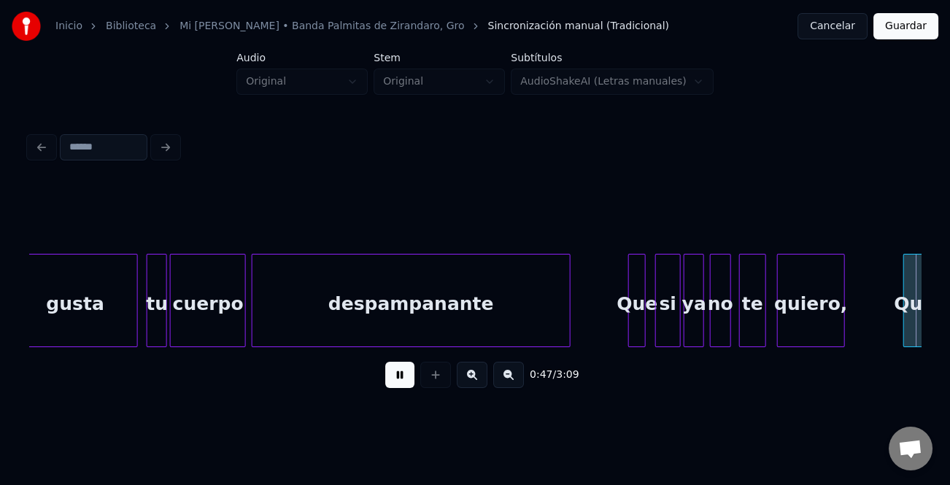
scroll to position [0, 6993]
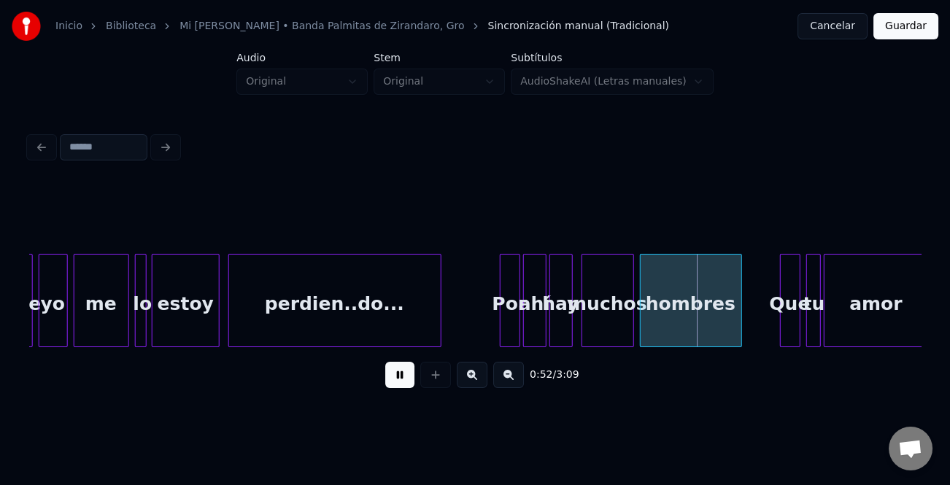
click at [478, 374] on button at bounding box center [472, 375] width 31 height 26
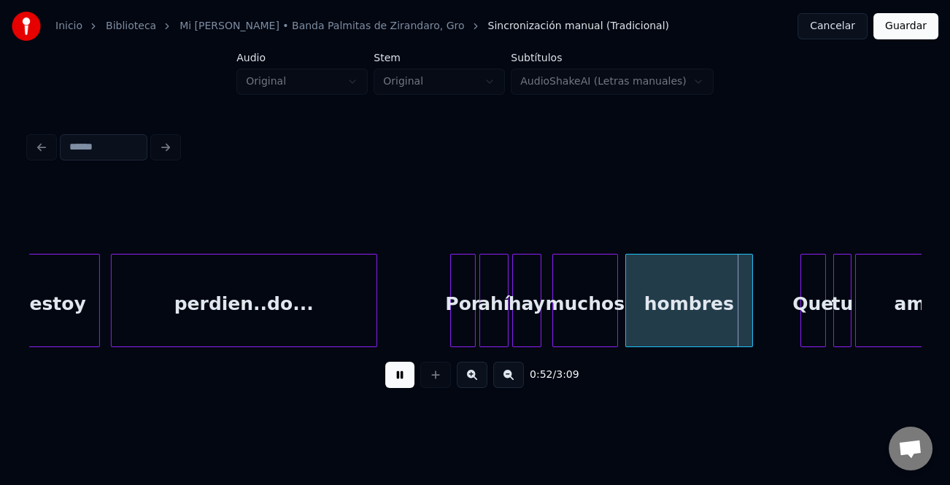
click at [478, 374] on button at bounding box center [472, 375] width 31 height 26
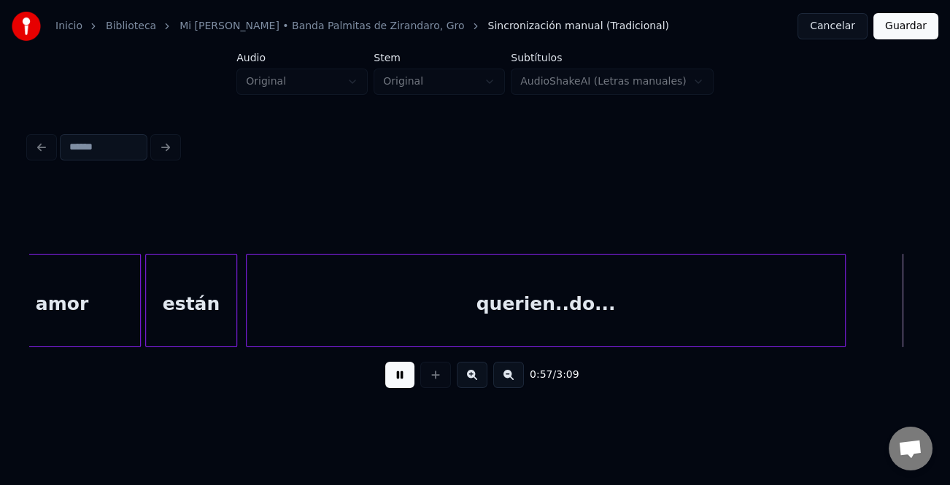
scroll to position [0, 12618]
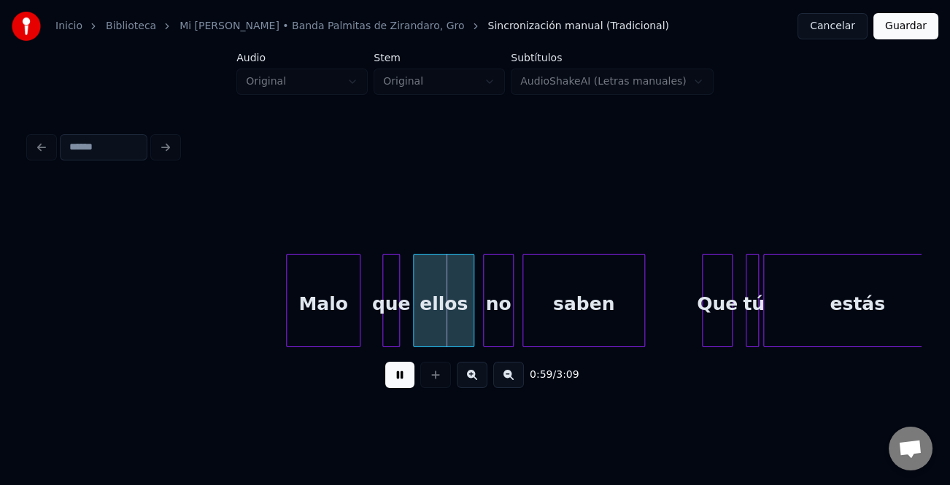
click at [315, 302] on div "Malo" at bounding box center [323, 304] width 73 height 99
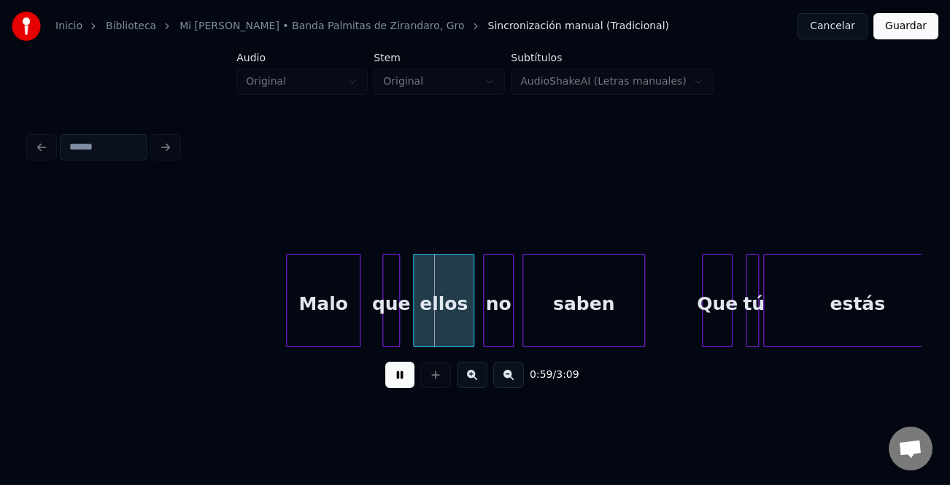
click at [397, 375] on button at bounding box center [399, 375] width 29 height 26
click at [333, 311] on div "Malo" at bounding box center [323, 304] width 73 height 99
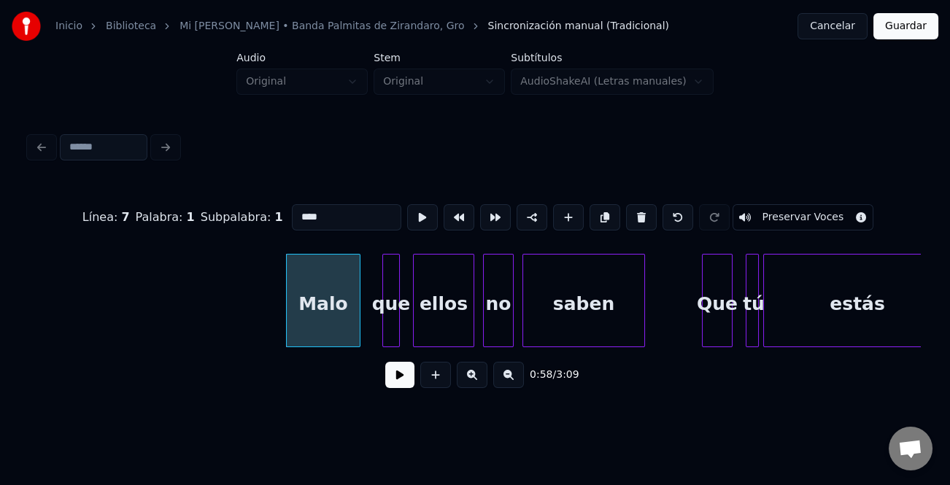
click at [353, 216] on input "****" at bounding box center [346, 217] width 109 height 26
click at [342, 295] on div "Mas" at bounding box center [323, 304] width 73 height 99
drag, startPoint x: 564, startPoint y: 209, endPoint x: 468, endPoint y: 242, distance: 101.9
click at [563, 209] on button at bounding box center [568, 217] width 31 height 26
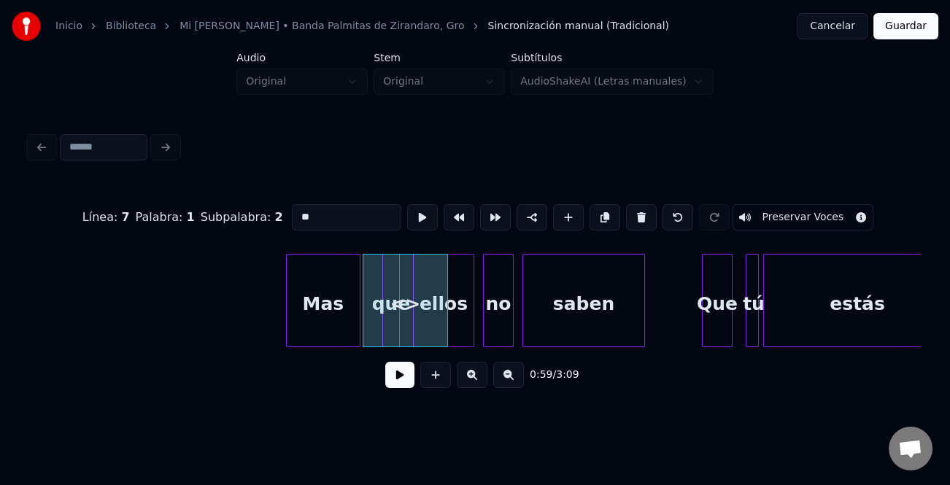
click at [336, 217] on input "**" at bounding box center [346, 217] width 109 height 26
type input "*"
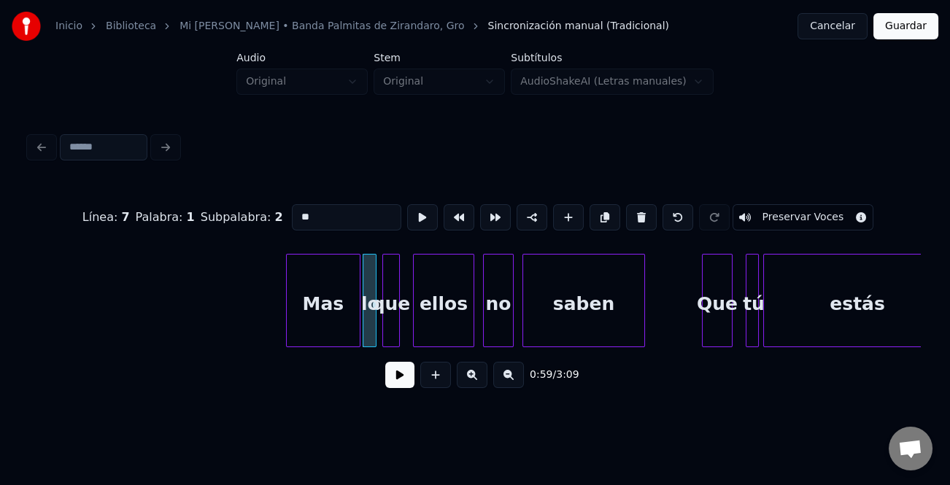
click at [372, 302] on div at bounding box center [373, 301] width 4 height 92
click at [322, 309] on div "Mas" at bounding box center [323, 304] width 73 height 99
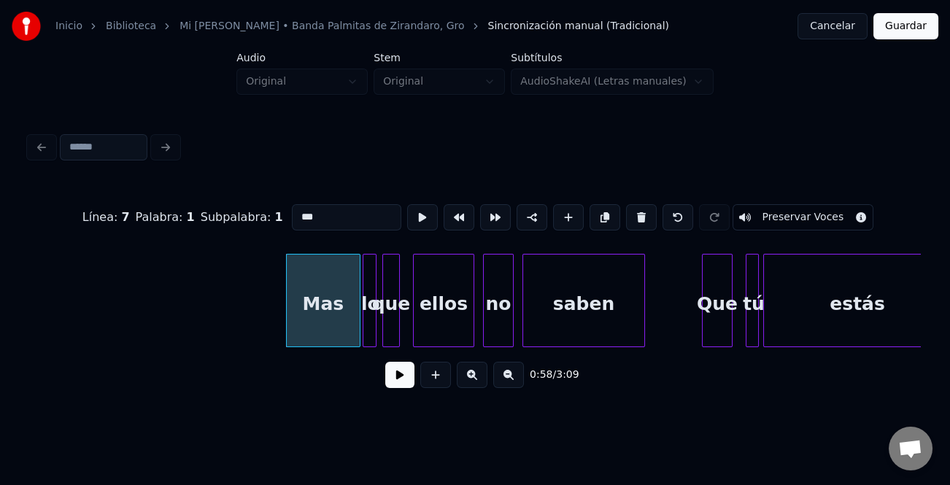
type input "***"
click at [394, 381] on button at bounding box center [399, 375] width 29 height 26
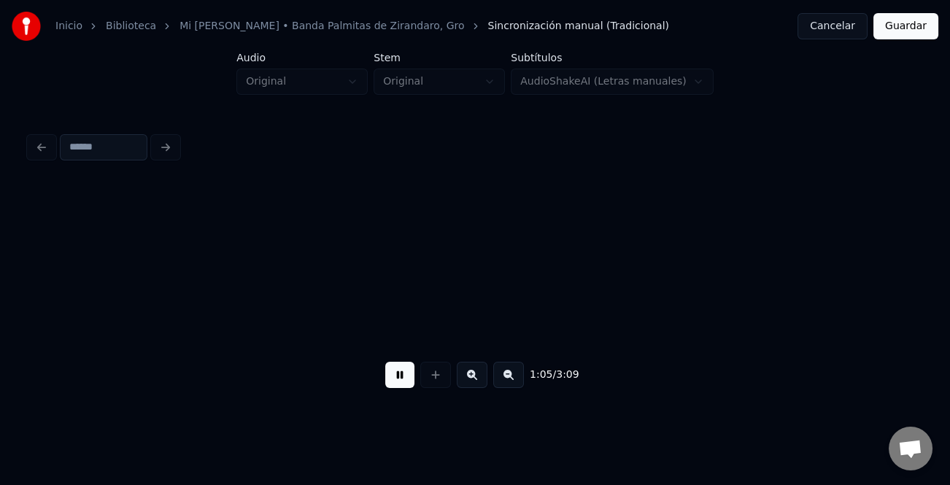
scroll to position [0, 14405]
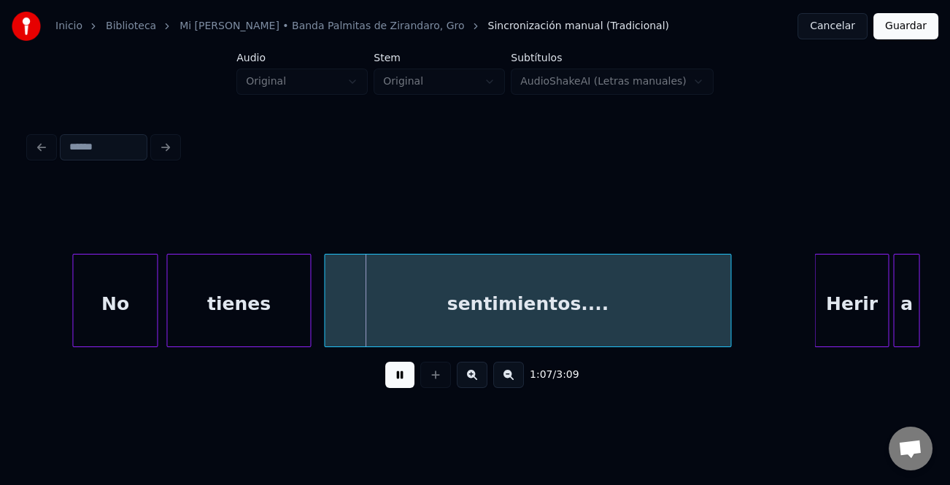
click at [73, 303] on div at bounding box center [75, 301] width 4 height 92
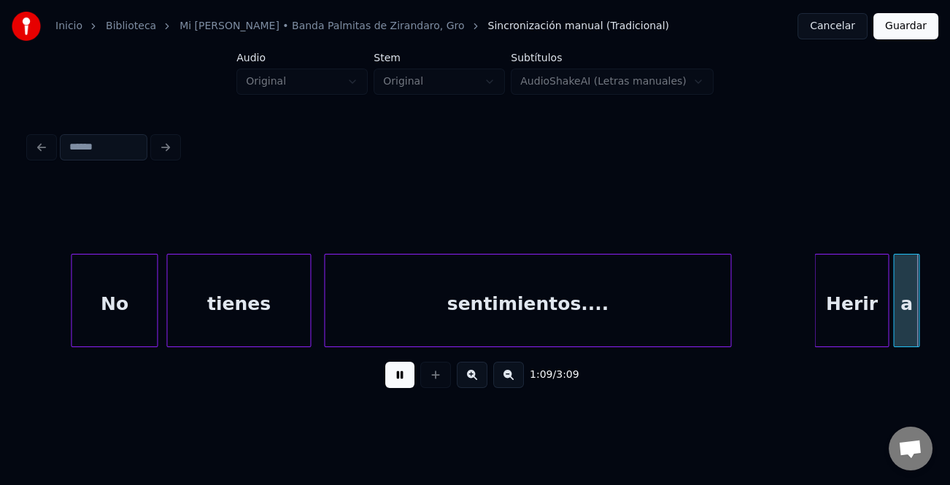
scroll to position [0, 15300]
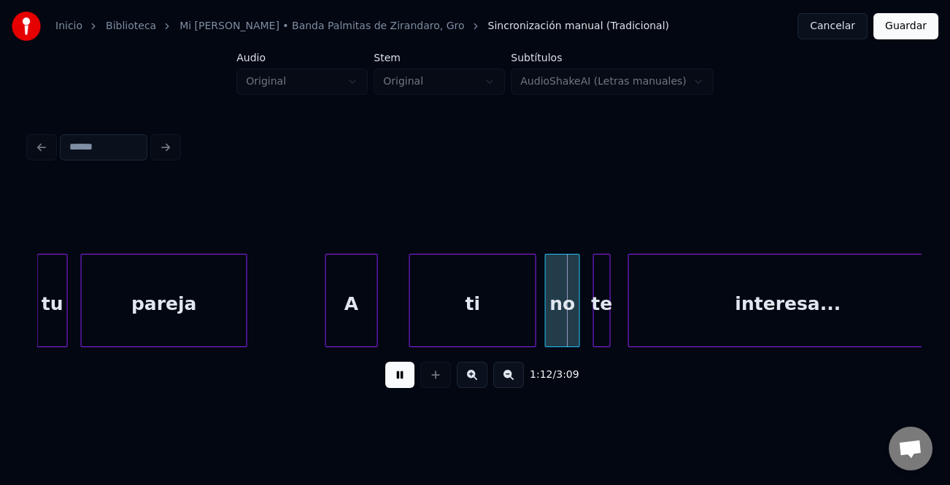
click at [344, 302] on div "A" at bounding box center [351, 304] width 51 height 99
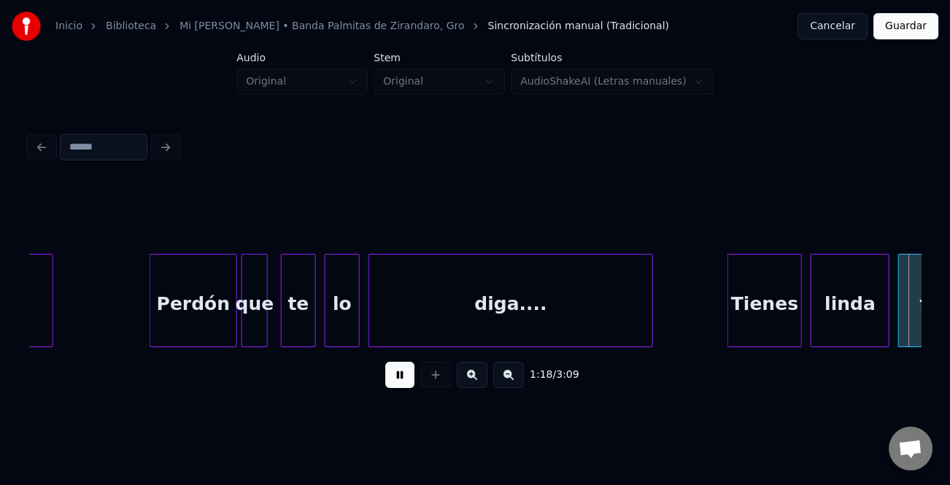
scroll to position [0, 17086]
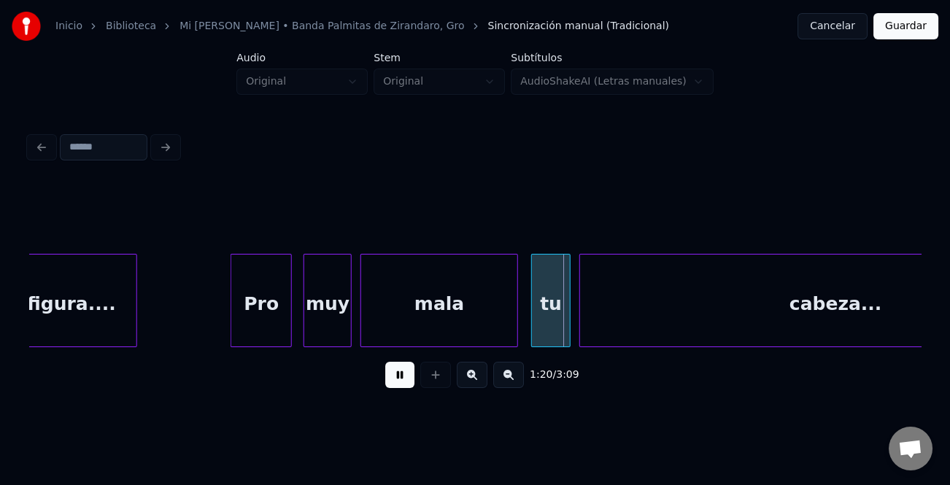
click at [271, 301] on div "Pro" at bounding box center [261, 304] width 60 height 99
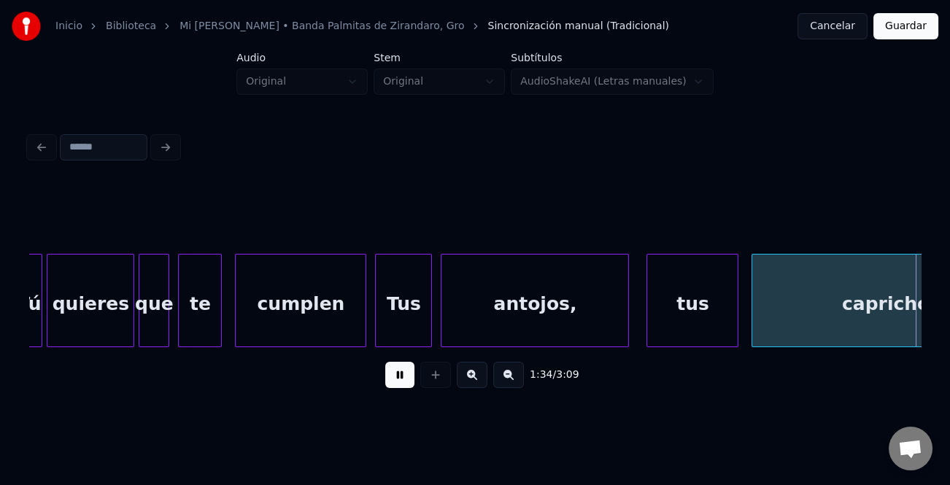
scroll to position [0, 20658]
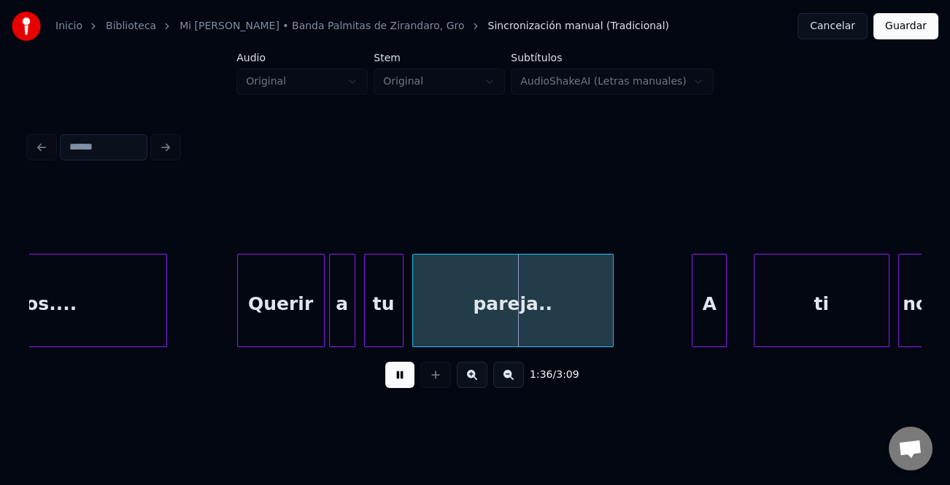
click at [710, 311] on div "A" at bounding box center [709, 304] width 34 height 99
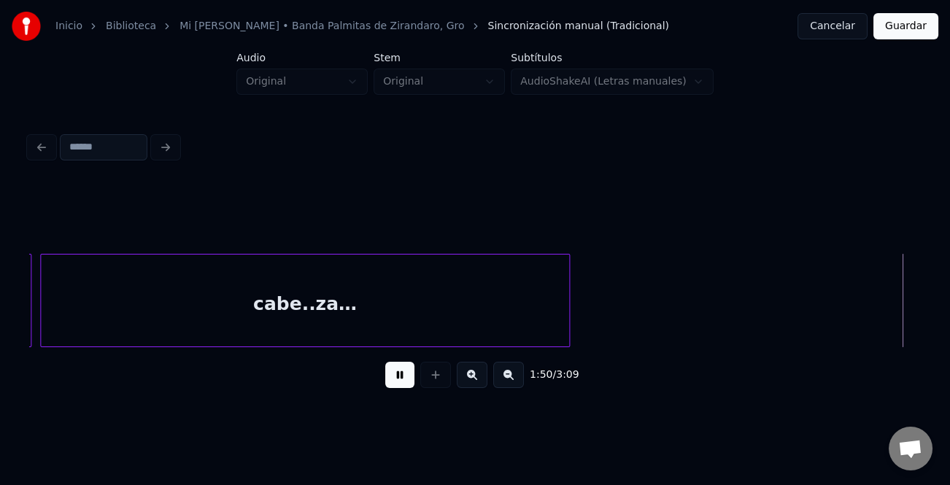
scroll to position [0, 24229]
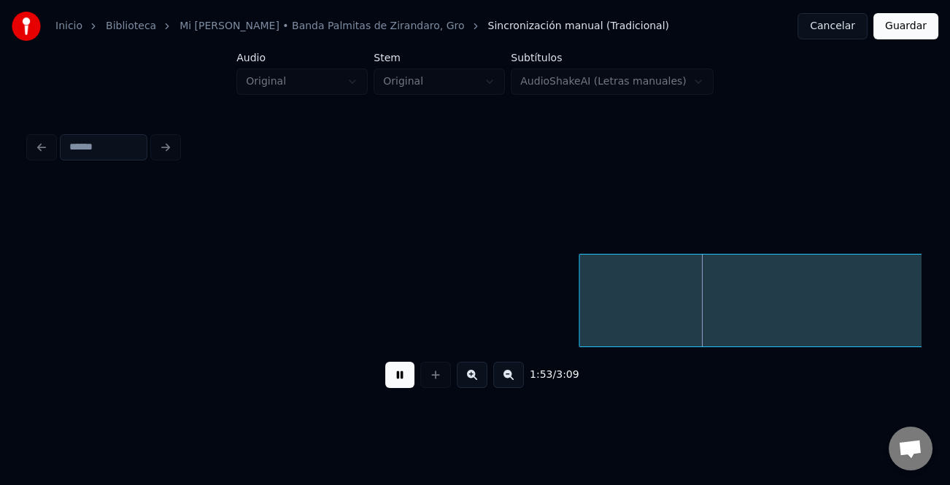
click at [507, 380] on button at bounding box center [508, 375] width 31 height 26
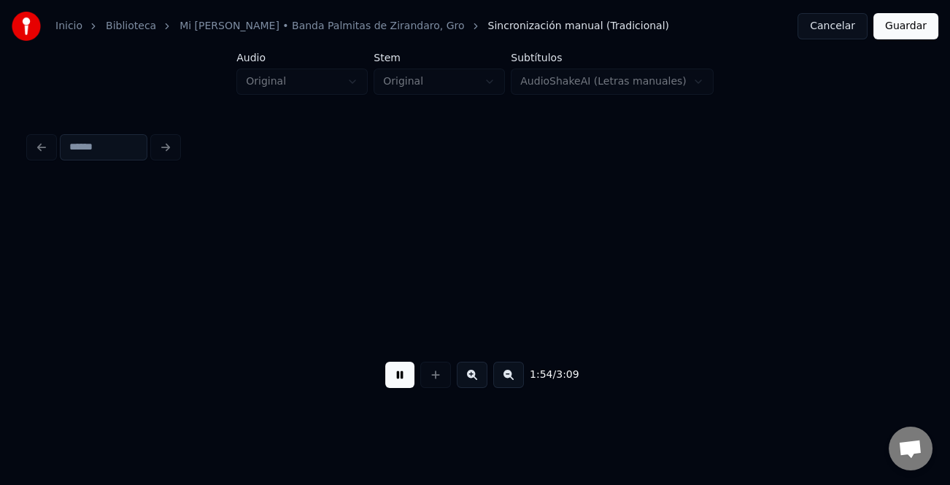
click at [507, 380] on button at bounding box center [508, 375] width 31 height 26
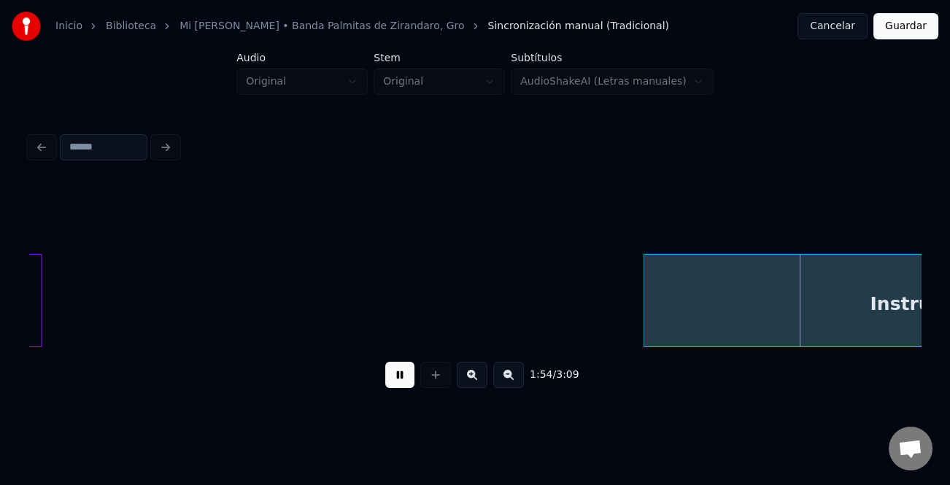
click at [507, 380] on button at bounding box center [508, 375] width 31 height 26
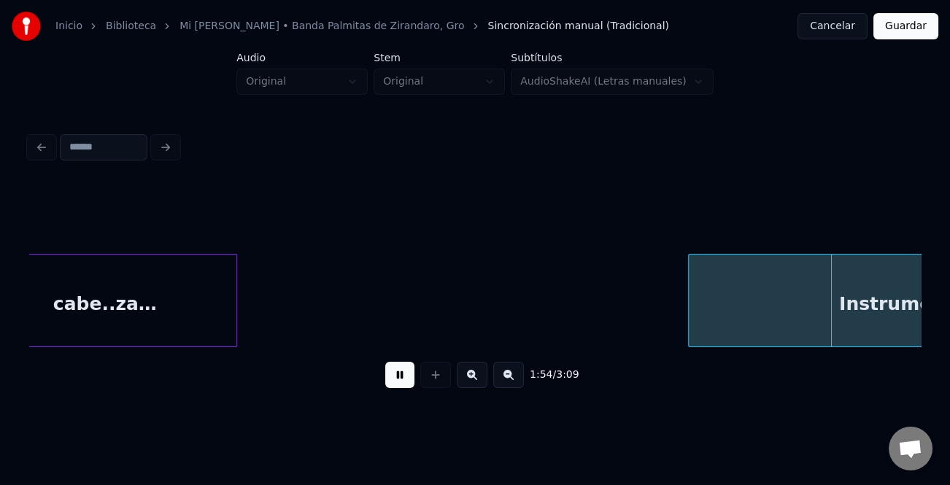
click at [507, 380] on button at bounding box center [508, 375] width 31 height 26
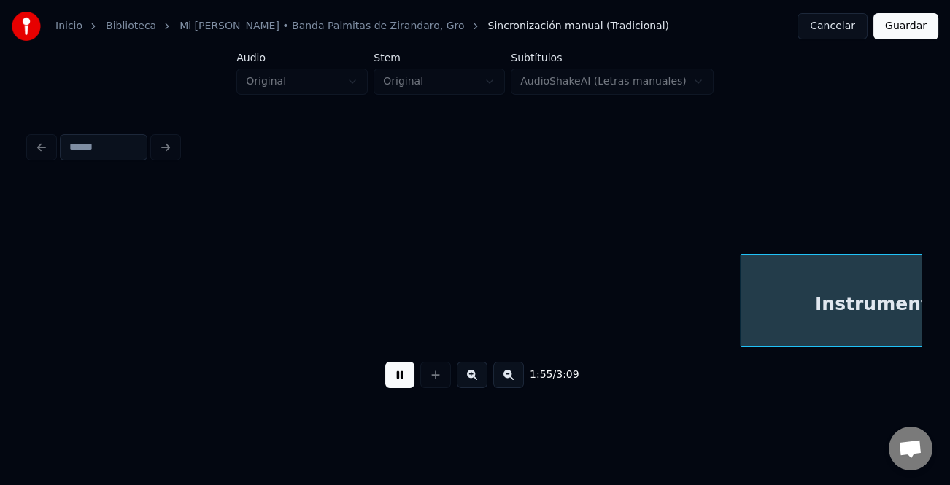
scroll to position [0, 8440]
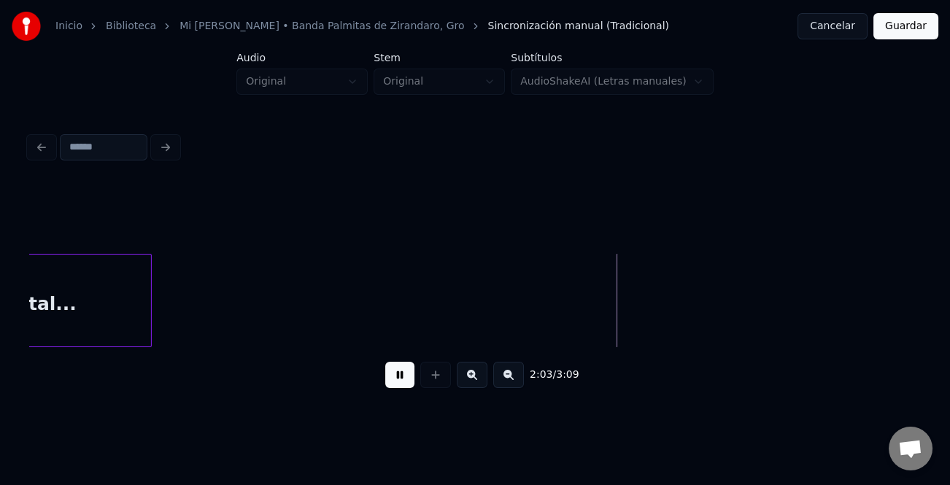
drag, startPoint x: 411, startPoint y: 381, endPoint x: 651, endPoint y: 364, distance: 241.3
click at [418, 381] on div "2:03 / 3:09" at bounding box center [475, 375] width 868 height 32
click at [407, 380] on button at bounding box center [399, 375] width 29 height 26
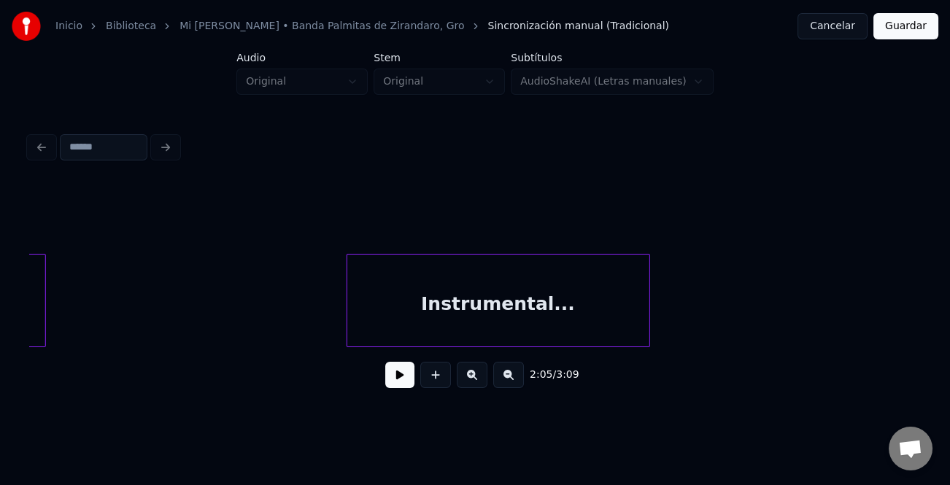
scroll to position [0, 7799]
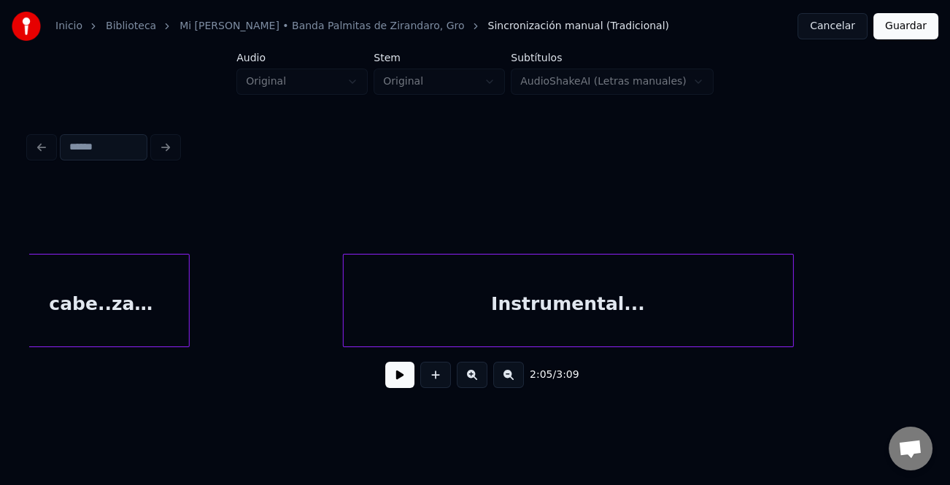
click at [346, 306] on div at bounding box center [346, 301] width 4 height 92
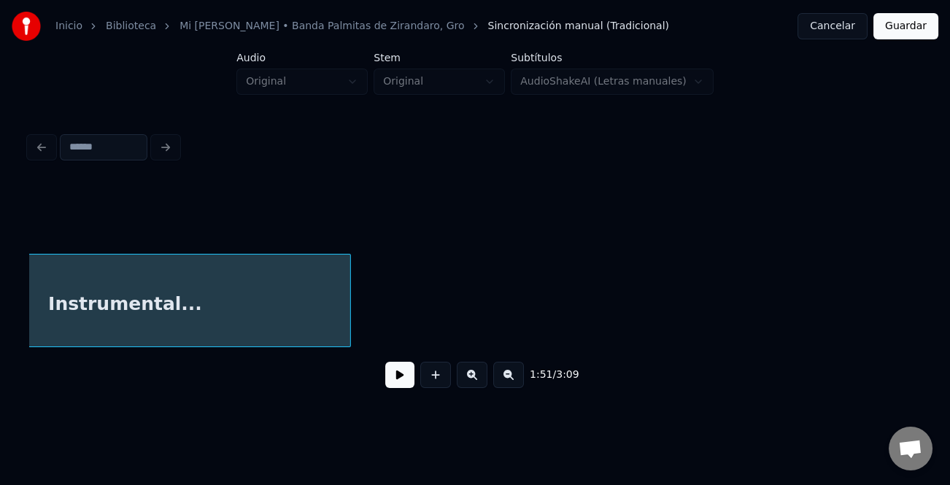
scroll to position [0, 8251]
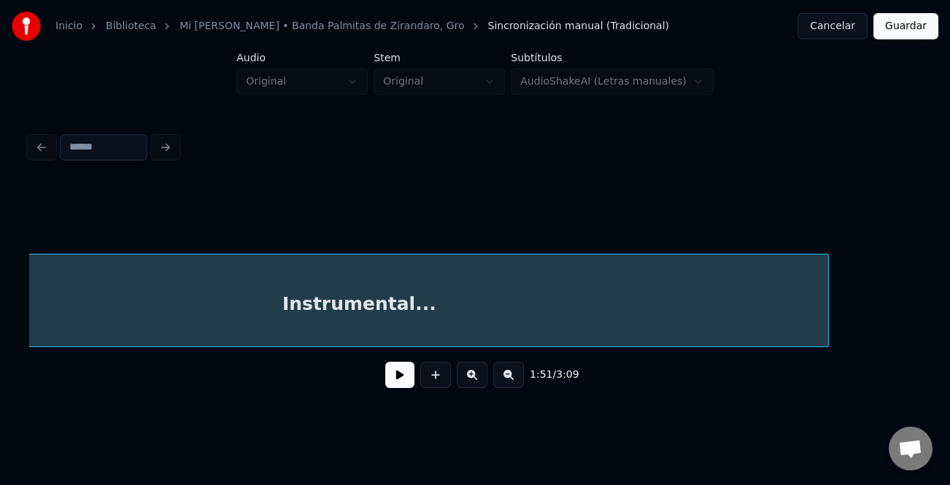
click at [853, 357] on div "1:51 / 3:09" at bounding box center [474, 292] width 891 height 222
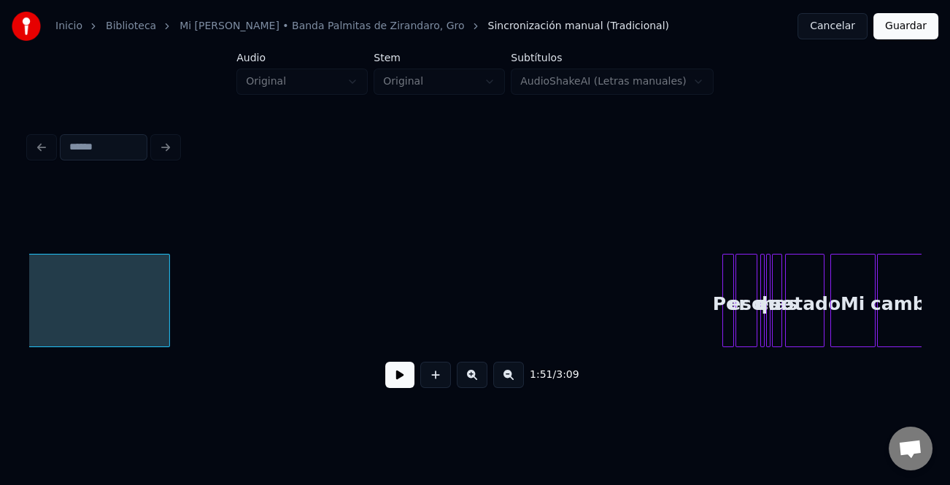
scroll to position [0, 8948]
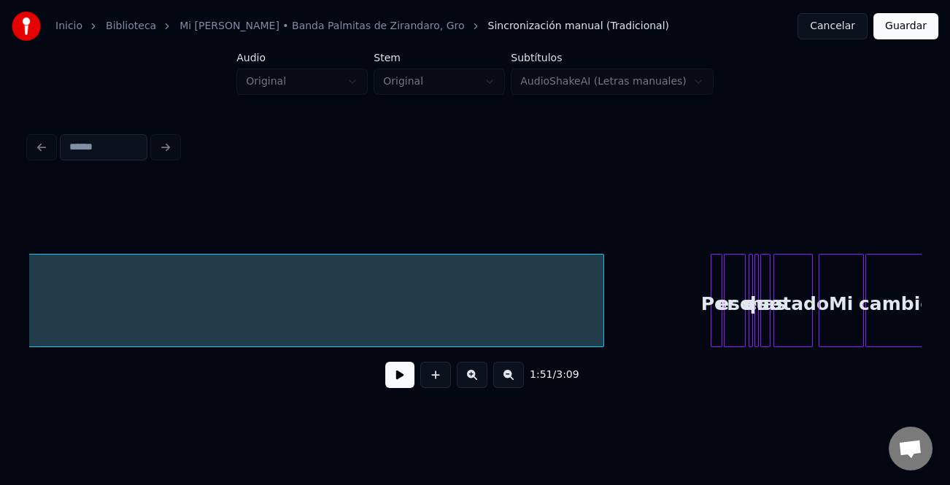
click at [599, 304] on div at bounding box center [601, 301] width 4 height 92
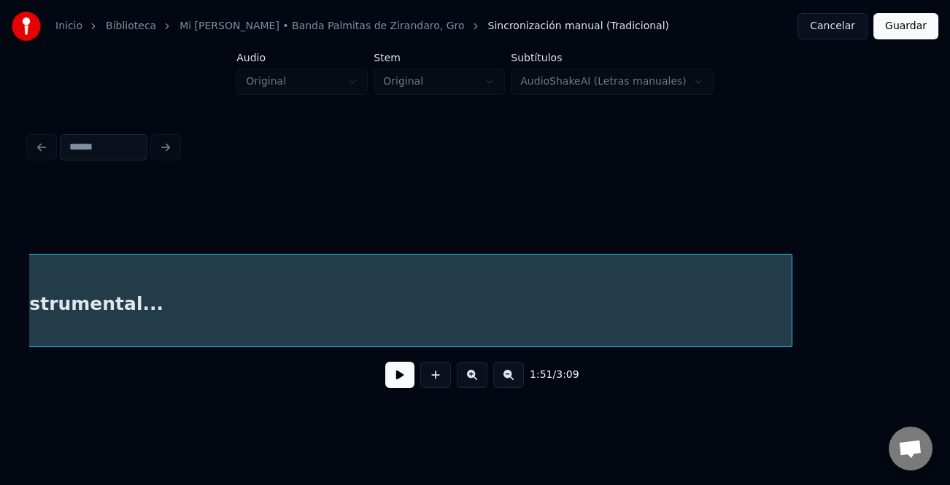
scroll to position [0, 8992]
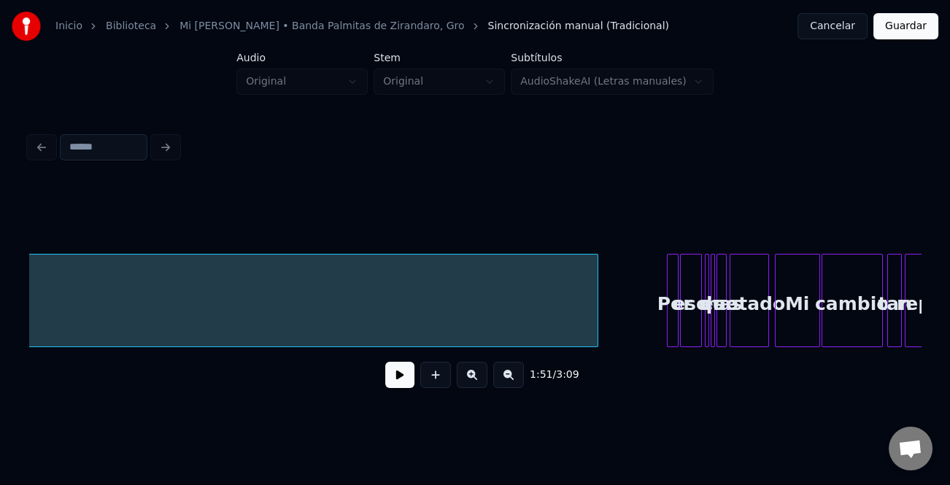
click at [594, 317] on div at bounding box center [595, 301] width 4 height 92
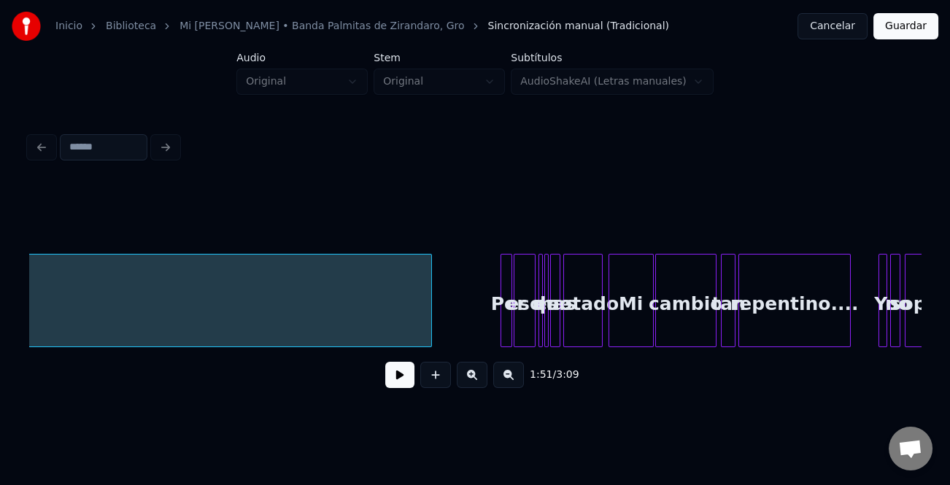
scroll to position [0, 9146]
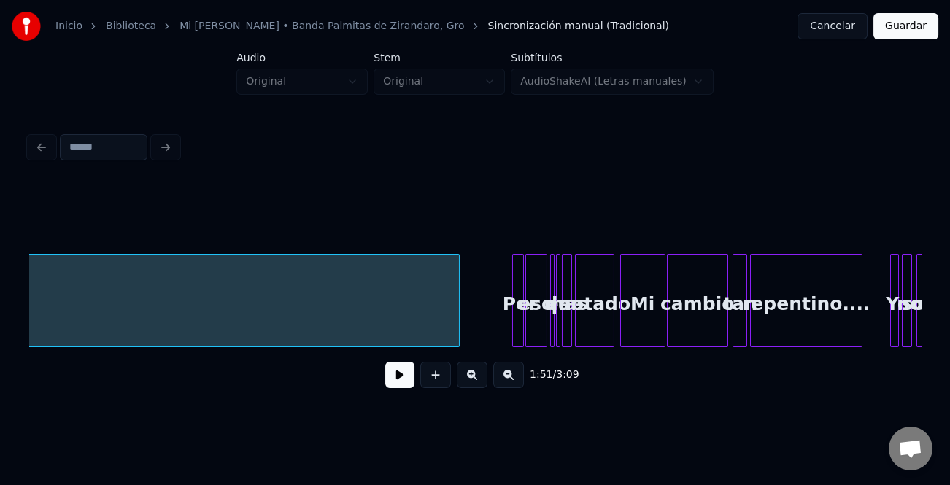
click at [457, 314] on div at bounding box center [456, 301] width 4 height 92
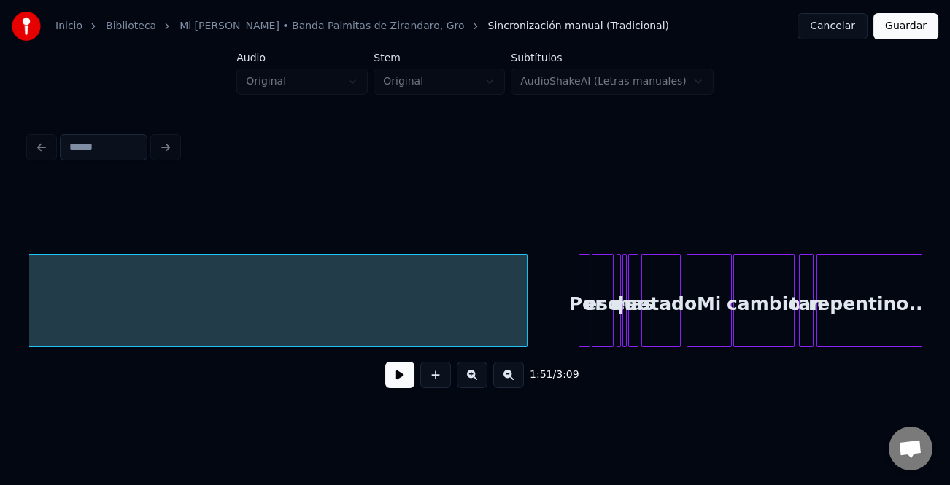
scroll to position [0, 9070]
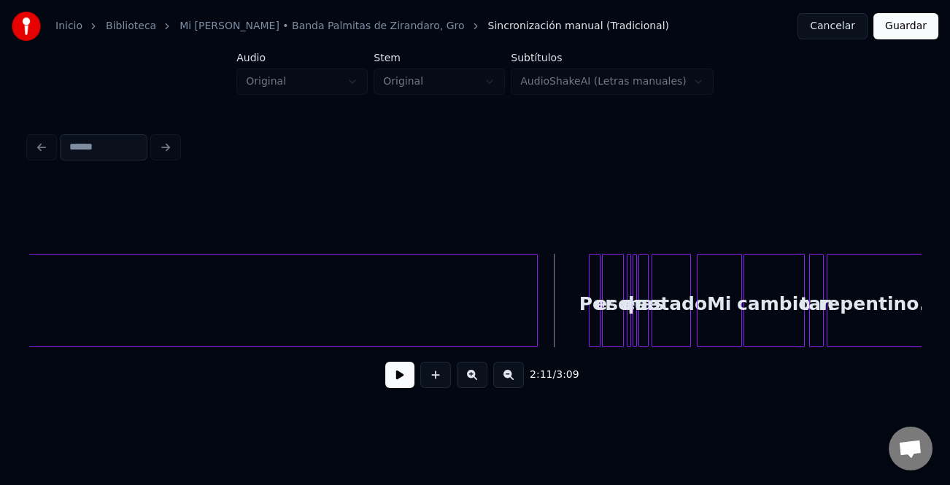
click at [389, 379] on button at bounding box center [399, 375] width 29 height 26
click at [481, 379] on button at bounding box center [472, 375] width 31 height 26
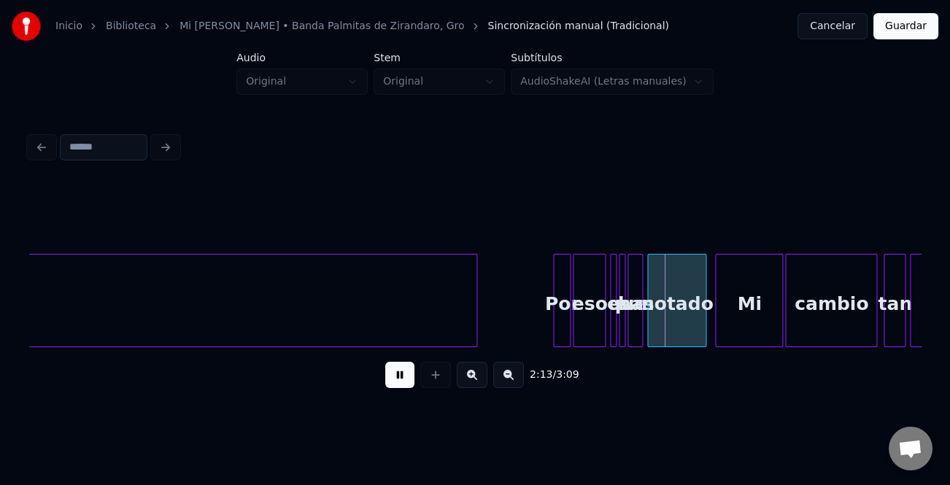
click at [481, 379] on button at bounding box center [472, 375] width 31 height 26
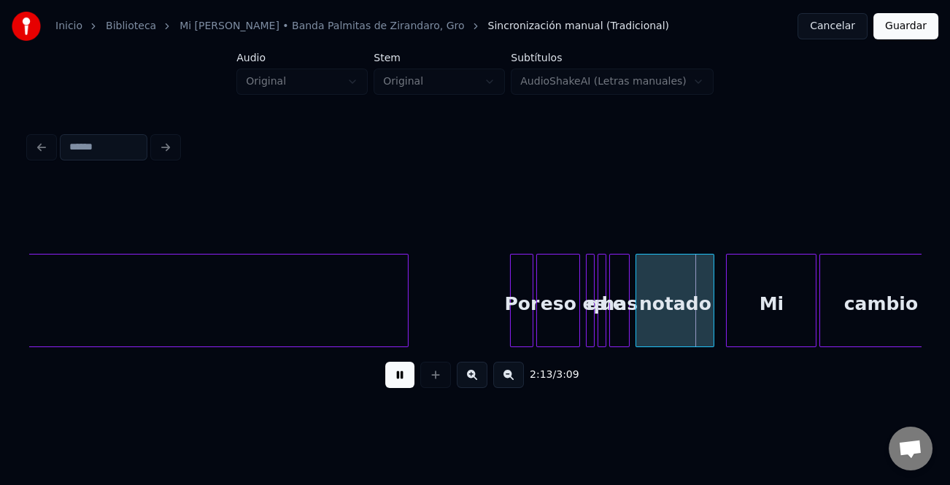
click at [481, 379] on button at bounding box center [472, 375] width 31 height 26
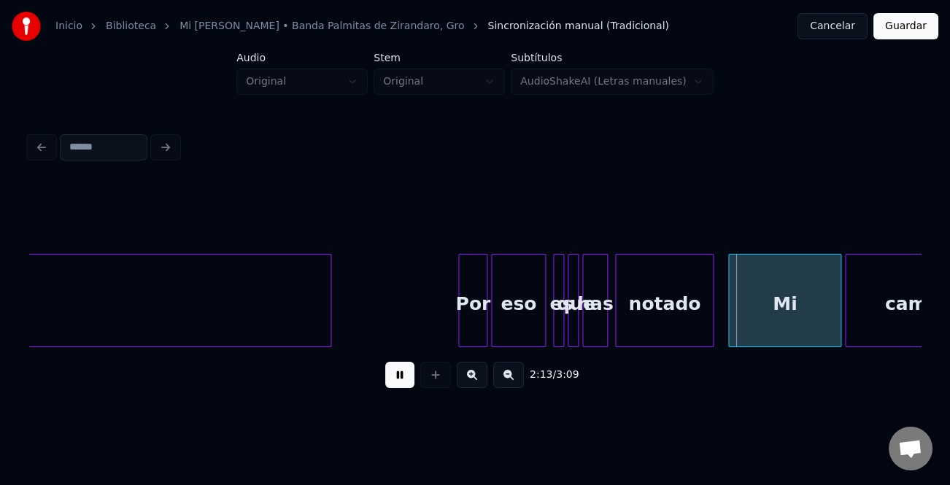
click at [481, 379] on button at bounding box center [472, 375] width 31 height 26
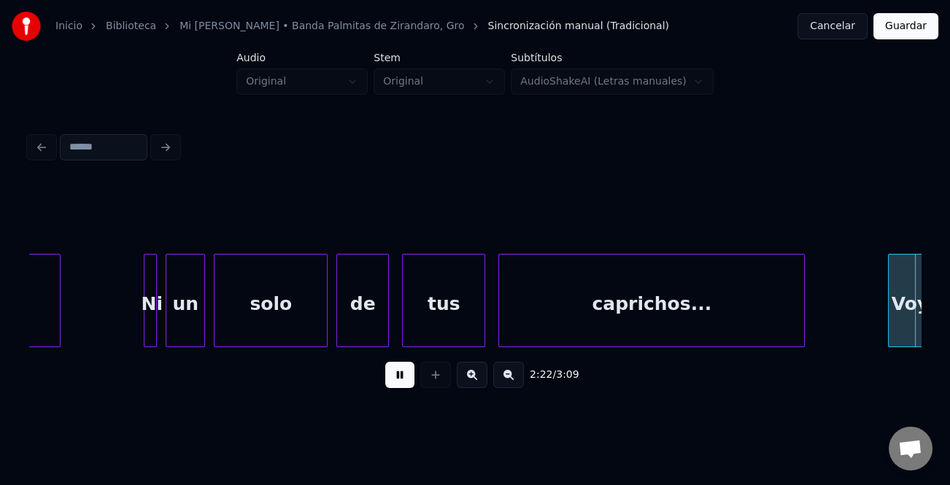
scroll to position [0, 31194]
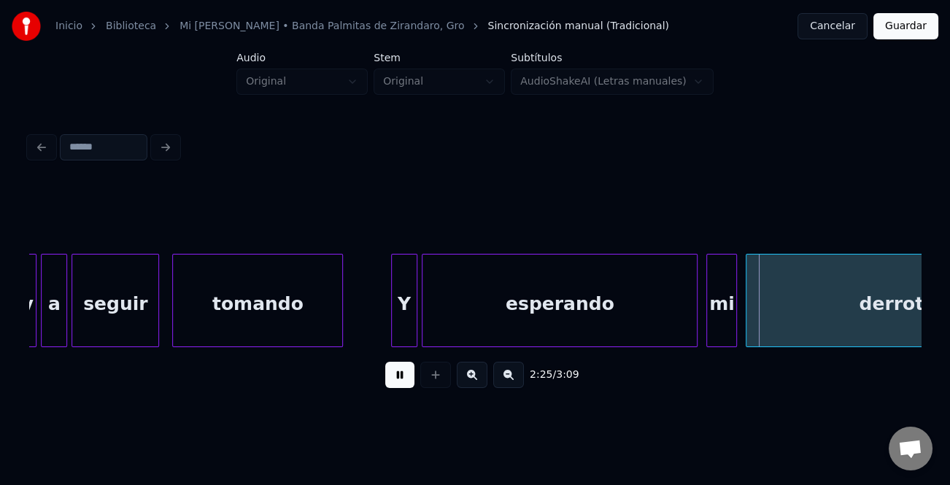
click at [392, 295] on div at bounding box center [394, 301] width 4 height 92
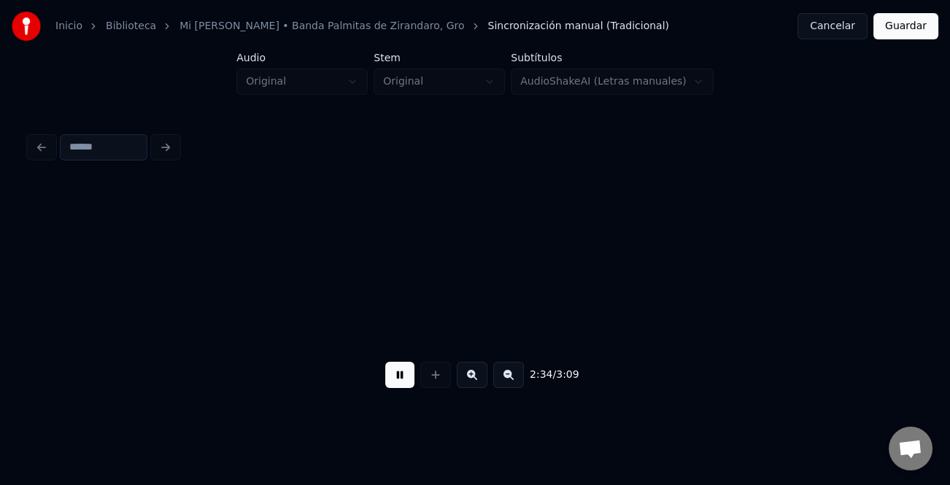
scroll to position [0, 33870]
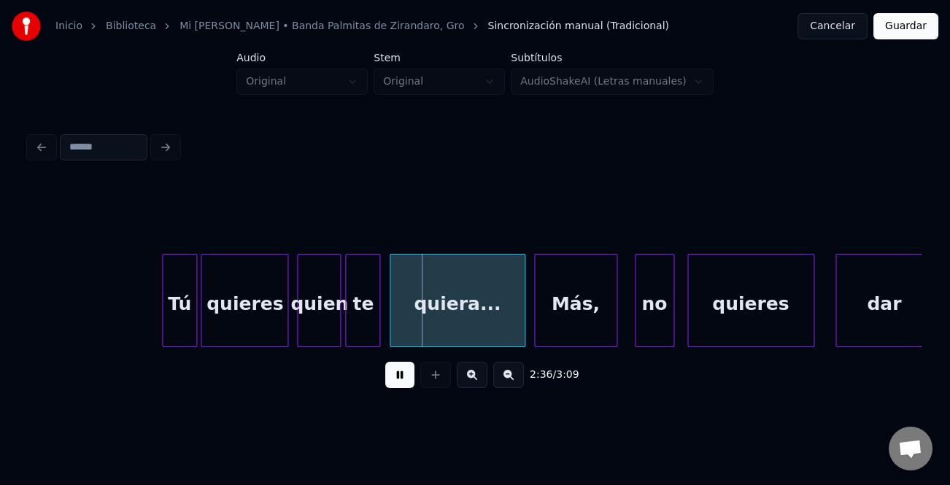
click at [163, 311] on div at bounding box center [165, 301] width 4 height 92
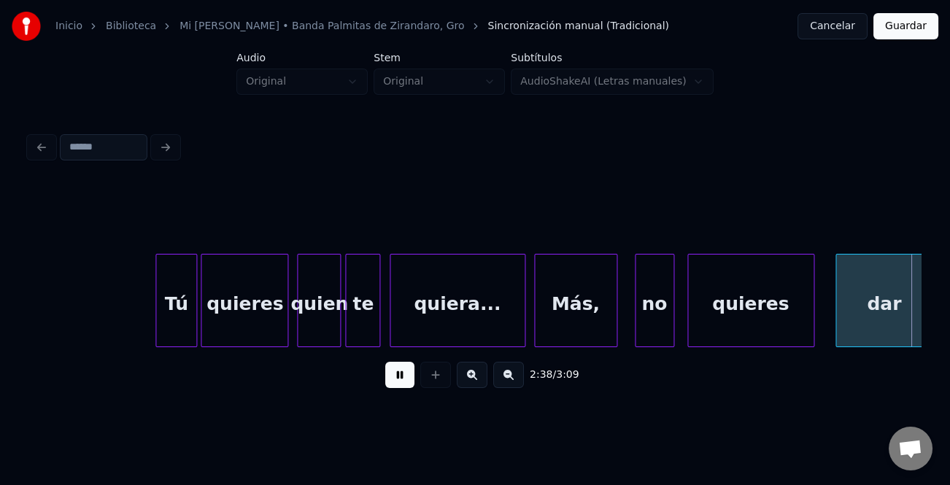
scroll to position [0, 34762]
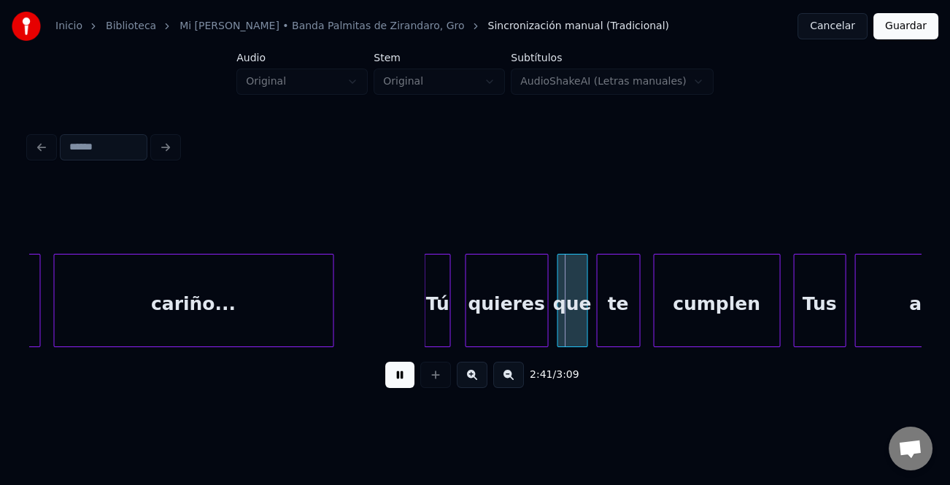
click at [434, 309] on div "Tú" at bounding box center [436, 304] width 25 height 99
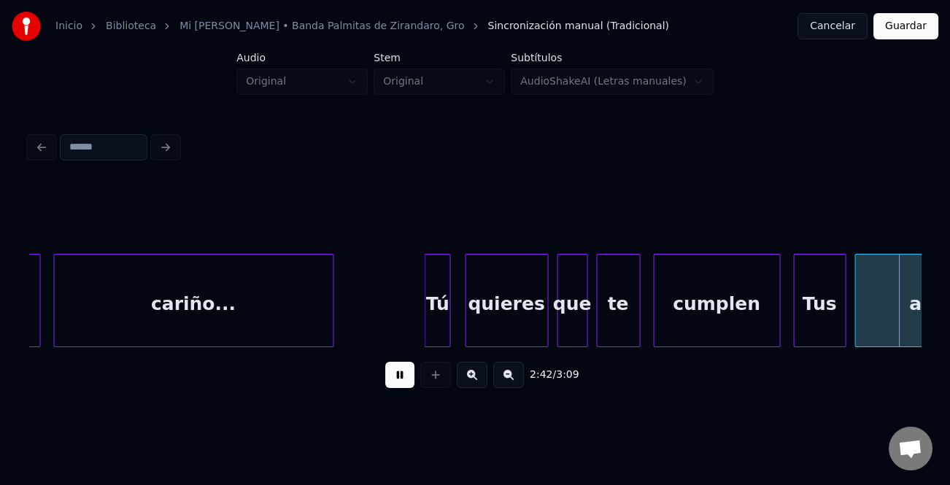
scroll to position [0, 35654]
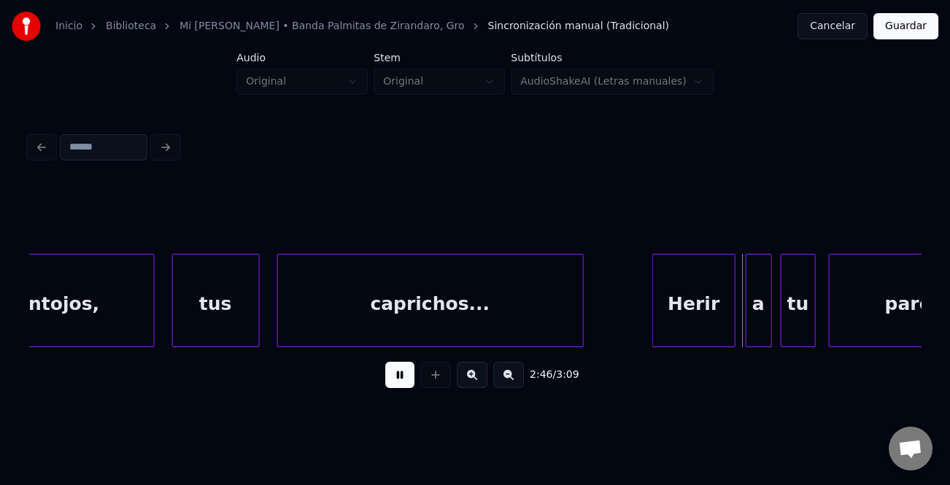
click at [664, 306] on div "Herir" at bounding box center [694, 304] width 82 height 99
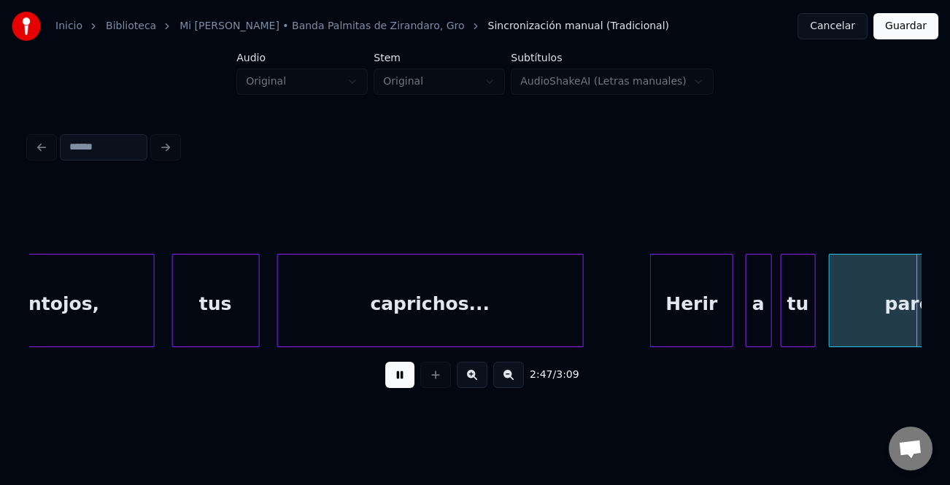
scroll to position [0, 36545]
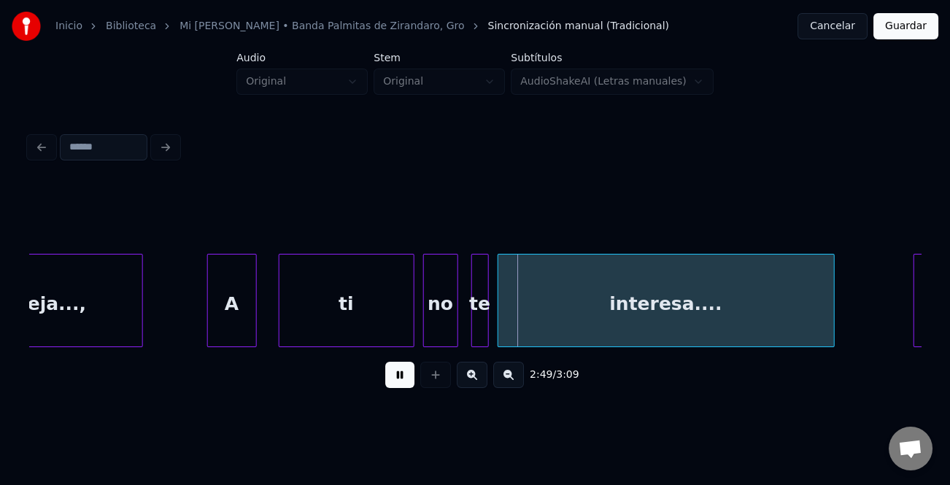
click at [208, 318] on div at bounding box center [210, 301] width 4 height 92
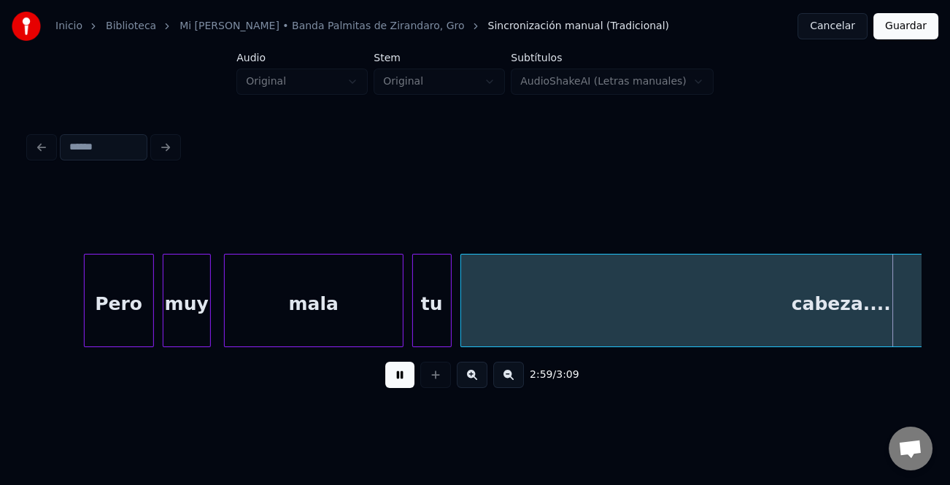
scroll to position [0, 39225]
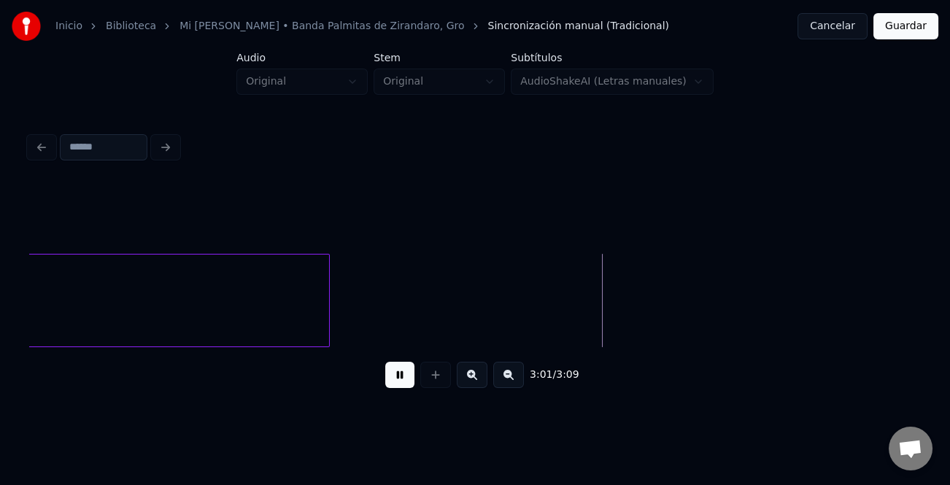
click at [914, 26] on button "Guardar" at bounding box center [905, 26] width 65 height 26
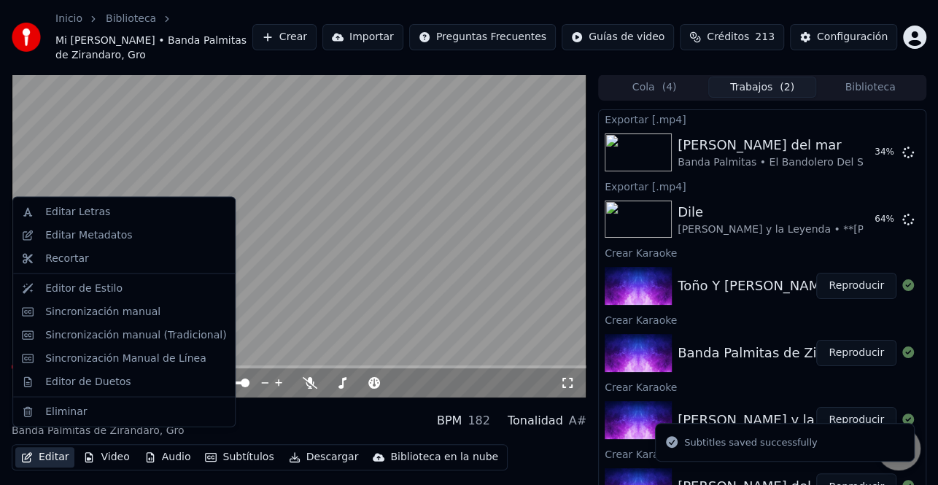
click at [61, 447] on button "Editar" at bounding box center [44, 457] width 59 height 20
click at [120, 233] on div "Editar Metadatos" at bounding box center [88, 235] width 87 height 15
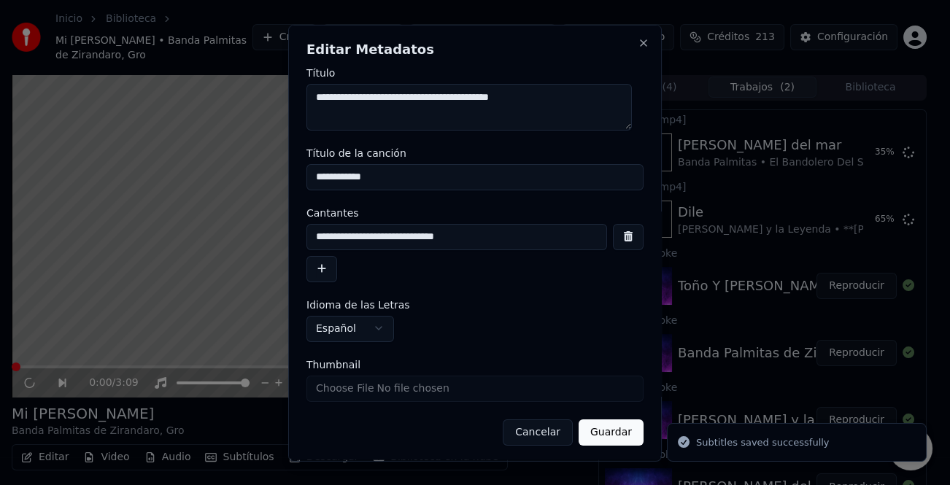
click at [330, 269] on button "button" at bounding box center [321, 268] width 31 height 26
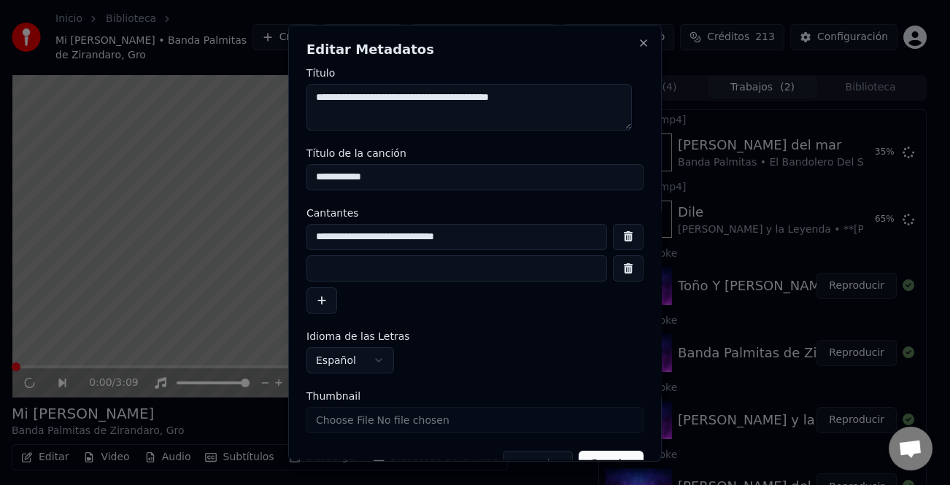
click at [346, 265] on input at bounding box center [456, 268] width 300 height 26
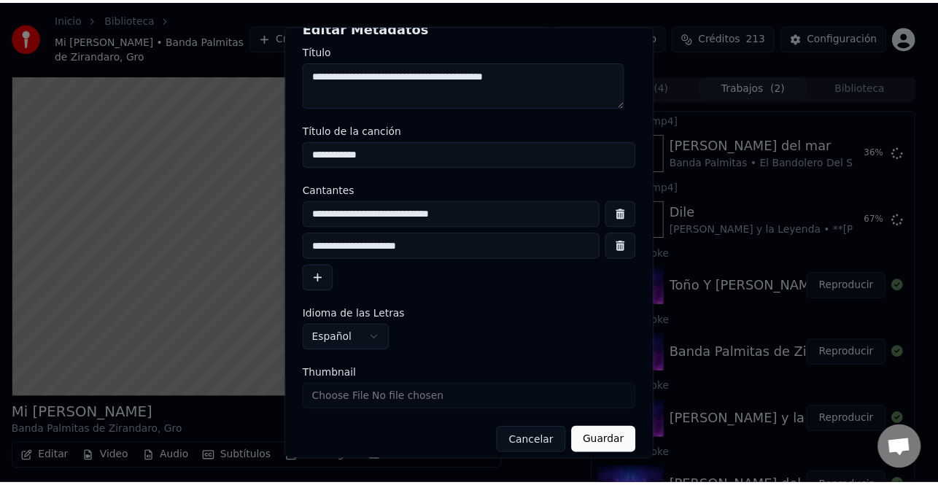
scroll to position [34, 0]
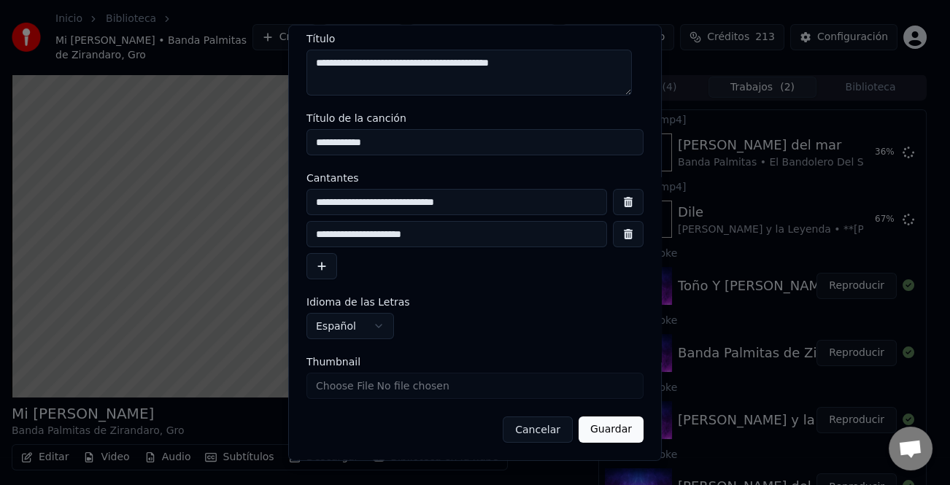
type input "**********"
click at [614, 430] on button "Guardar" at bounding box center [610, 429] width 65 height 26
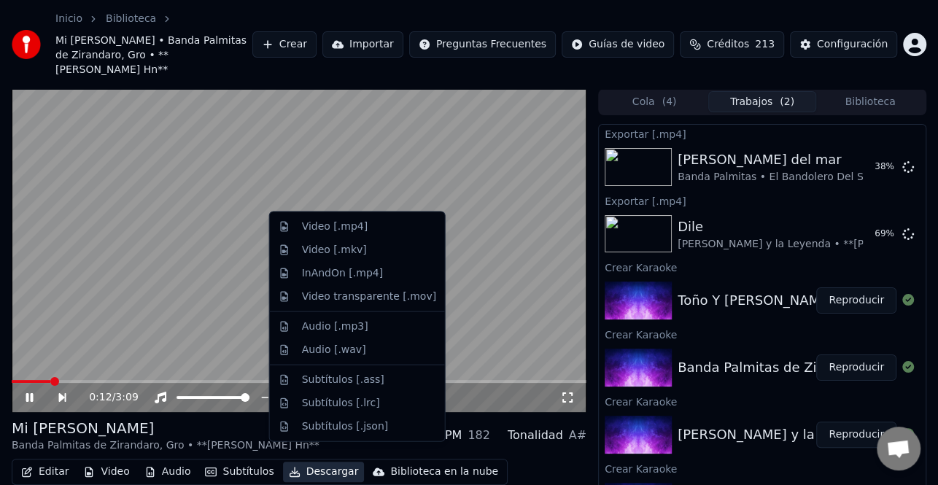
click at [327, 462] on button "Descargar" at bounding box center [324, 472] width 82 height 20
click at [357, 226] on div "Video [.mp4]" at bounding box center [335, 227] width 66 height 15
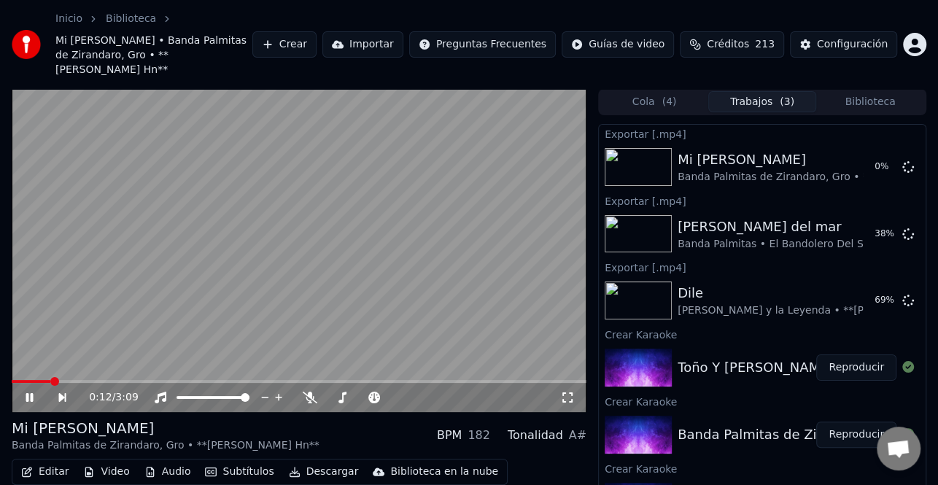
click at [35, 392] on icon at bounding box center [39, 398] width 33 height 12
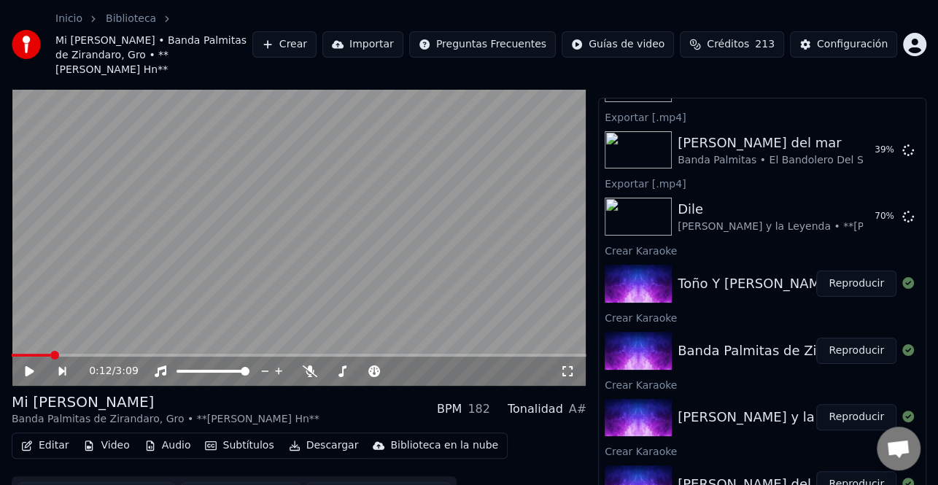
scroll to position [41, 0]
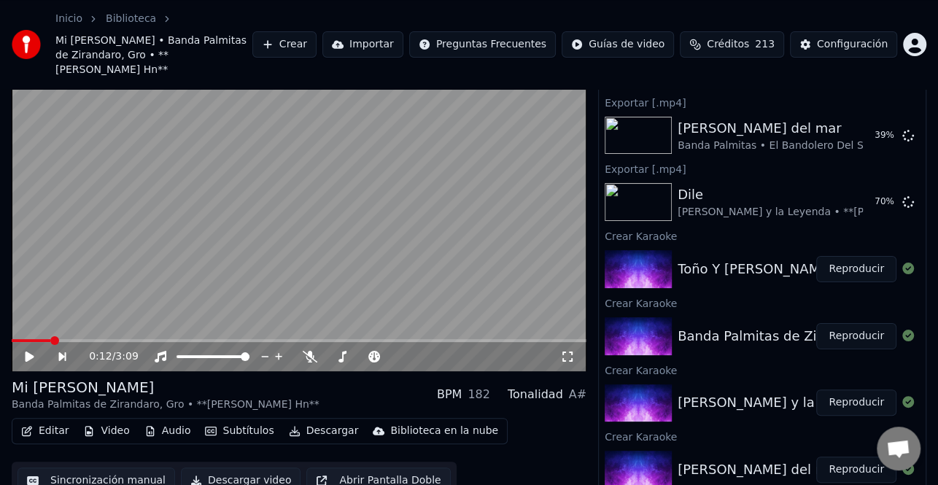
click at [852, 256] on button "Reproducir" at bounding box center [856, 269] width 80 height 26
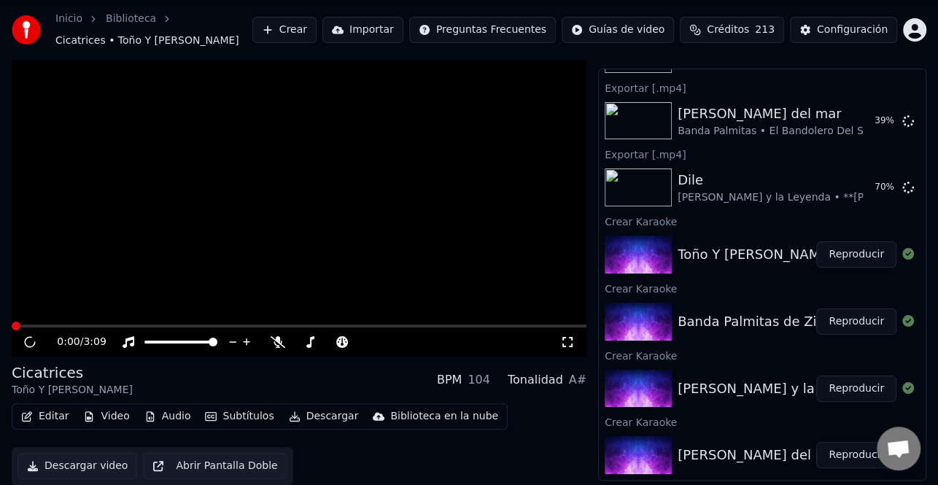
scroll to position [19, 0]
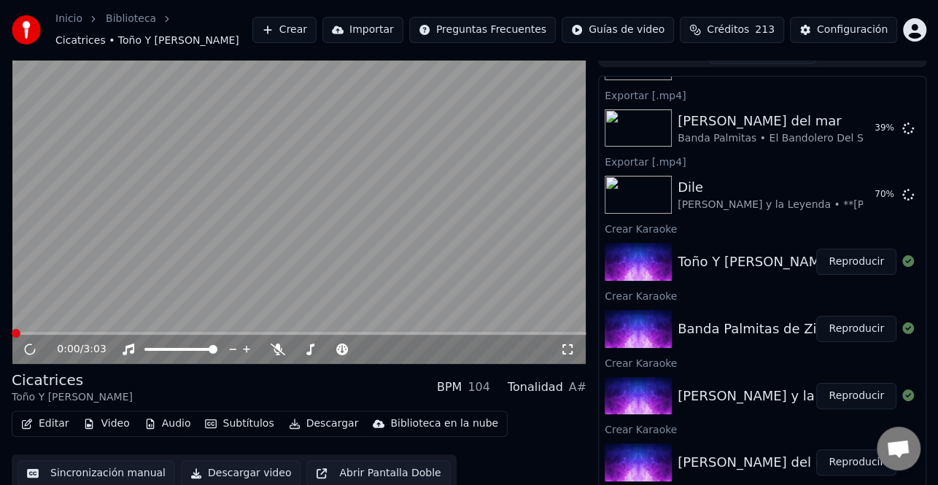
click at [45, 416] on button "Editar" at bounding box center [44, 424] width 59 height 20
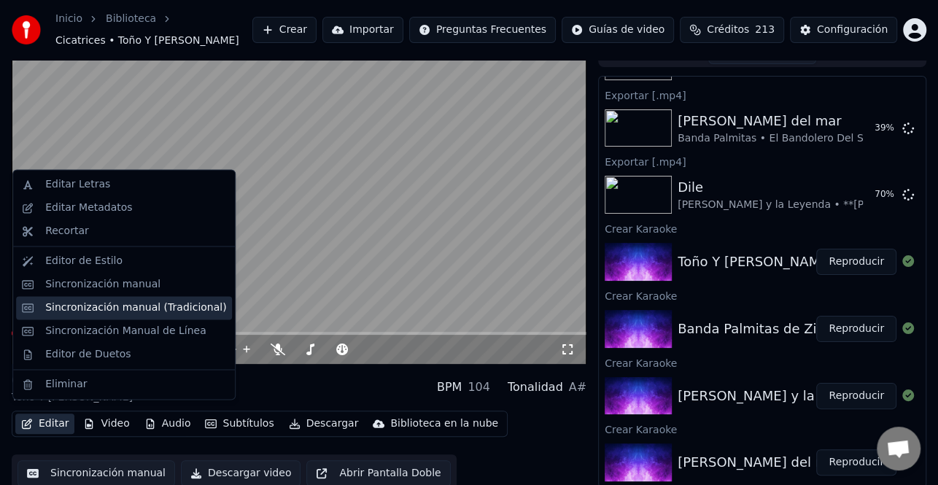
click at [113, 306] on div "Sincronización manual (Tradicional)" at bounding box center [135, 307] width 181 height 15
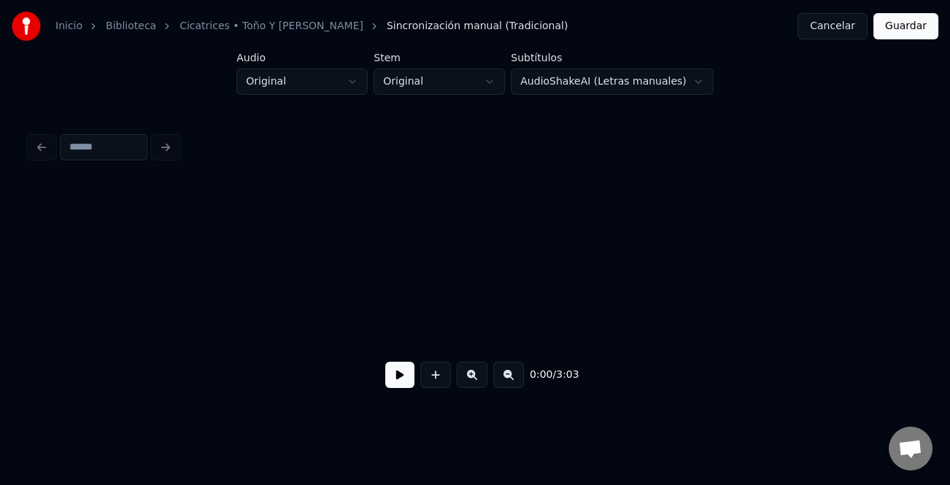
scroll to position [0, 5154]
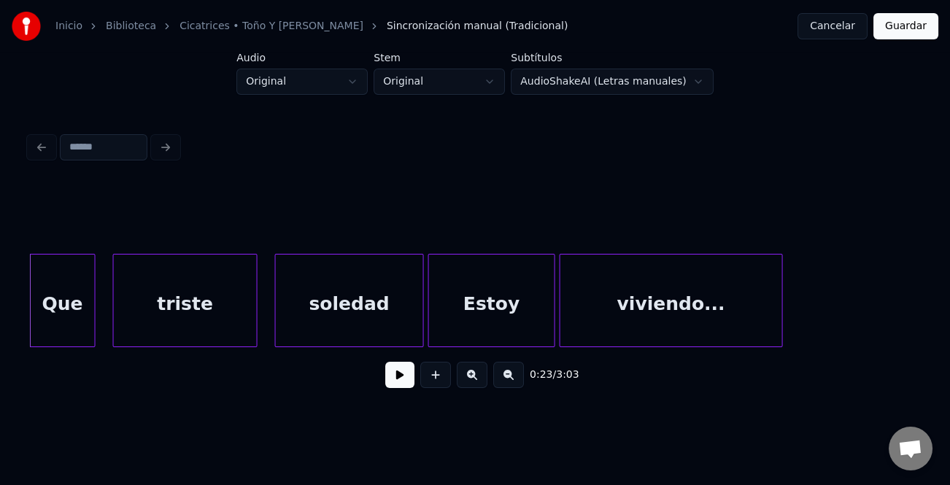
click at [403, 382] on button at bounding box center [399, 375] width 29 height 26
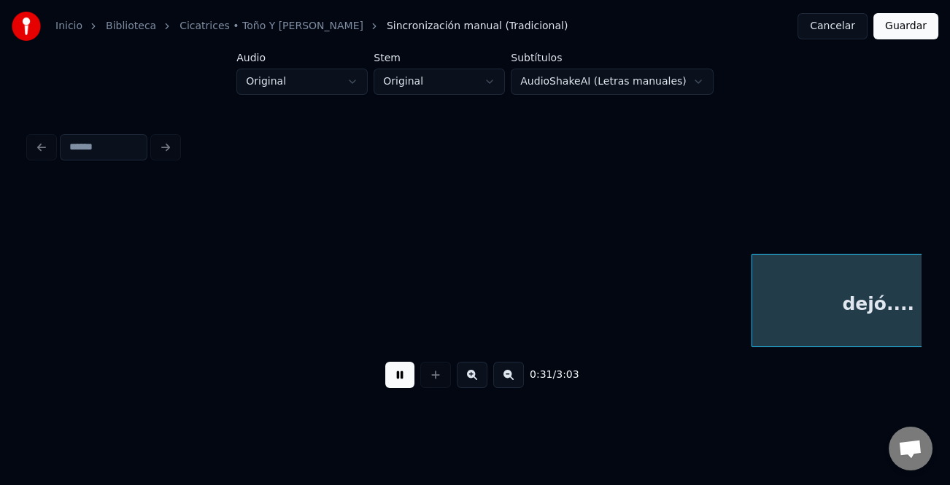
scroll to position [0, 6939]
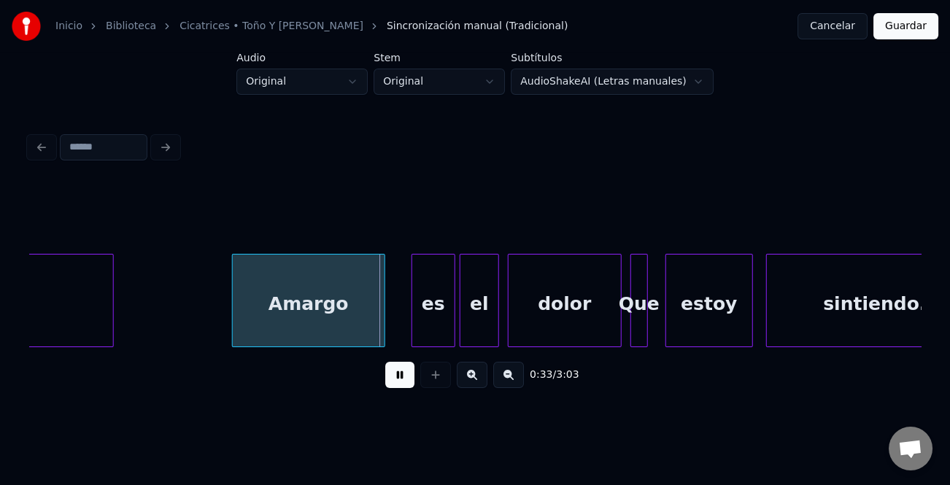
click at [292, 301] on div "Amargo" at bounding box center [309, 304] width 152 height 99
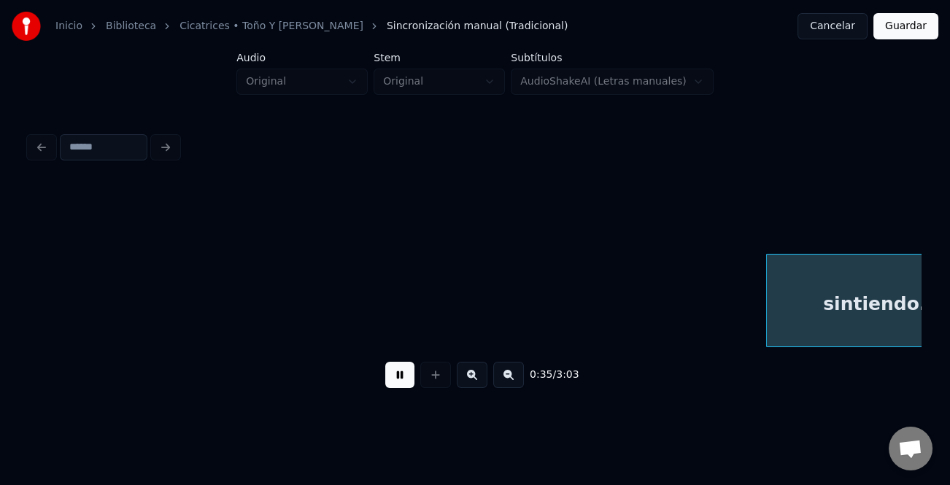
scroll to position [0, 7834]
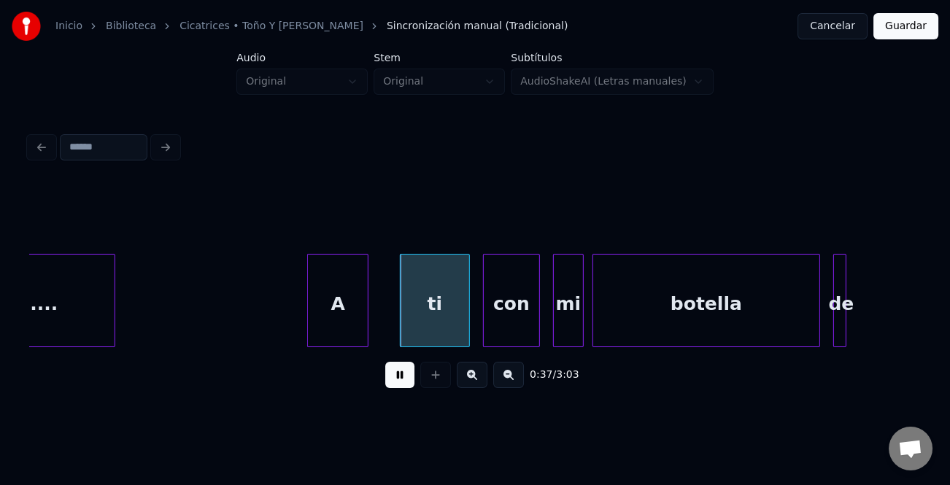
click at [331, 297] on div "A" at bounding box center [338, 304] width 60 height 99
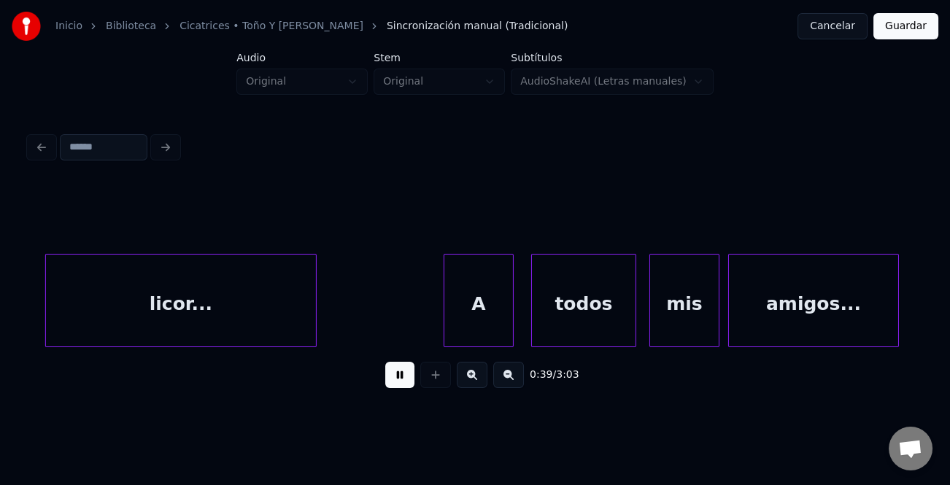
scroll to position [0, 8637]
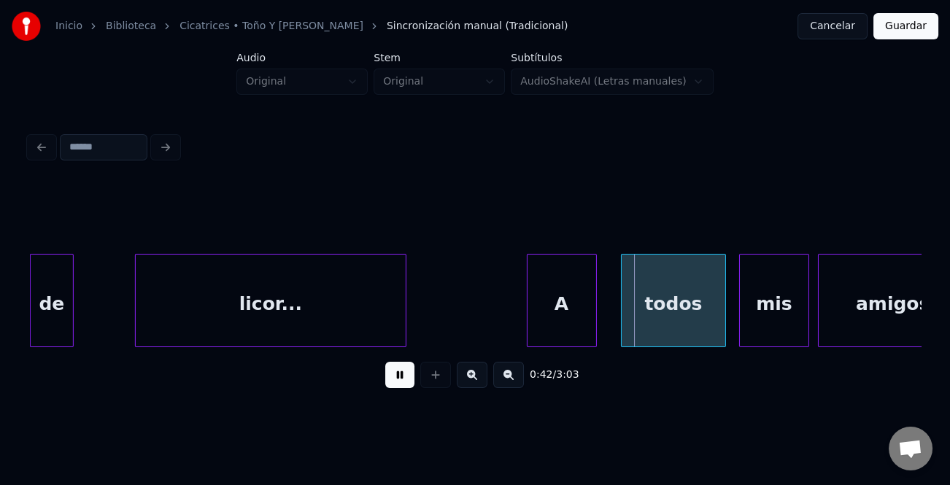
click at [548, 303] on div "A" at bounding box center [561, 304] width 69 height 99
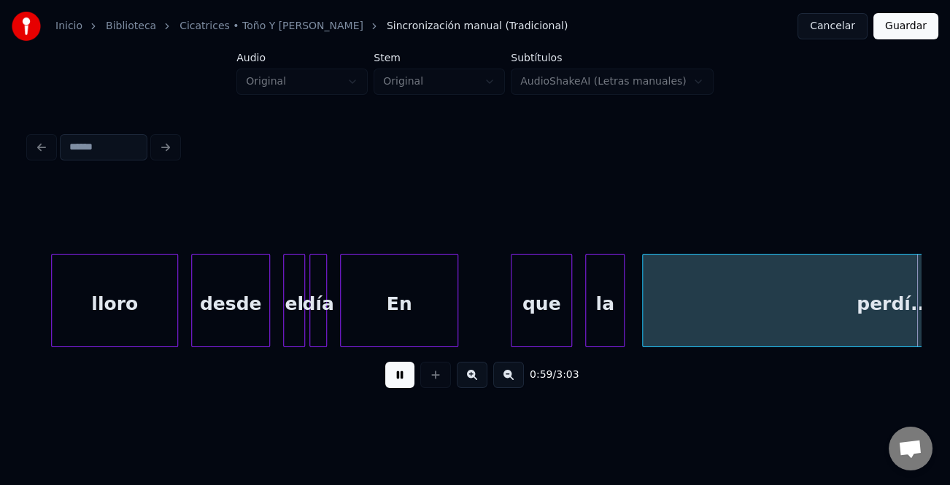
scroll to position [0, 13103]
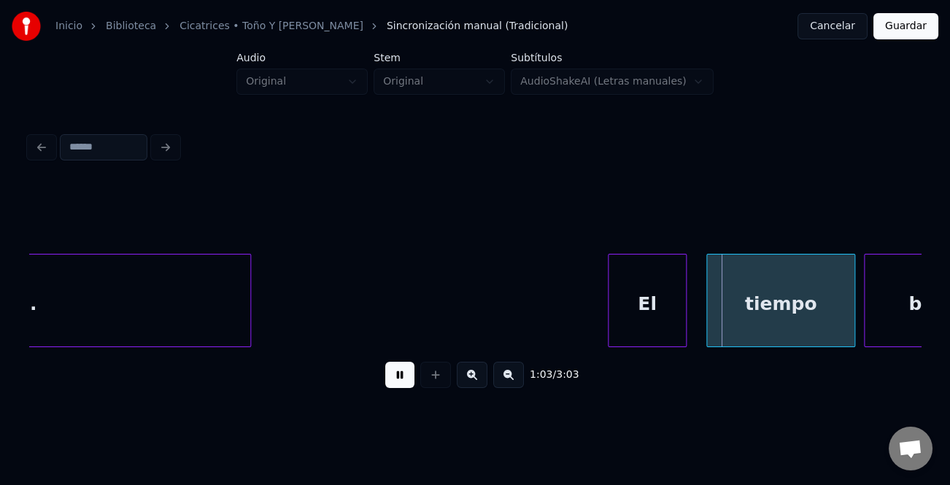
click at [626, 303] on div "El" at bounding box center [646, 304] width 77 height 99
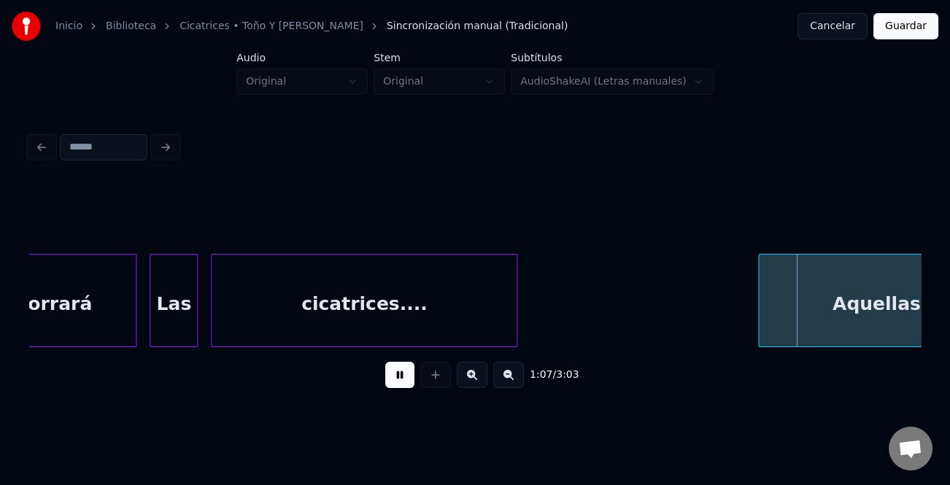
scroll to position [0, 14066]
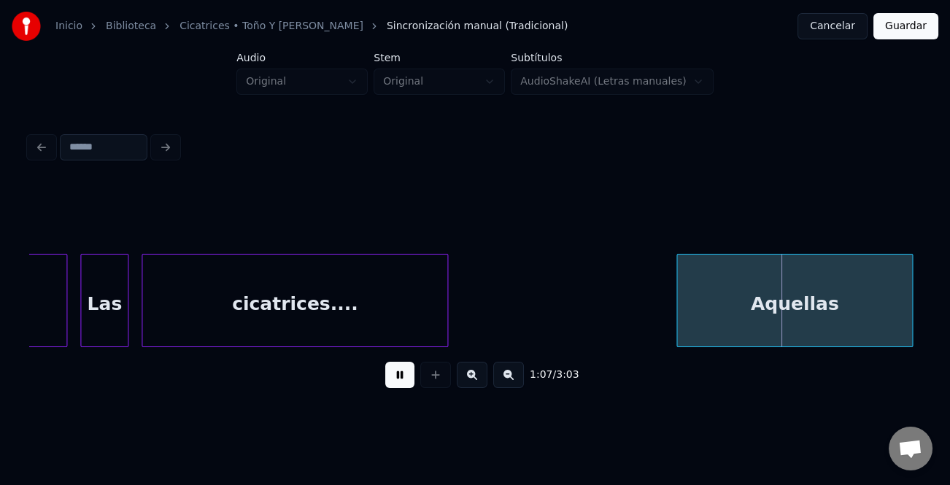
click at [809, 314] on div "Aquellas" at bounding box center [794, 304] width 235 height 99
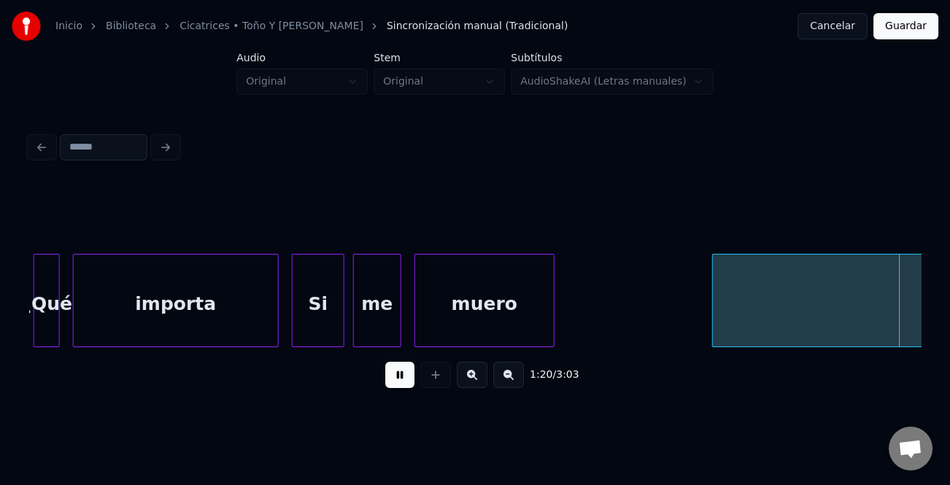
scroll to position [0, 17635]
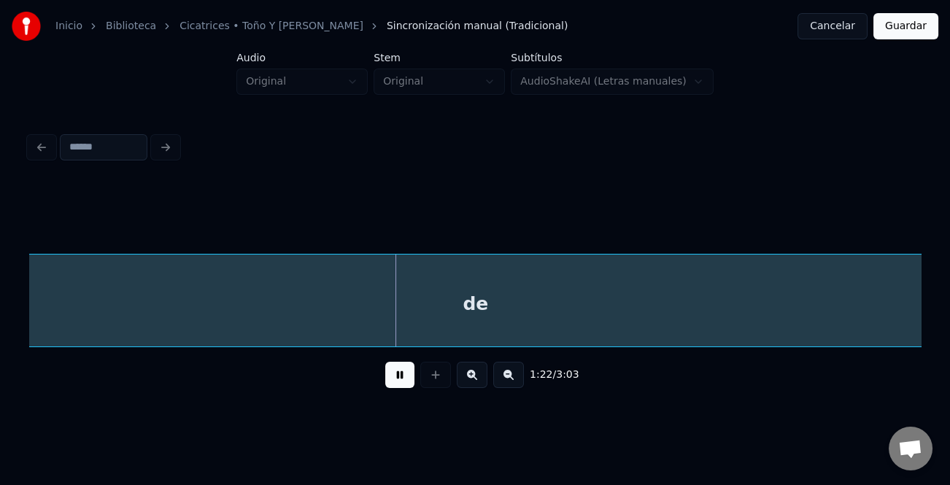
click at [397, 376] on button at bounding box center [399, 375] width 29 height 26
click at [508, 381] on button at bounding box center [508, 375] width 31 height 26
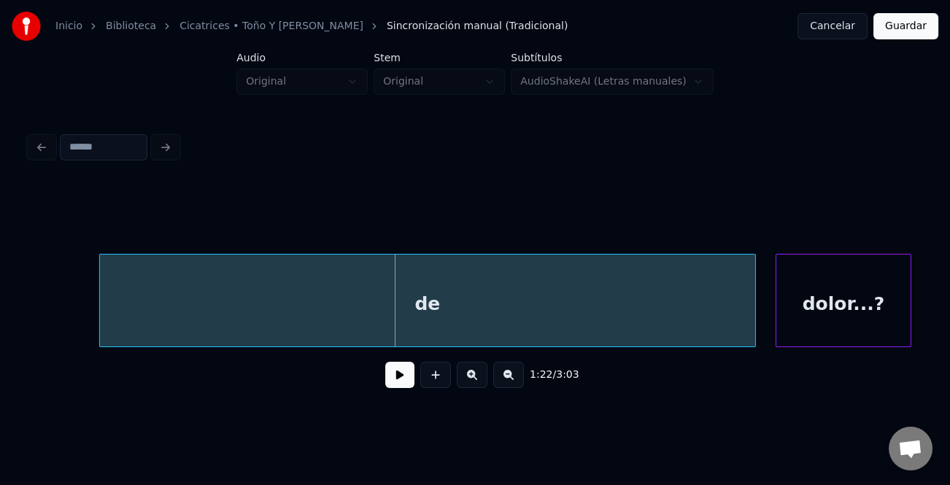
scroll to position [0, 8658]
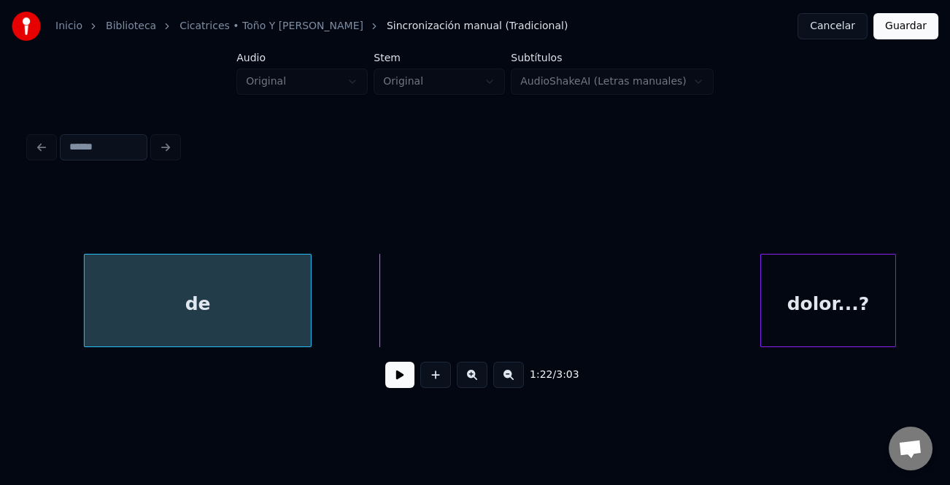
click at [309, 331] on div at bounding box center [308, 301] width 4 height 92
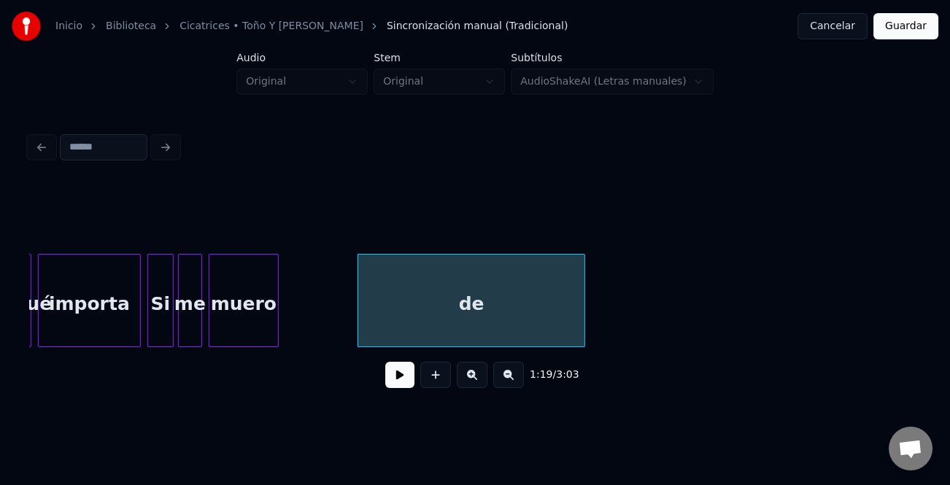
scroll to position [0, 8240]
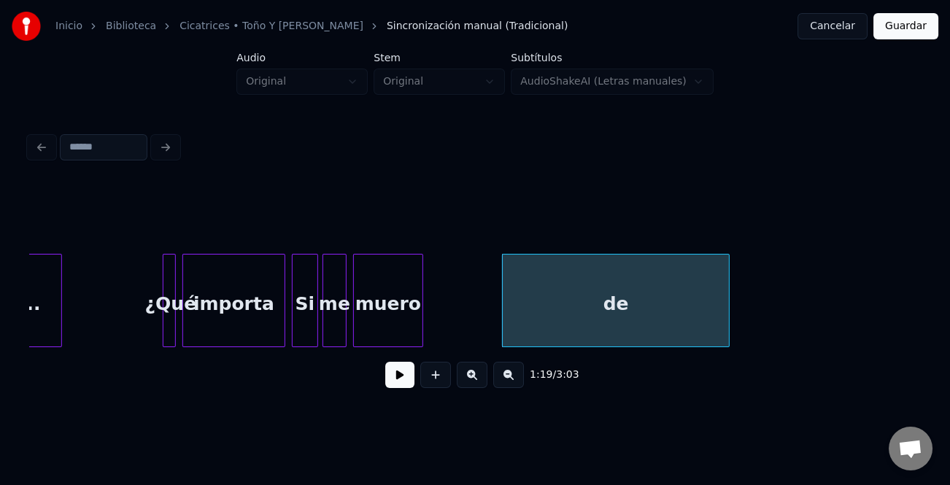
click at [232, 322] on div "importa" at bounding box center [233, 304] width 101 height 99
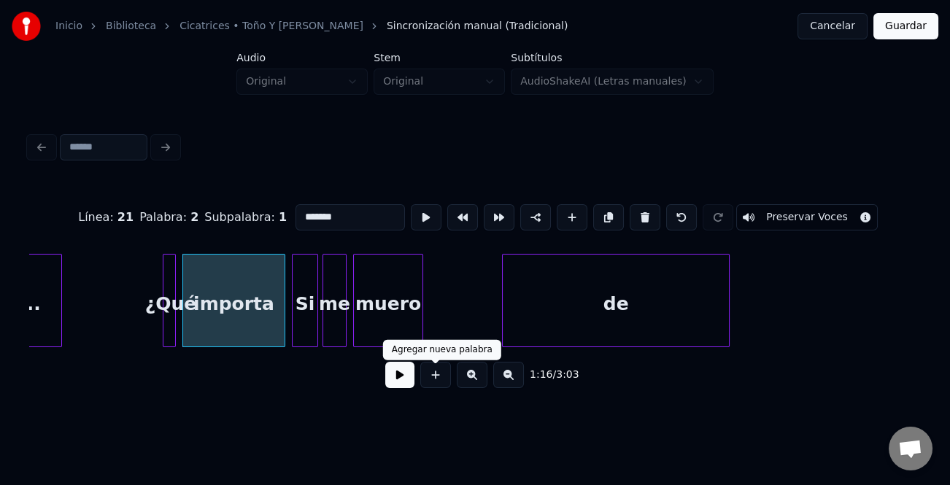
click at [402, 375] on button at bounding box center [399, 375] width 29 height 26
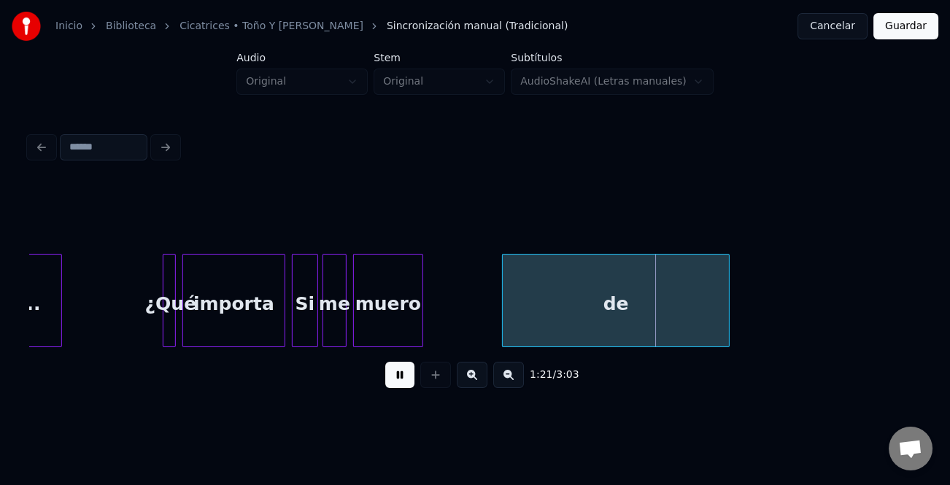
click at [729, 298] on div "de" at bounding box center [616, 300] width 228 height 93
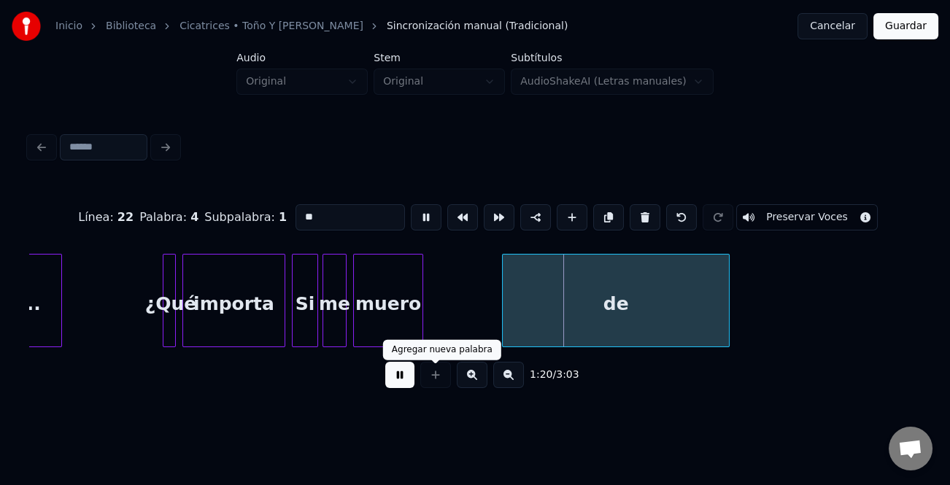
click at [400, 379] on button at bounding box center [399, 375] width 29 height 26
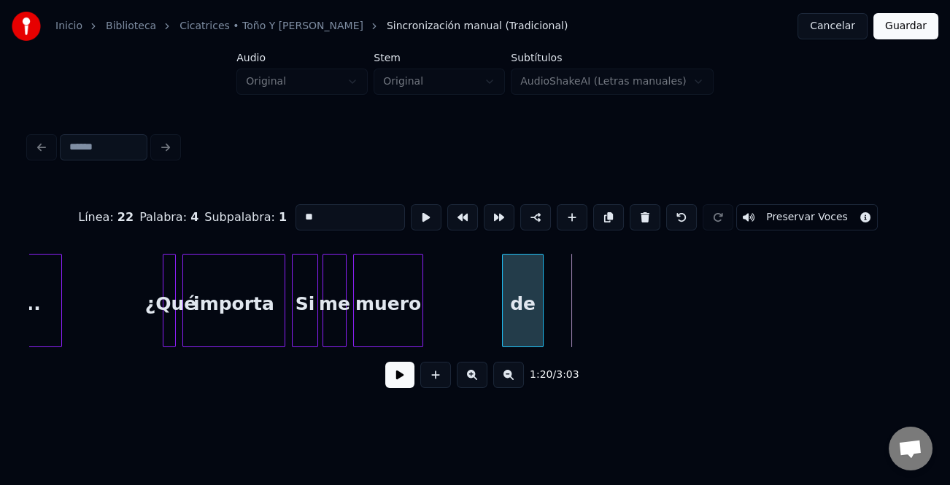
click at [541, 334] on div at bounding box center [540, 301] width 4 height 92
click at [515, 327] on div "de" at bounding box center [513, 304] width 40 height 99
click at [512, 325] on div "de" at bounding box center [512, 304] width 40 height 99
click at [300, 208] on input "**" at bounding box center [349, 217] width 109 height 26
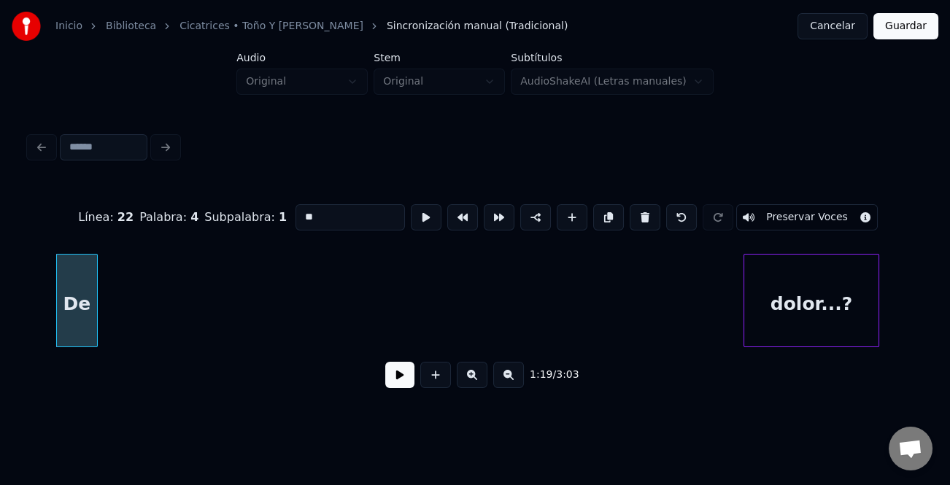
scroll to position [0, 8691]
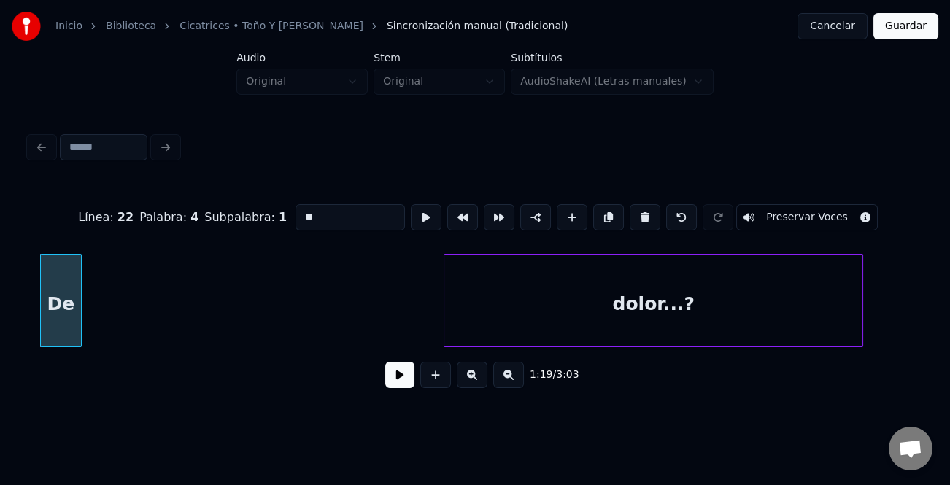
click at [449, 311] on div at bounding box center [446, 301] width 4 height 92
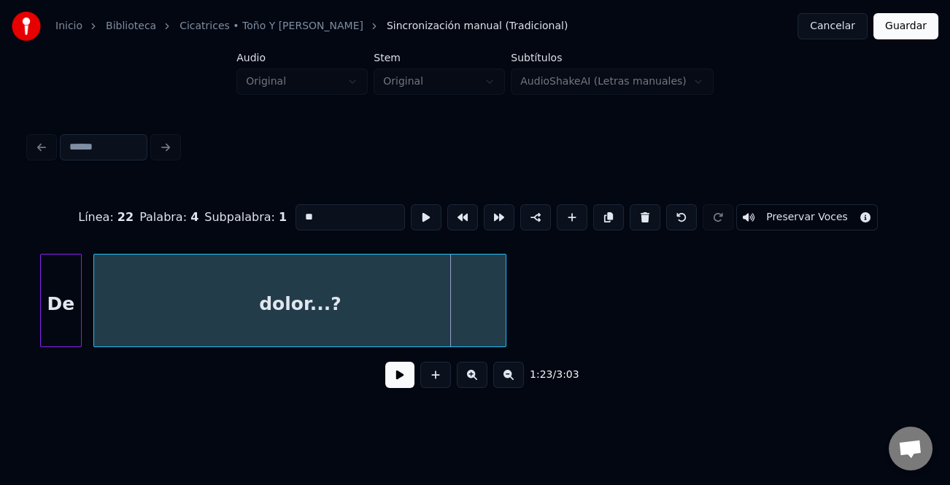
click at [211, 298] on div "dolor...?" at bounding box center [299, 304] width 411 height 99
click at [69, 310] on div "De" at bounding box center [61, 304] width 40 height 99
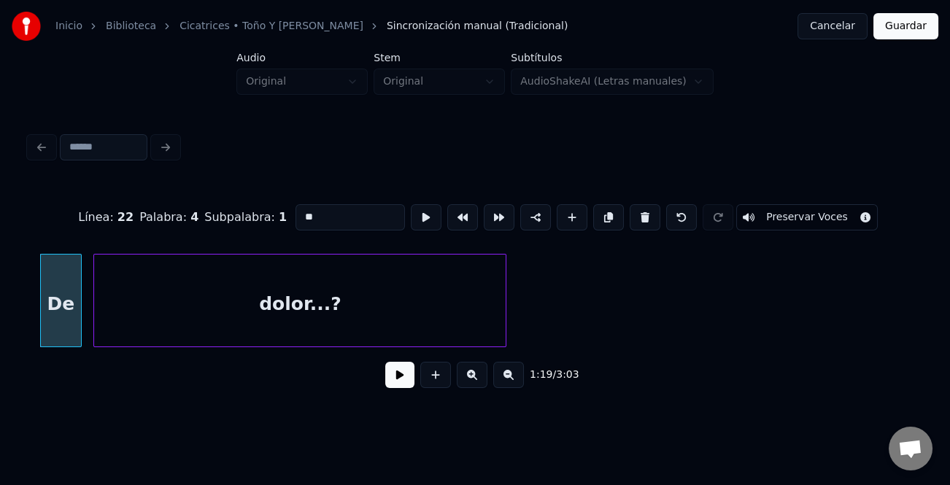
type input "**"
click at [395, 387] on button at bounding box center [399, 375] width 29 height 26
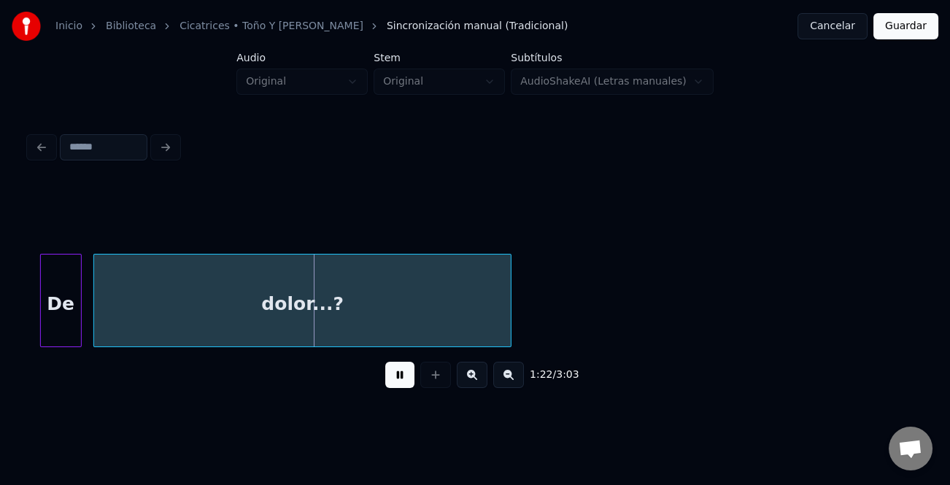
click at [510, 319] on div at bounding box center [508, 301] width 4 height 92
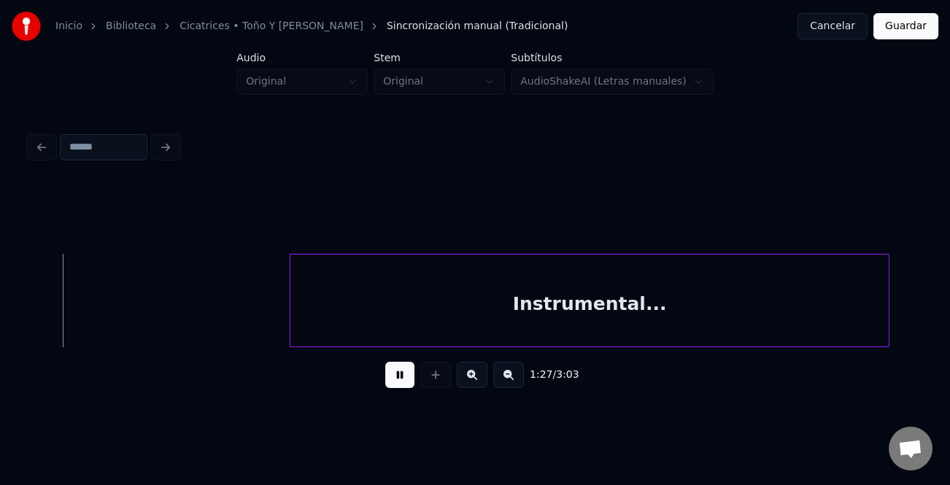
click at [511, 377] on button at bounding box center [508, 375] width 31 height 26
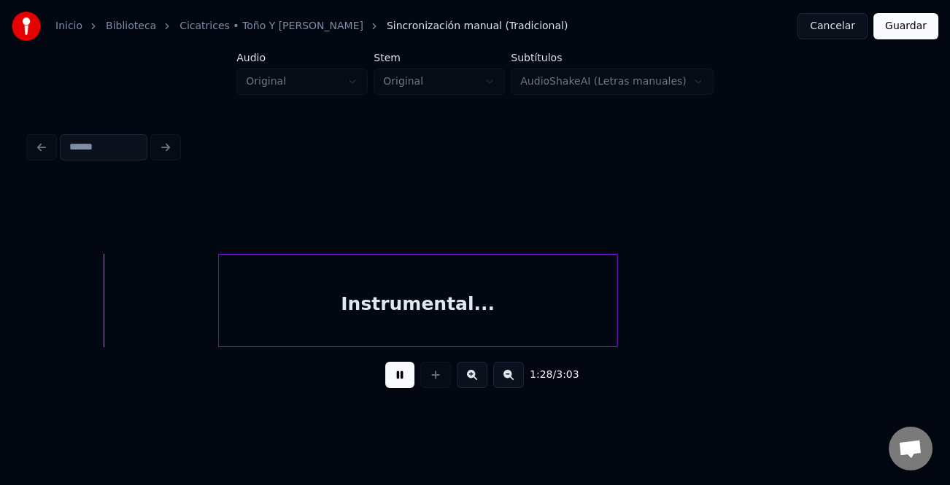
click at [511, 377] on button at bounding box center [508, 375] width 31 height 26
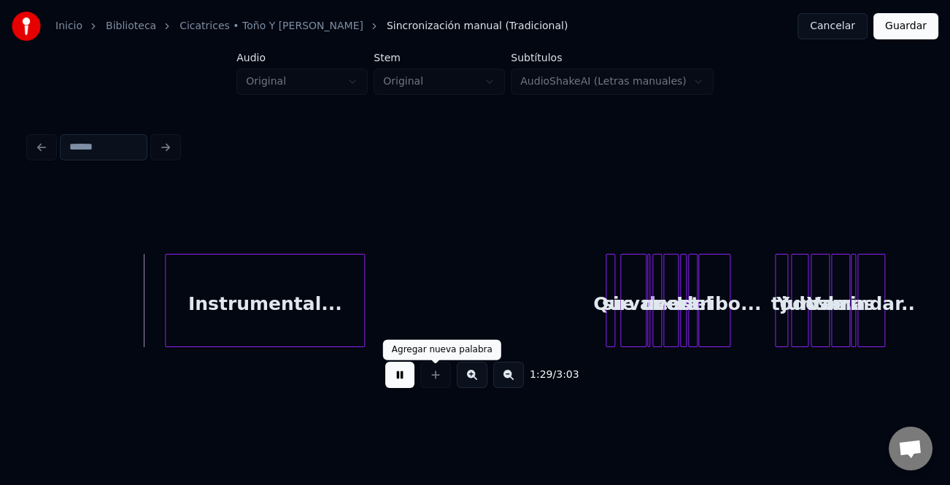
drag, startPoint x: 390, startPoint y: 372, endPoint x: 513, endPoint y: 341, distance: 126.3
click at [391, 373] on button at bounding box center [399, 375] width 29 height 26
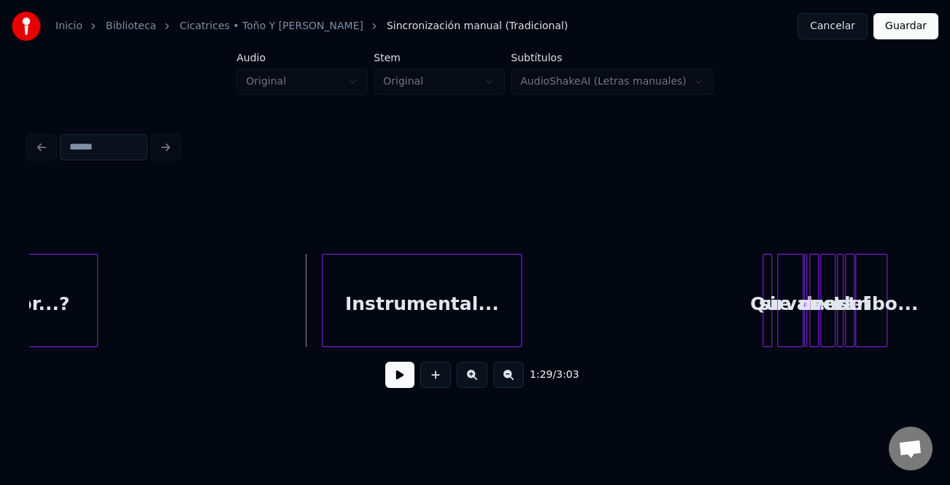
scroll to position [0, 2941]
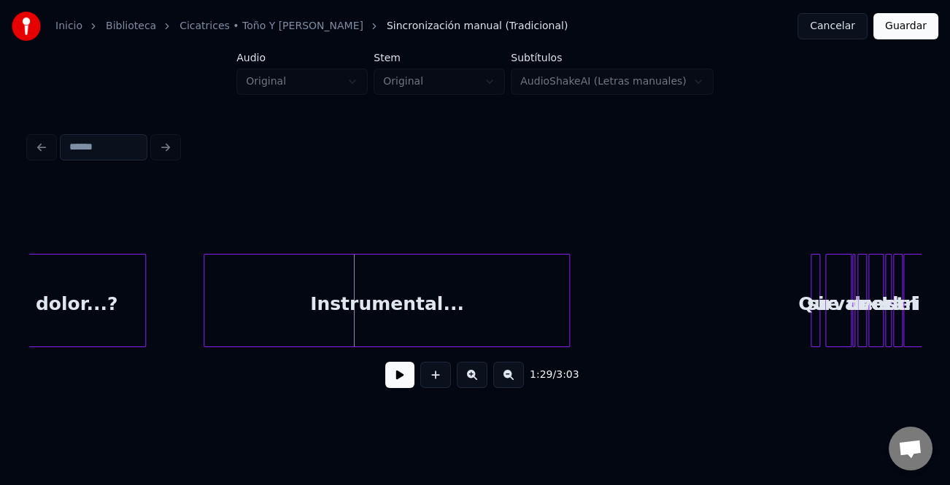
click at [204, 319] on div at bounding box center [206, 301] width 4 height 92
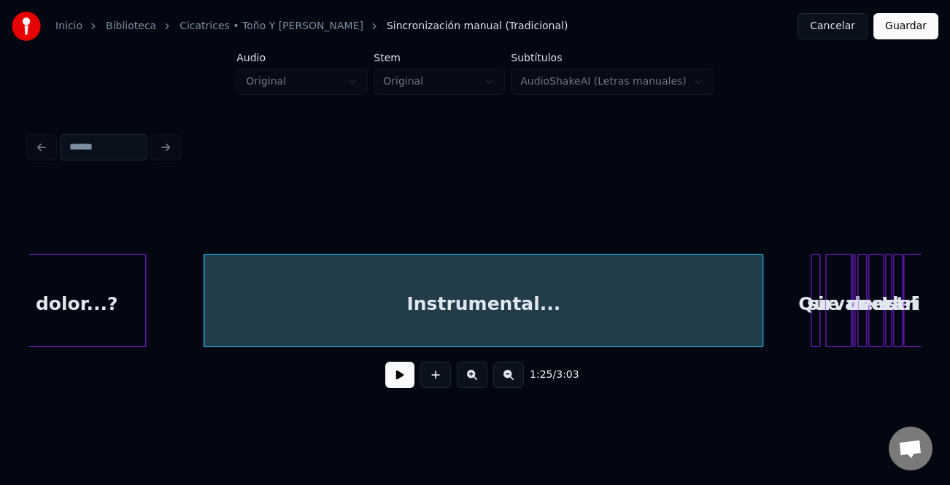
click at [761, 327] on div at bounding box center [760, 301] width 4 height 92
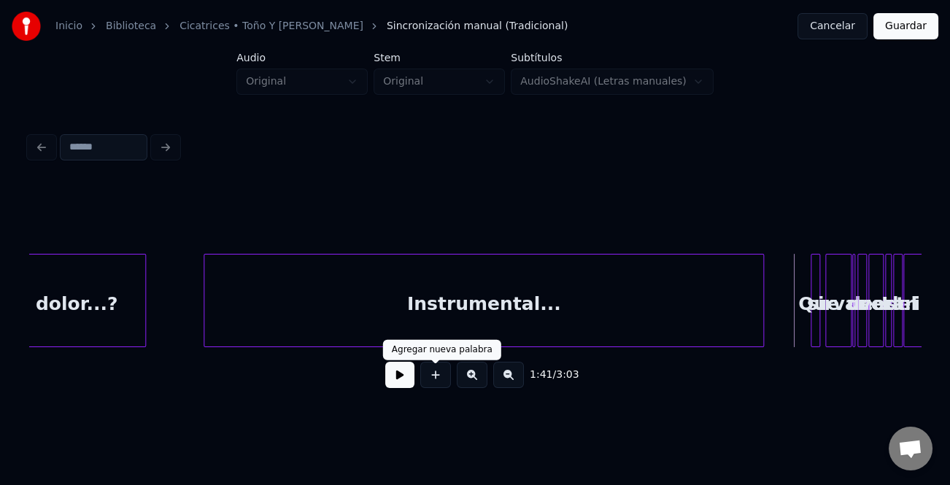
click at [400, 379] on button at bounding box center [399, 375] width 29 height 26
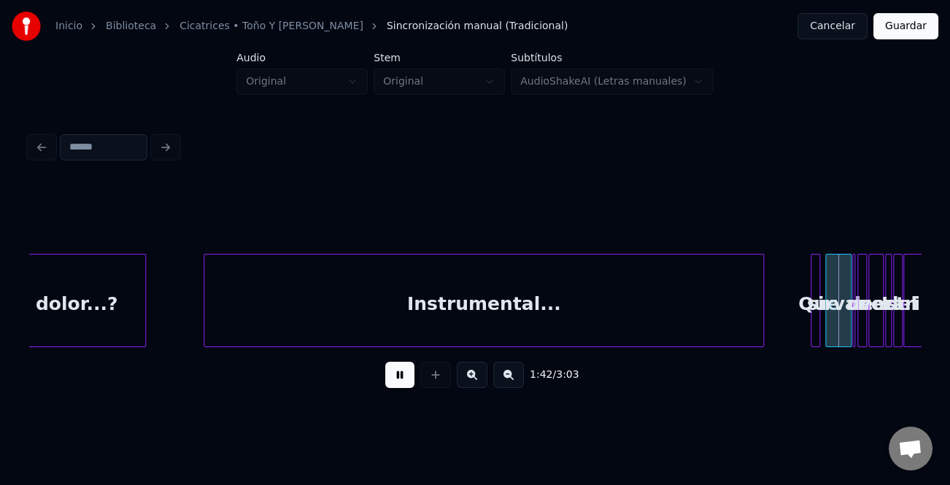
click at [478, 384] on button at bounding box center [472, 375] width 31 height 26
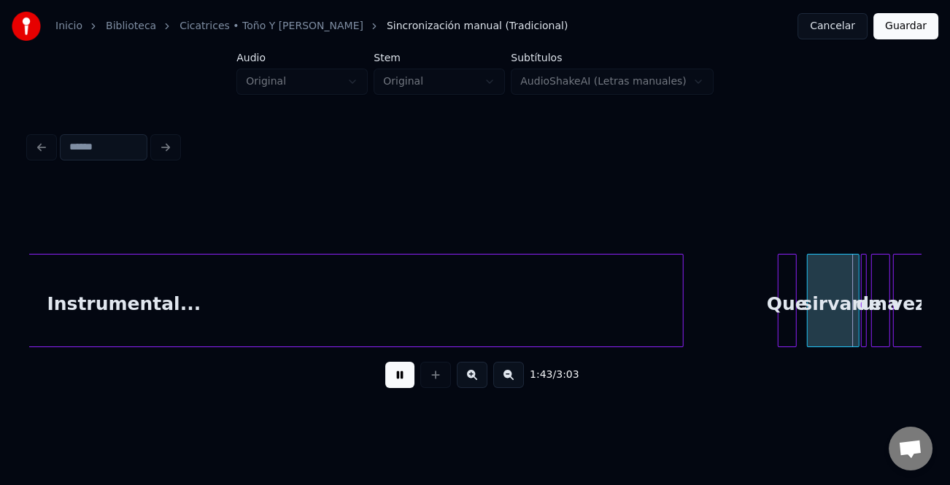
click at [478, 384] on button at bounding box center [472, 375] width 31 height 26
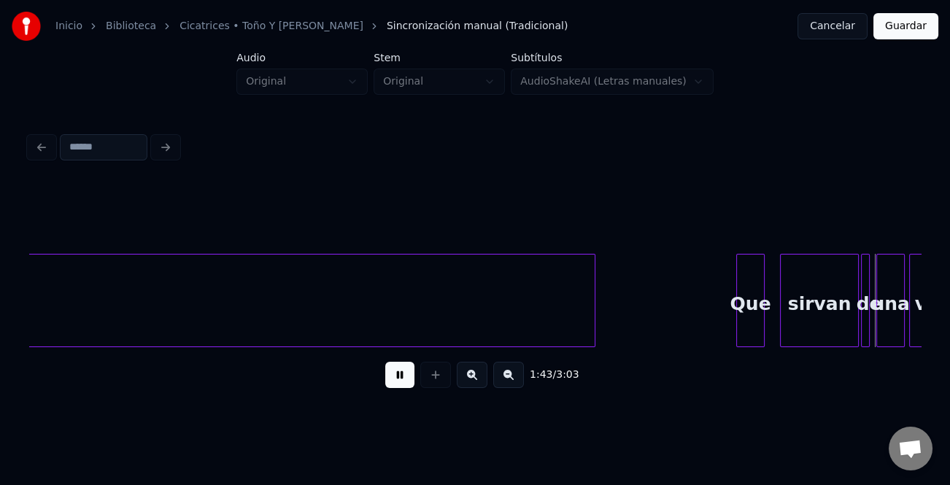
click at [478, 384] on button at bounding box center [472, 375] width 31 height 26
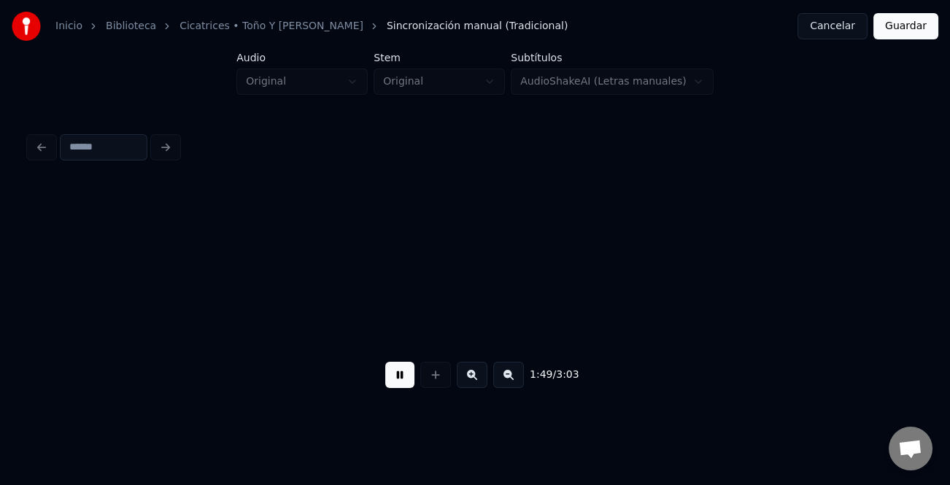
scroll to position [0, 16014]
